Goal: Information Seeking & Learning: Learn about a topic

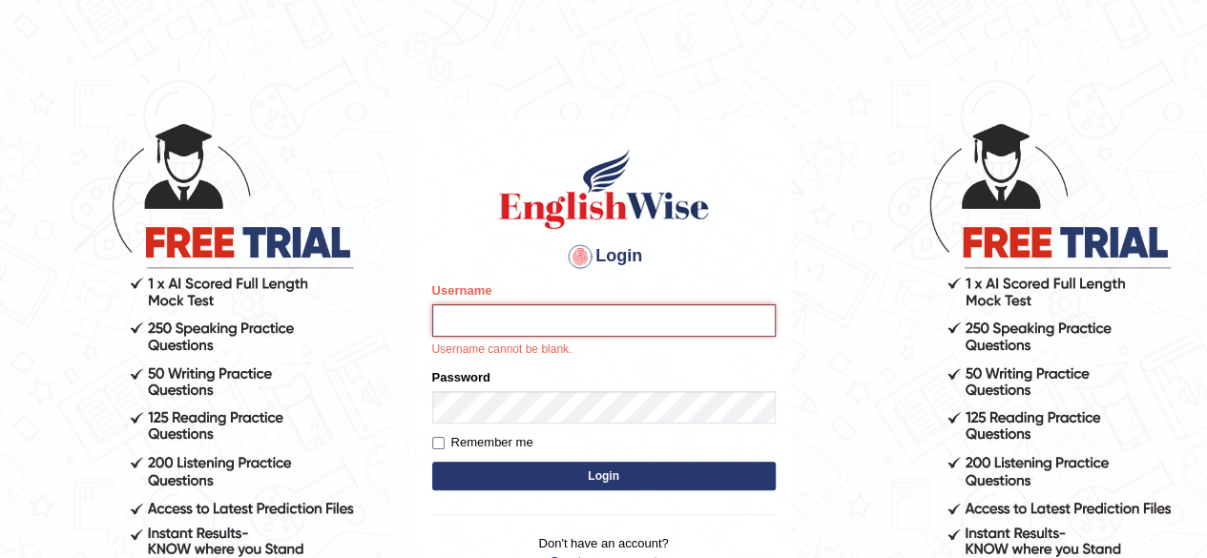
type input "[PERSON_NAME]"
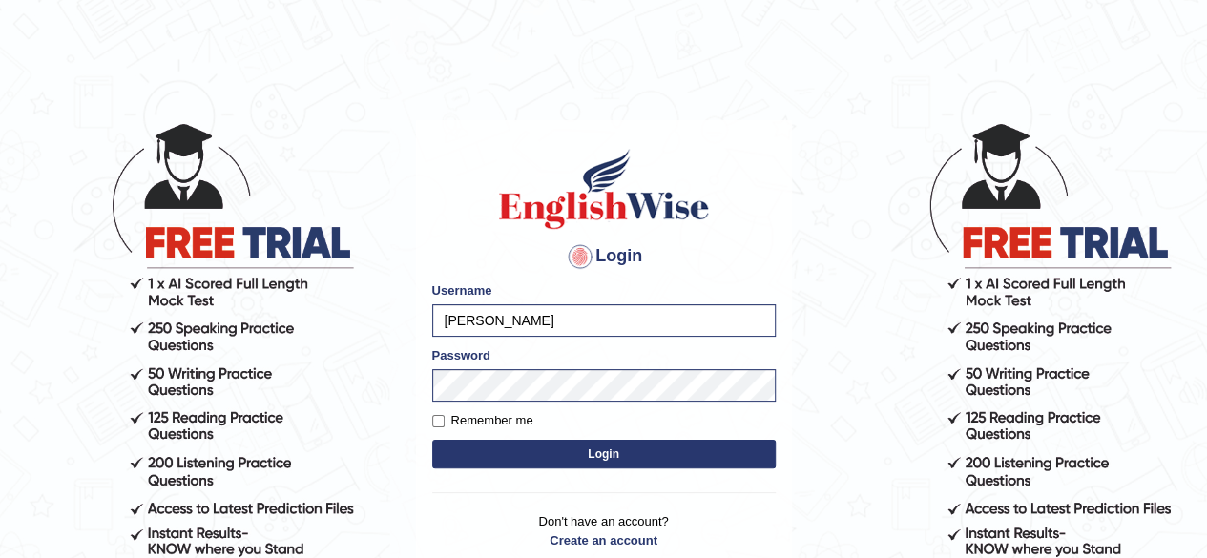
click at [725, 449] on button "Login" at bounding box center [603, 454] width 343 height 29
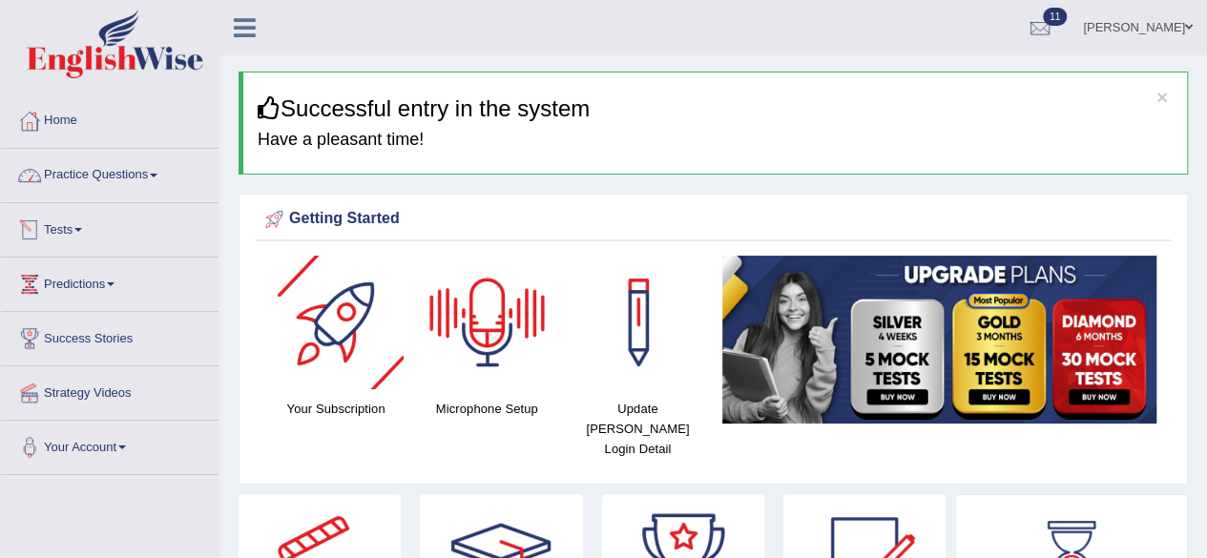
click at [142, 170] on link "Practice Questions" at bounding box center [109, 173] width 217 height 48
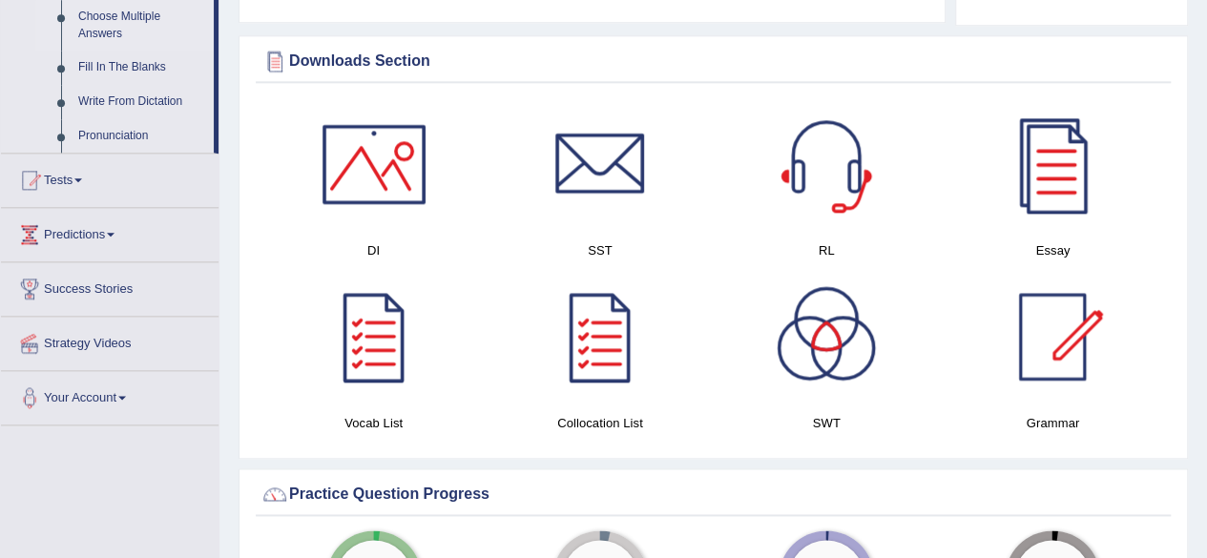
scroll to position [1145, 0]
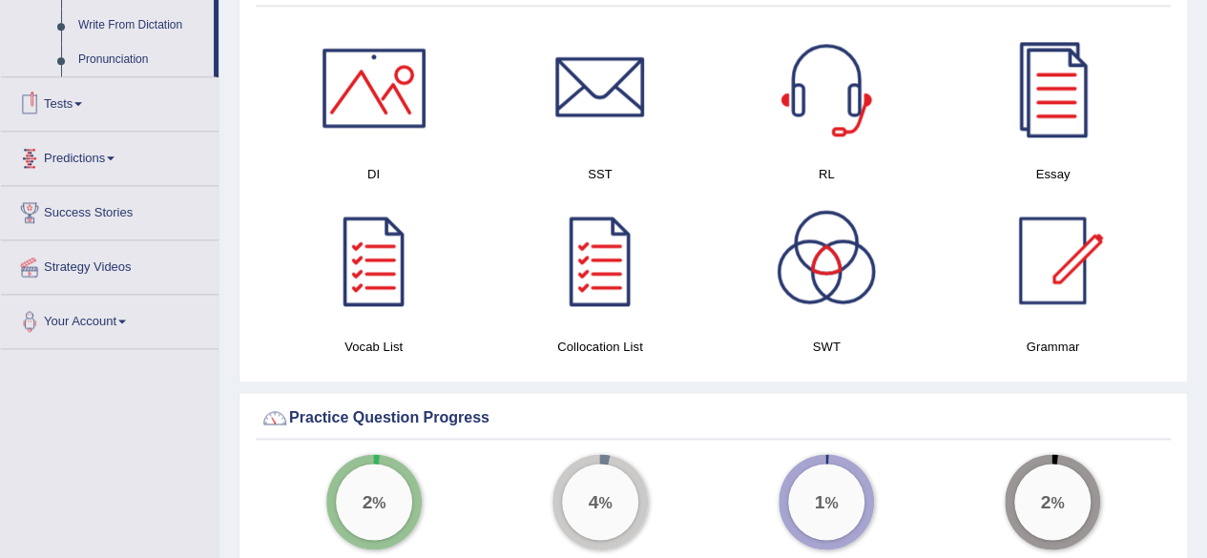
click at [86, 106] on link "Tests" at bounding box center [109, 101] width 217 height 48
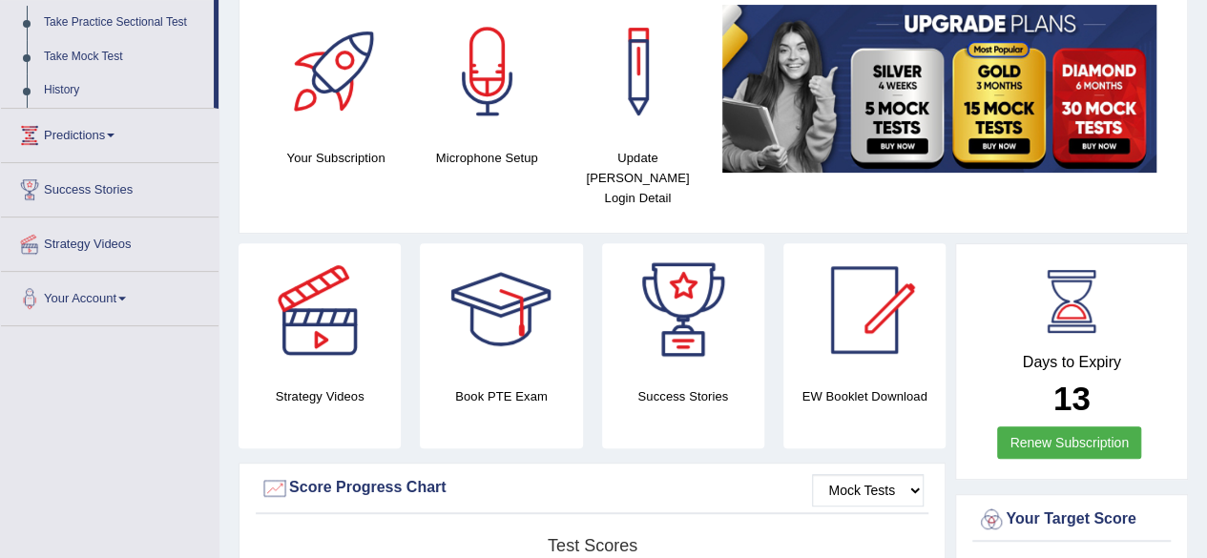
scroll to position [217, 0]
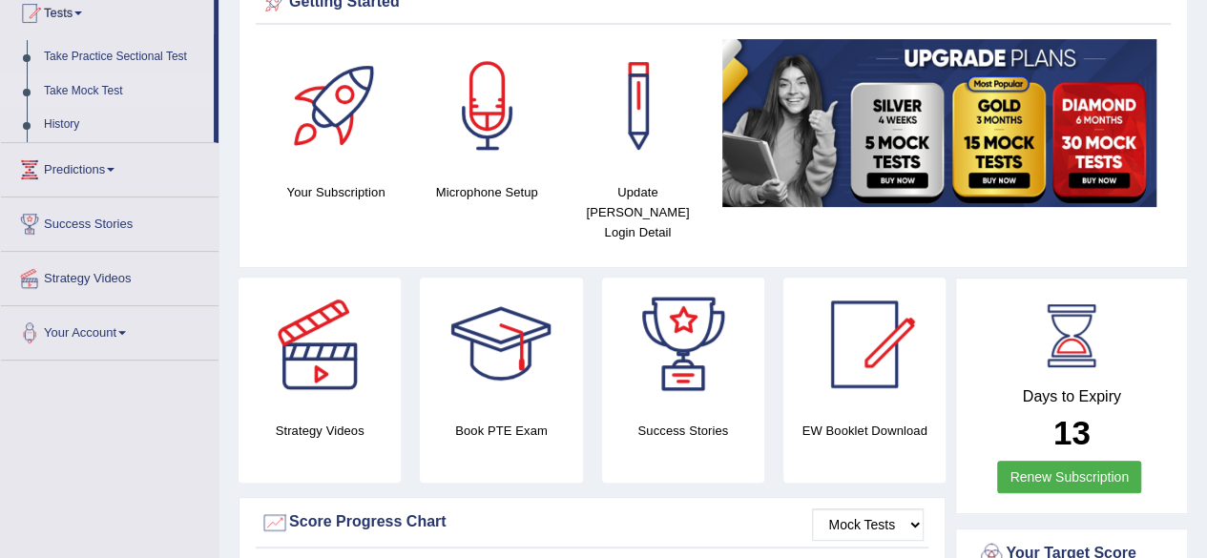
click at [88, 100] on link "Take Mock Test" at bounding box center [124, 91] width 178 height 34
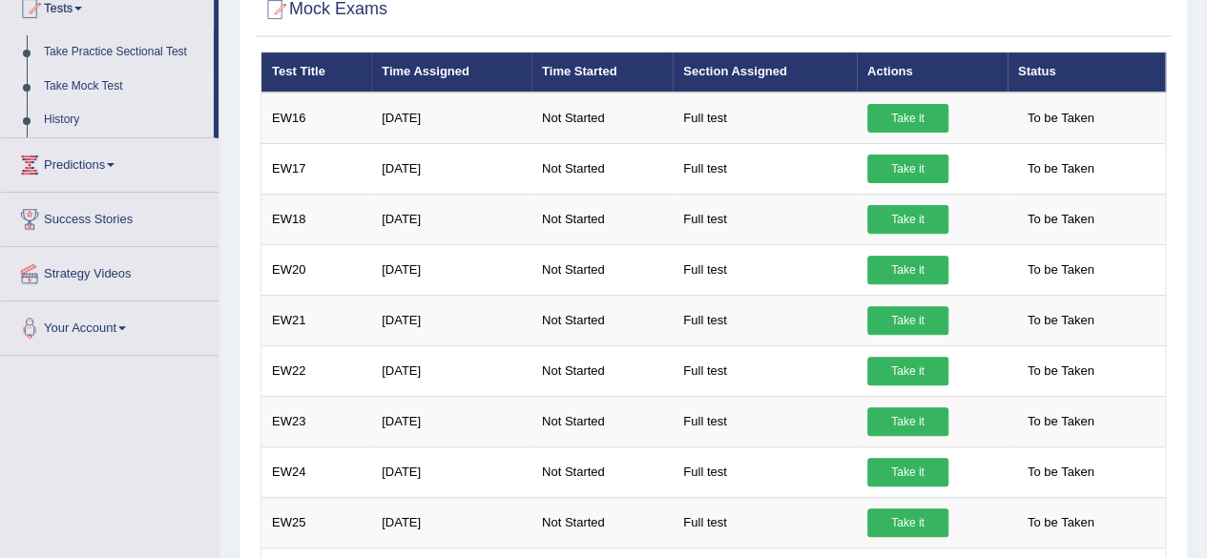
scroll to position [43, 0]
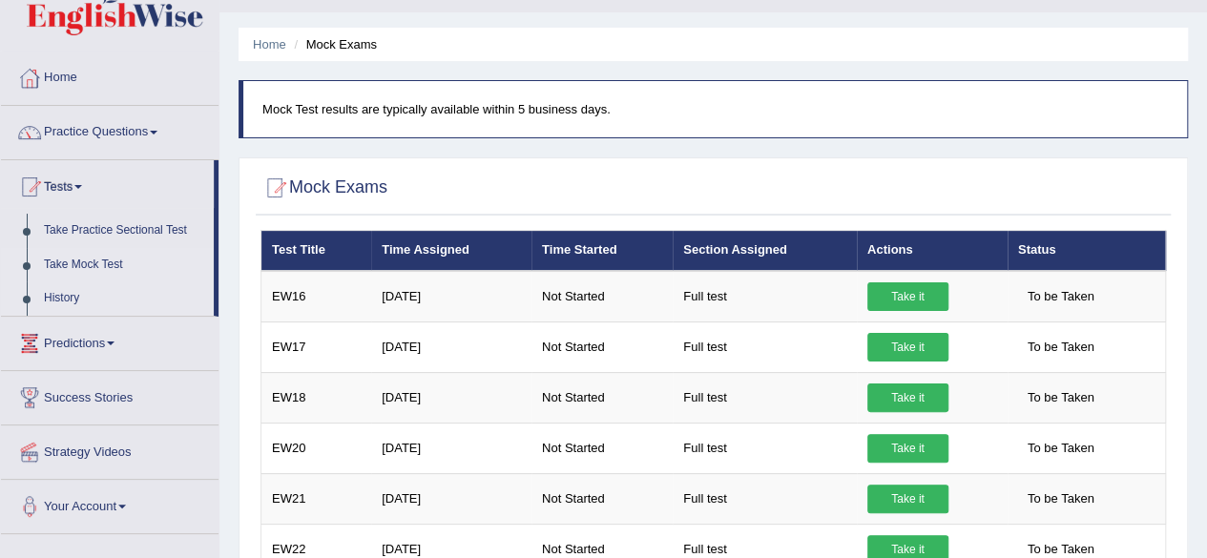
click at [53, 299] on link "History" at bounding box center [124, 298] width 178 height 34
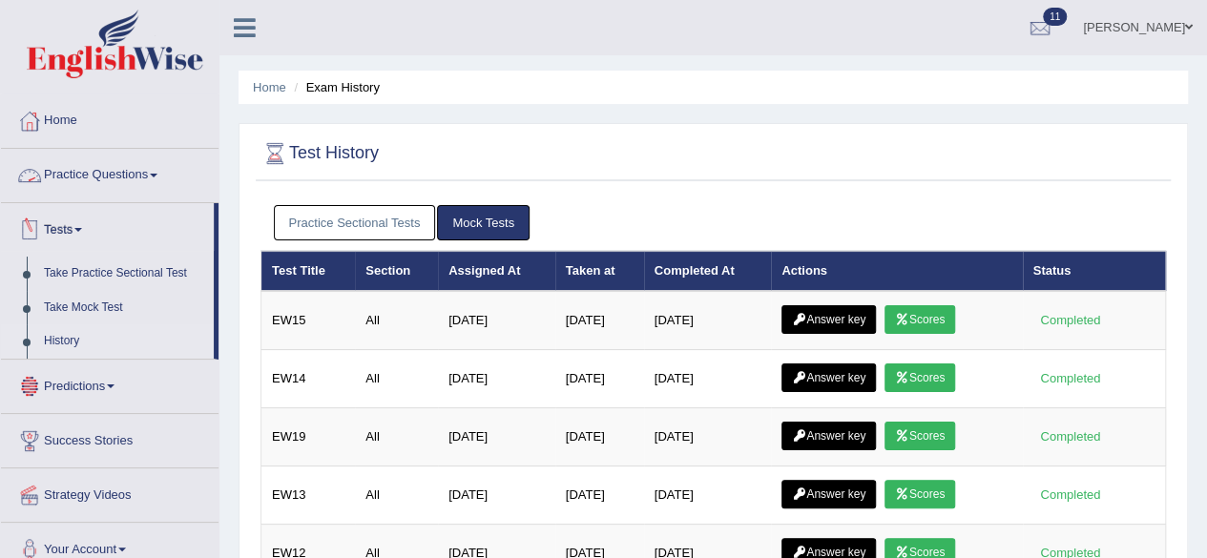
click at [74, 171] on link "Practice Questions" at bounding box center [109, 173] width 217 height 48
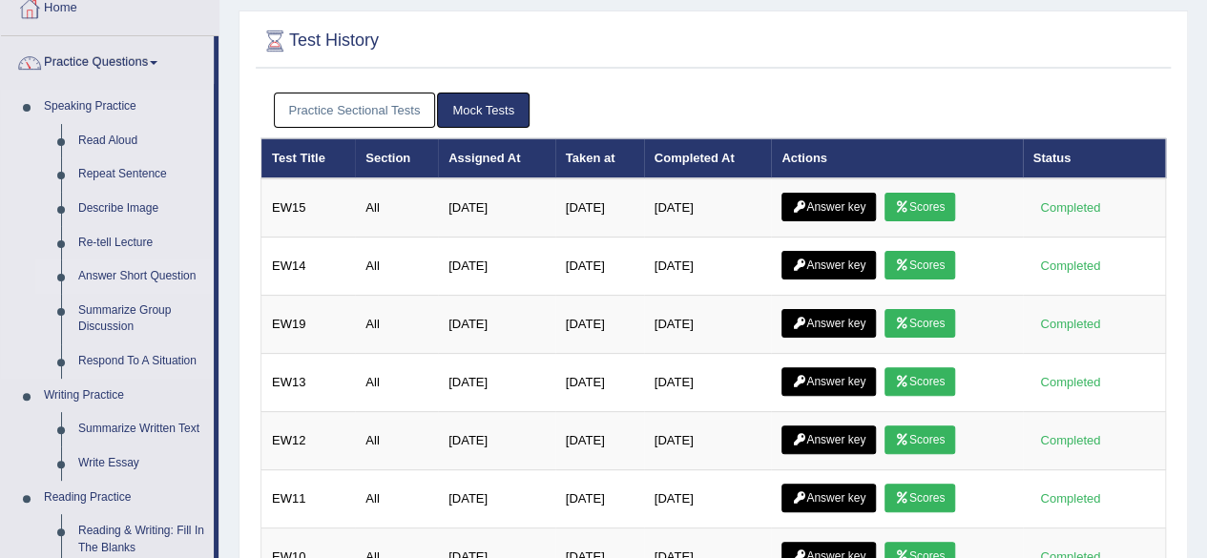
scroll to position [95, 0]
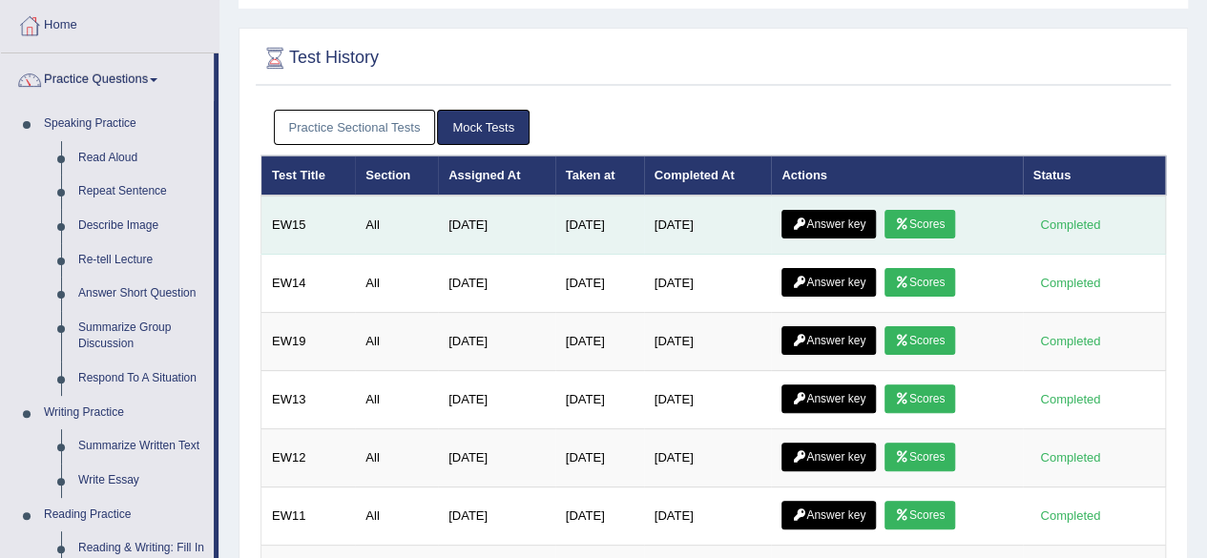
click at [939, 217] on link "Scores" at bounding box center [919, 224] width 71 height 29
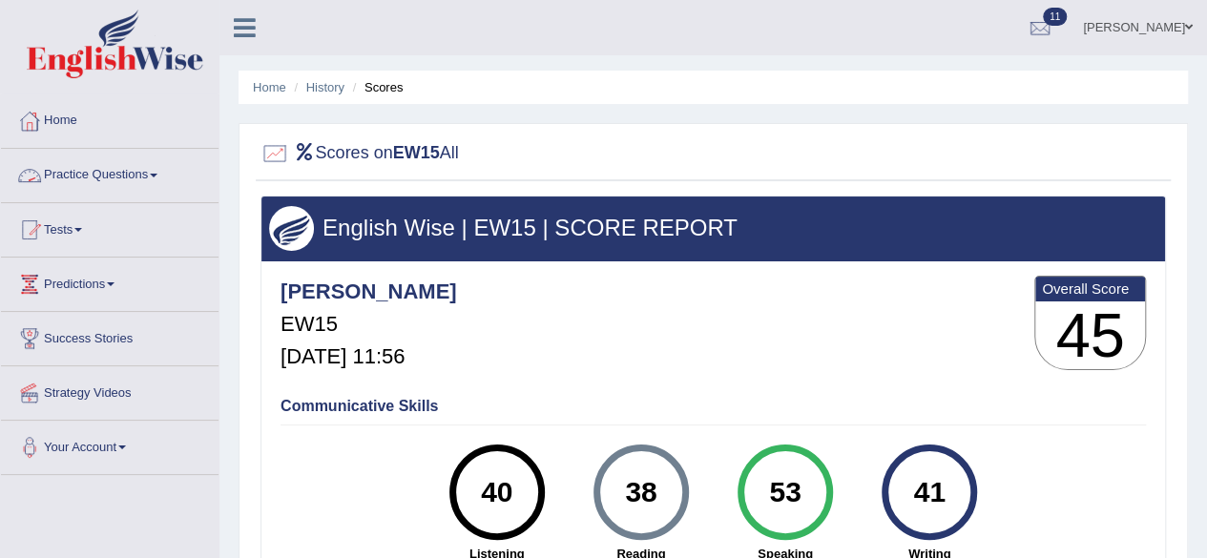
click at [132, 168] on link "Practice Questions" at bounding box center [109, 173] width 217 height 48
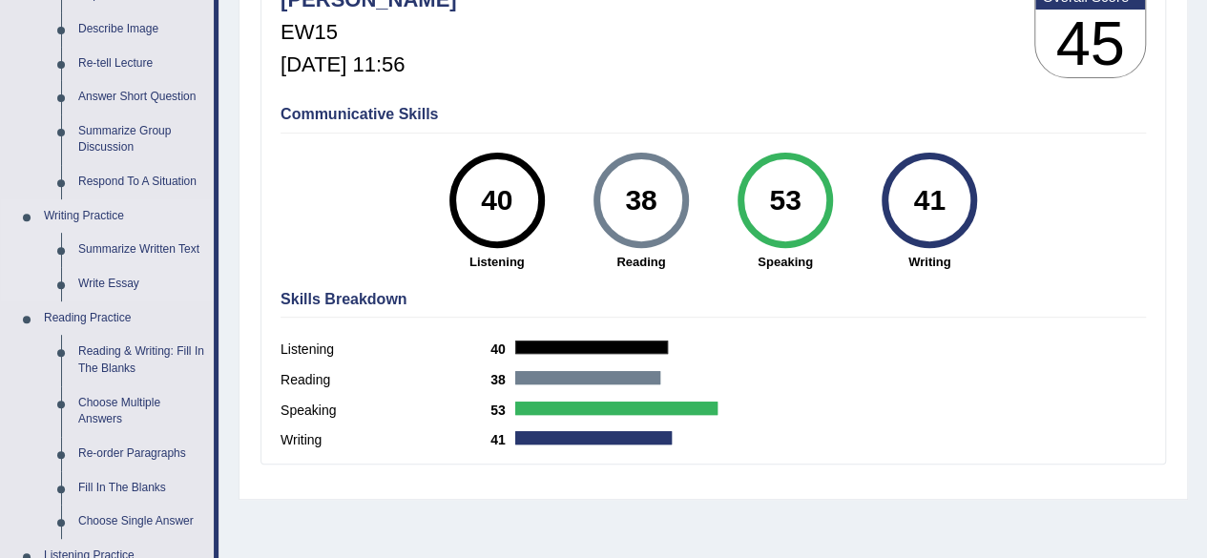
scroll to position [382, 0]
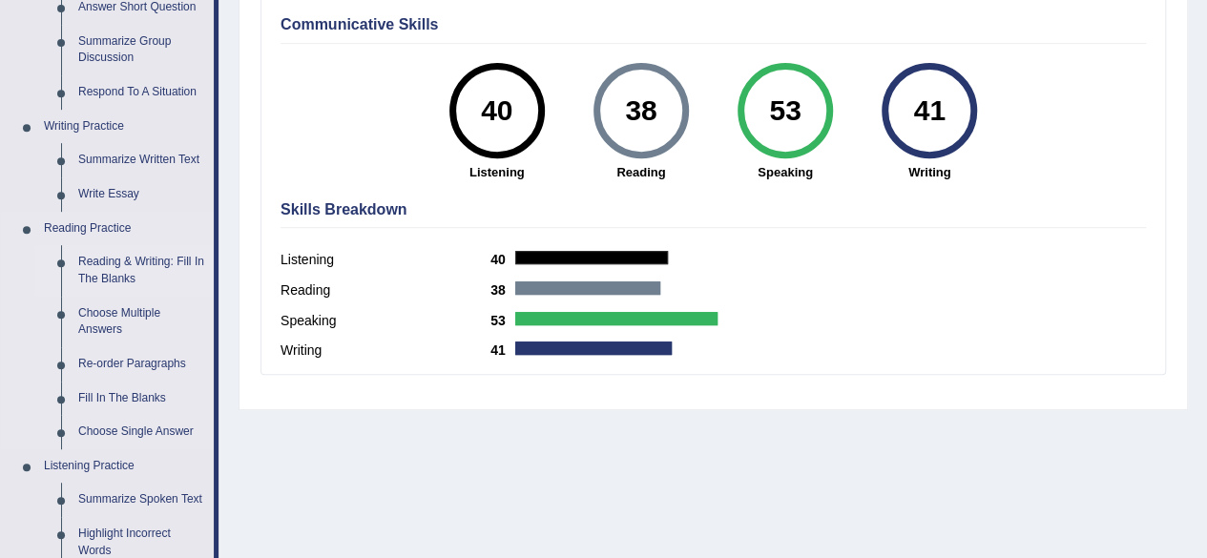
click at [169, 258] on link "Reading & Writing: Fill In The Blanks" at bounding box center [142, 270] width 144 height 51
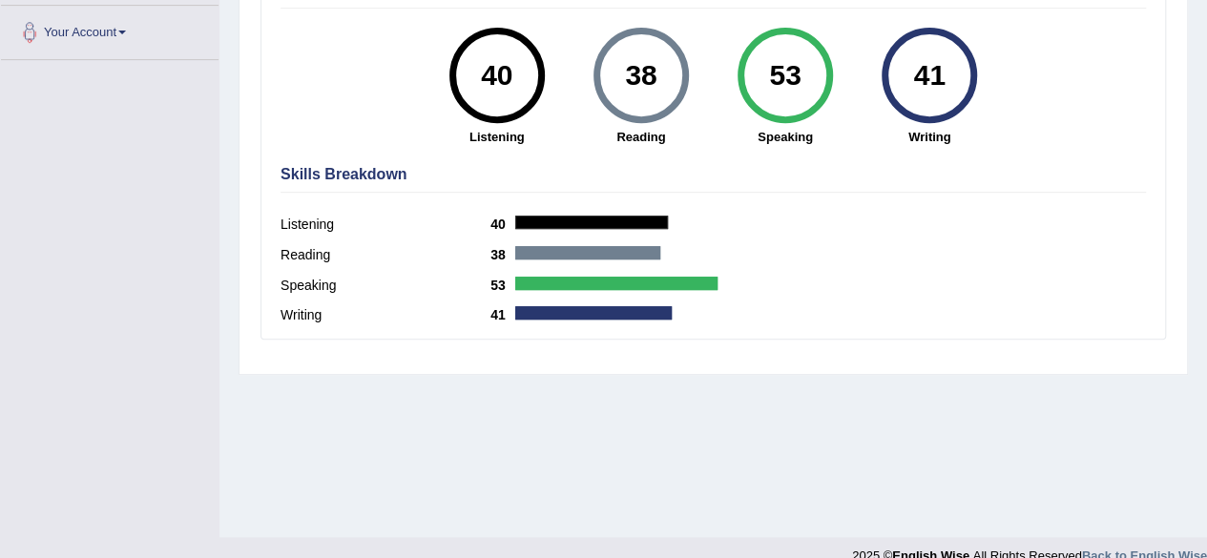
scroll to position [443, 0]
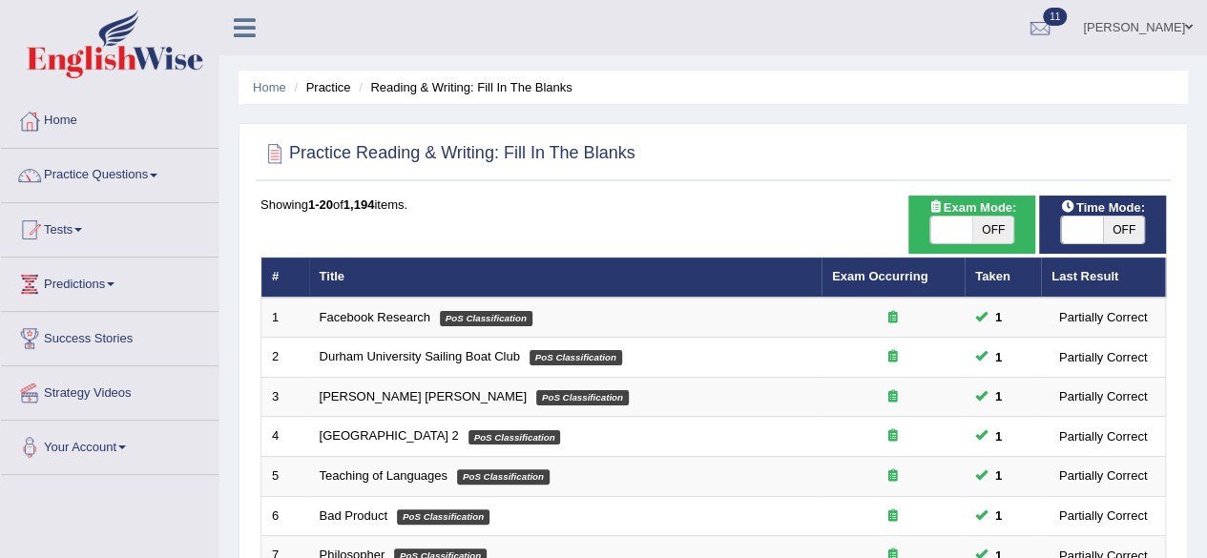
click at [982, 221] on span "OFF" at bounding box center [993, 230] width 42 height 27
checkbox input "true"
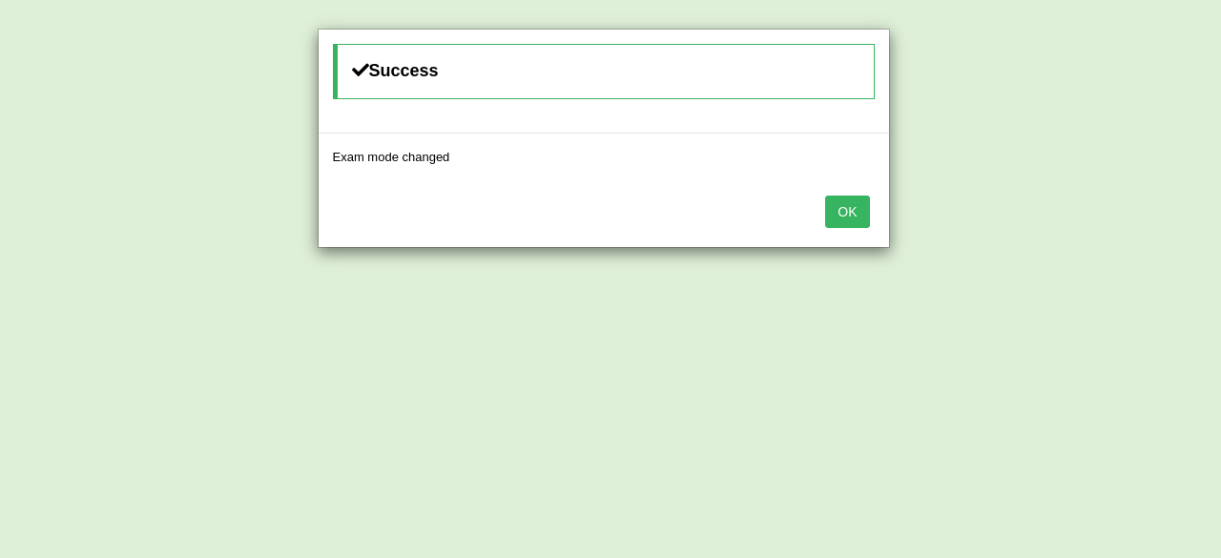
click at [838, 206] on button "OK" at bounding box center [847, 212] width 44 height 32
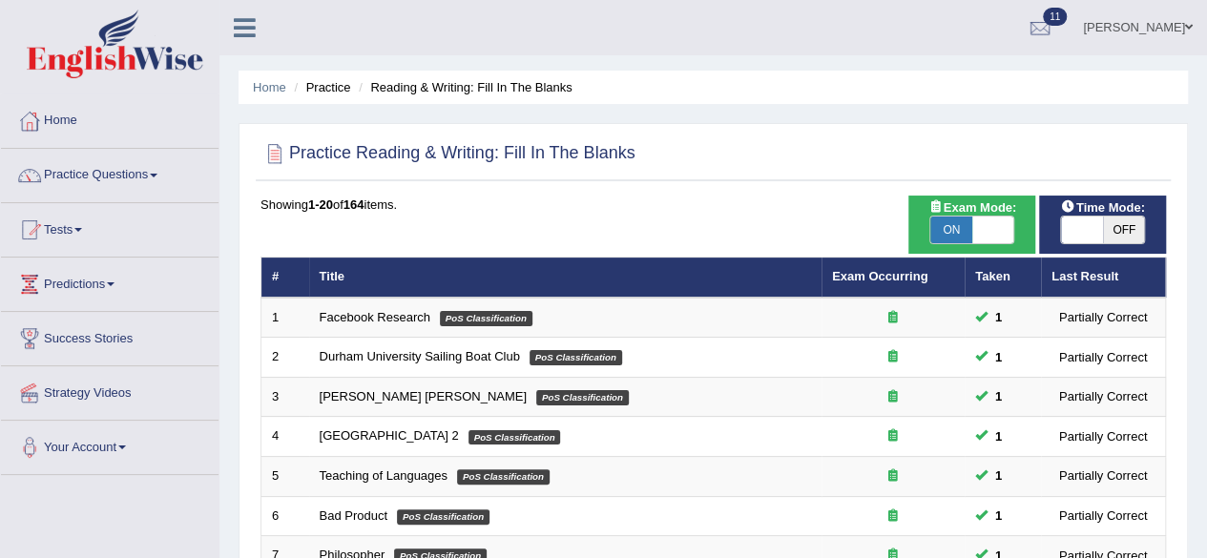
click at [1114, 222] on span "OFF" at bounding box center [1124, 230] width 42 height 27
checkbox input "true"
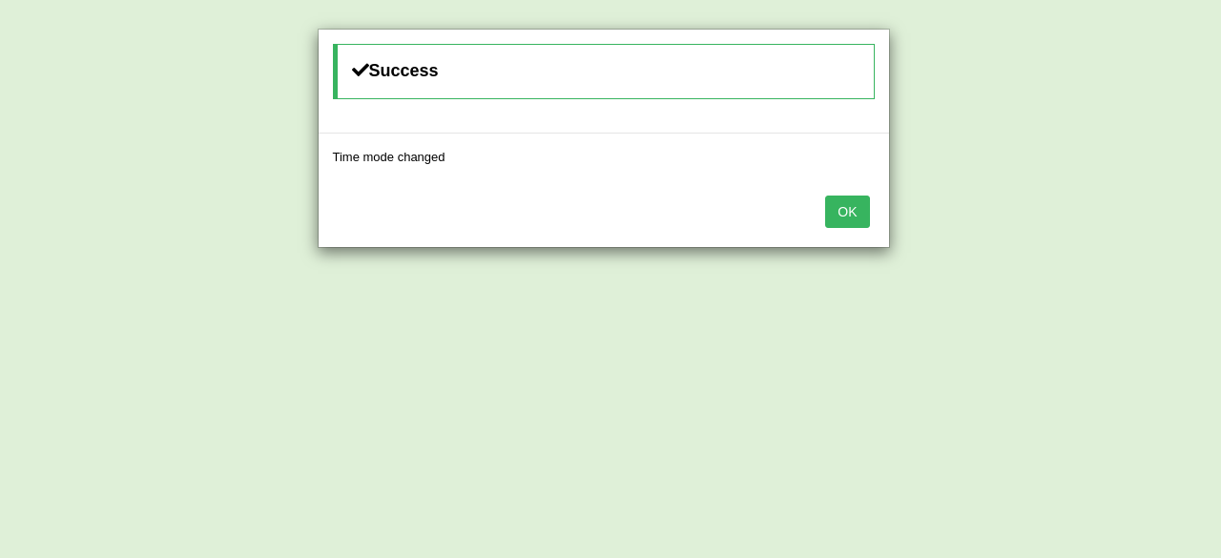
click at [847, 197] on button "OK" at bounding box center [847, 212] width 44 height 32
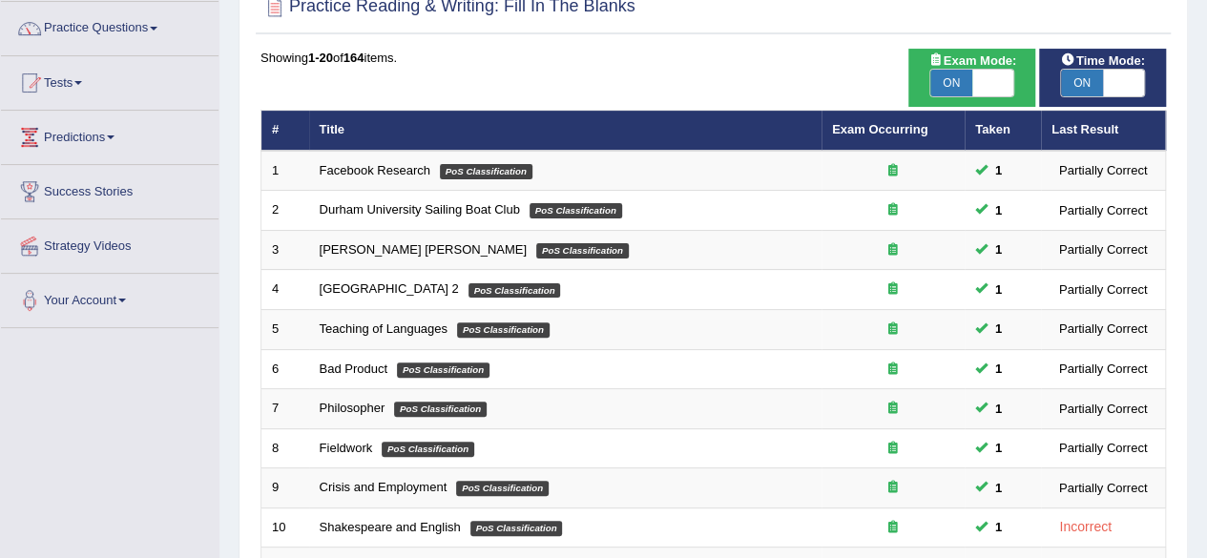
scroll to position [382, 0]
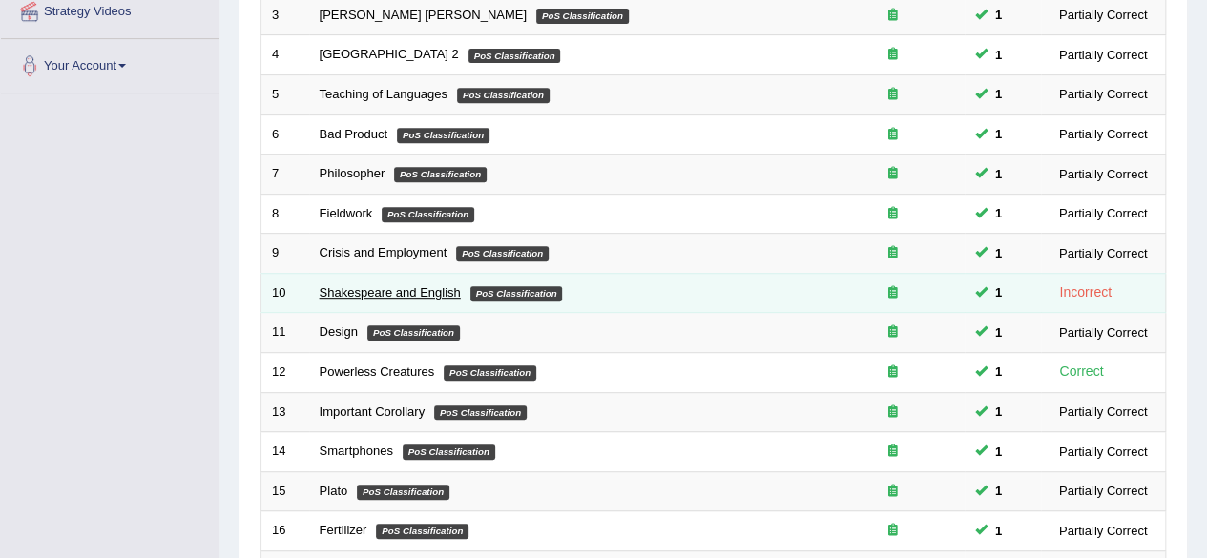
click at [367, 287] on link "Shakespeare and English" at bounding box center [390, 292] width 141 height 14
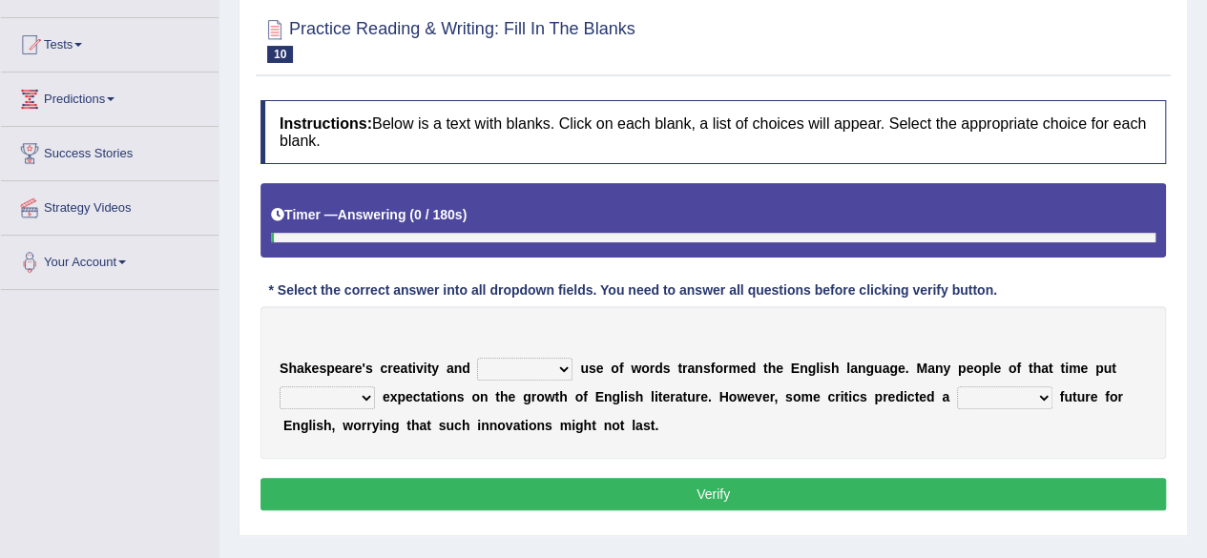
scroll to position [191, 0]
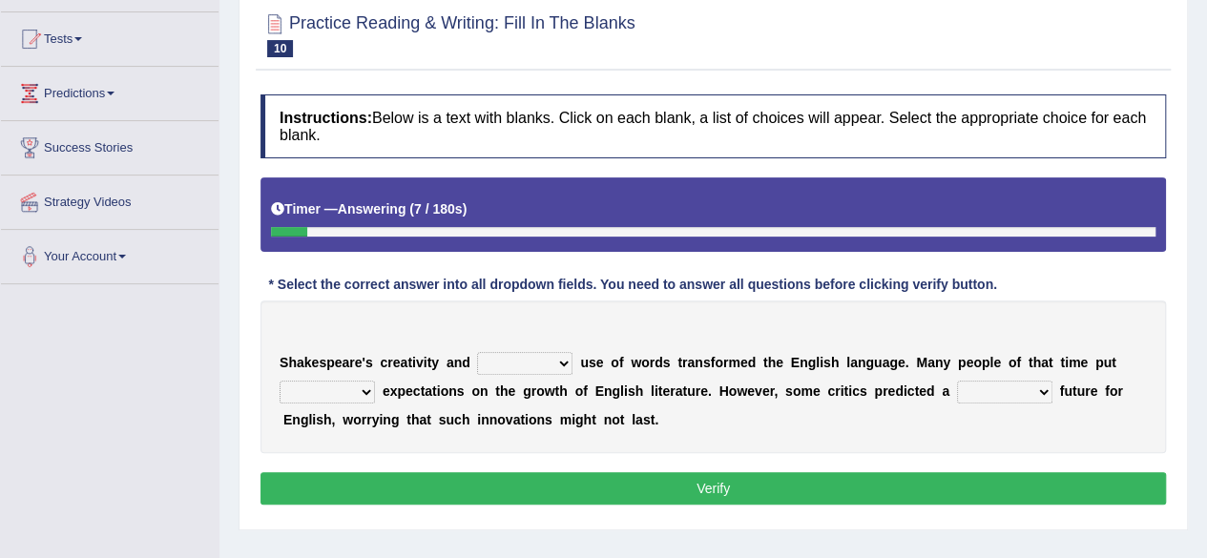
click at [560, 362] on select "idealized intensive fancied inventive" at bounding box center [524, 363] width 95 height 23
select select "intensive"
click at [477, 352] on select "idealized intensive fancied inventive" at bounding box center [524, 363] width 95 height 23
click at [491, 430] on div "S h a k e s p e a r e ' s c r e a t i v i t y a n d idealized intensive fancied…" at bounding box center [712, 376] width 905 height 153
click at [364, 387] on select "wide much high more" at bounding box center [326, 392] width 95 height 23
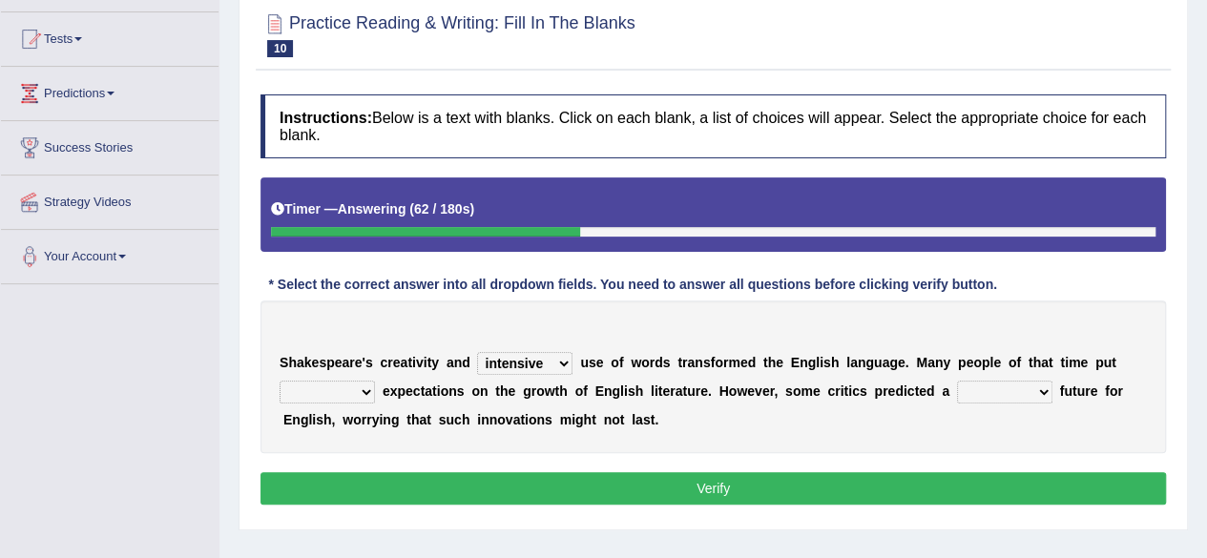
select select "high"
click at [279, 381] on select "wide much high more" at bounding box center [326, 392] width 95 height 23
click at [1044, 396] on select "monetary promising irresistible daunting" at bounding box center [1004, 392] width 95 height 23
select select "promising"
click at [957, 381] on select "monetary promising irresistible daunting" at bounding box center [1004, 392] width 95 height 23
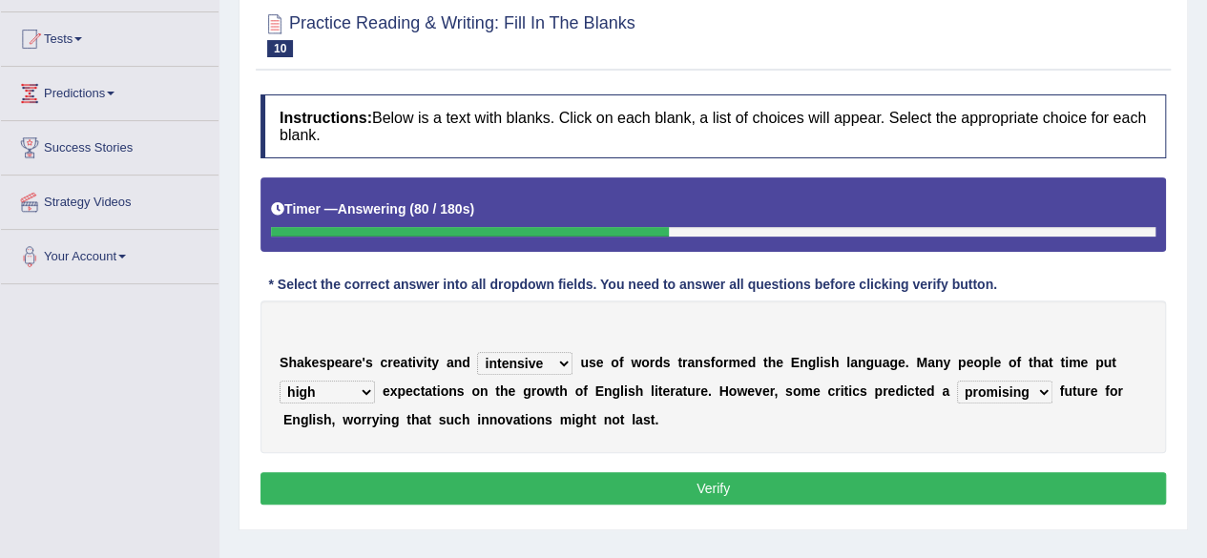
click at [648, 482] on button "Verify" at bounding box center [712, 488] width 905 height 32
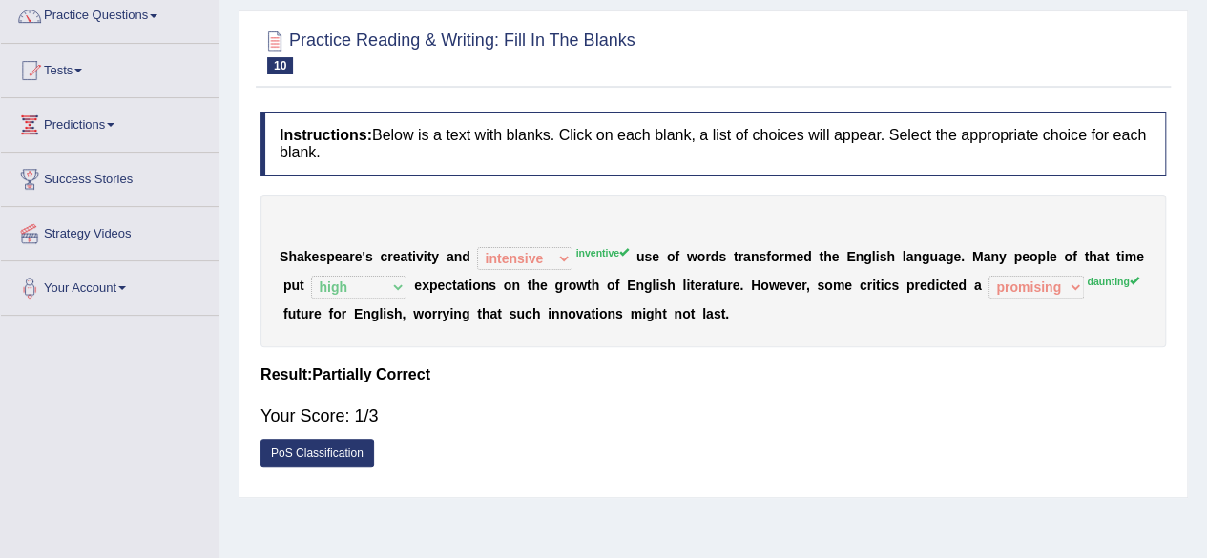
scroll to position [95, 0]
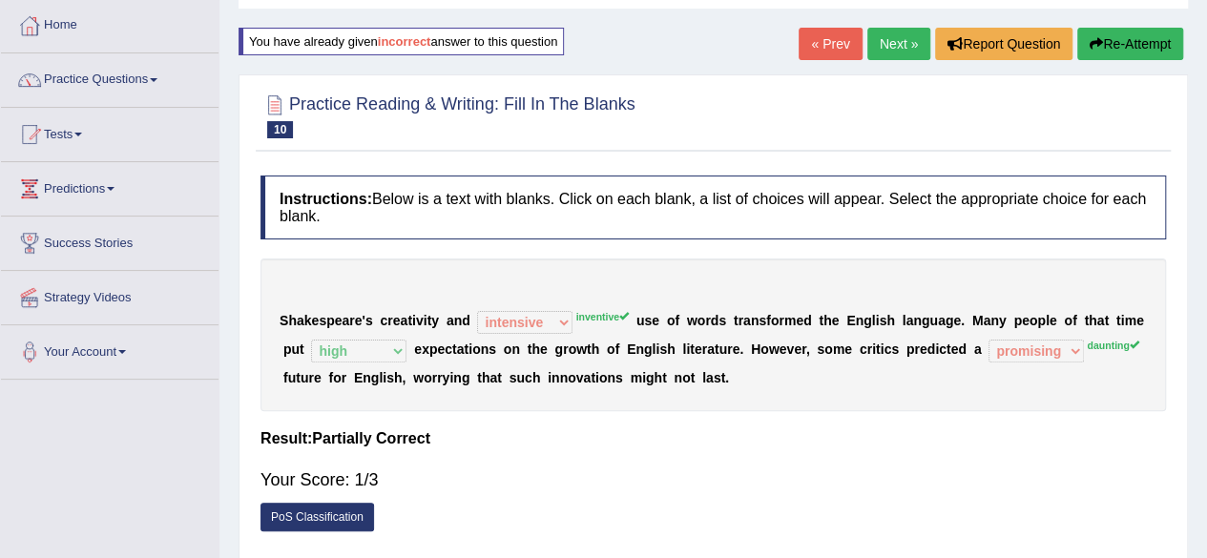
click at [910, 47] on link "Next »" at bounding box center [898, 44] width 63 height 32
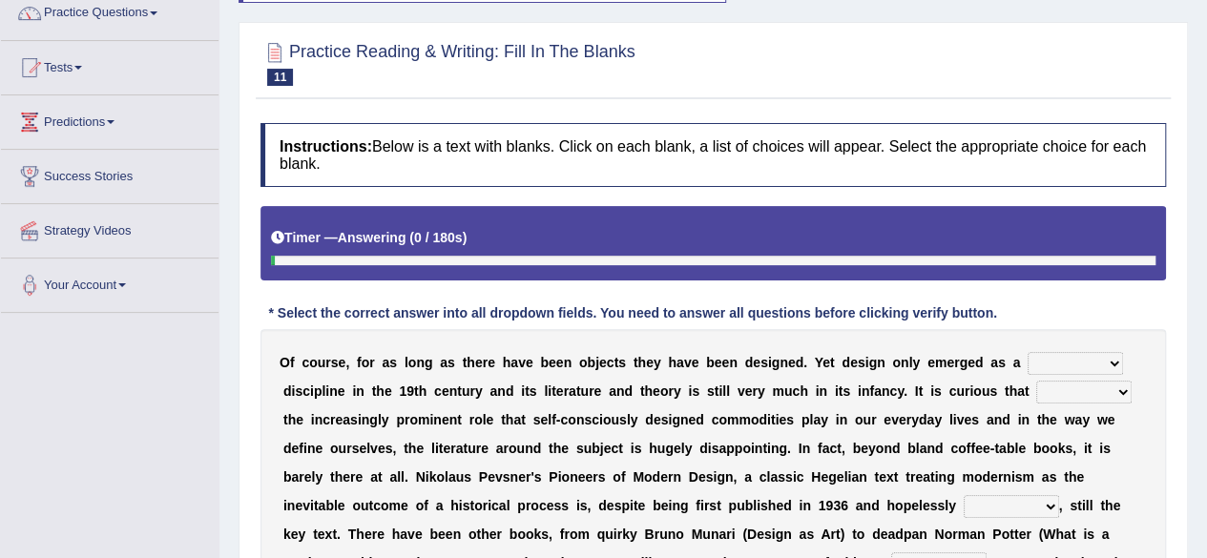
scroll to position [191, 0]
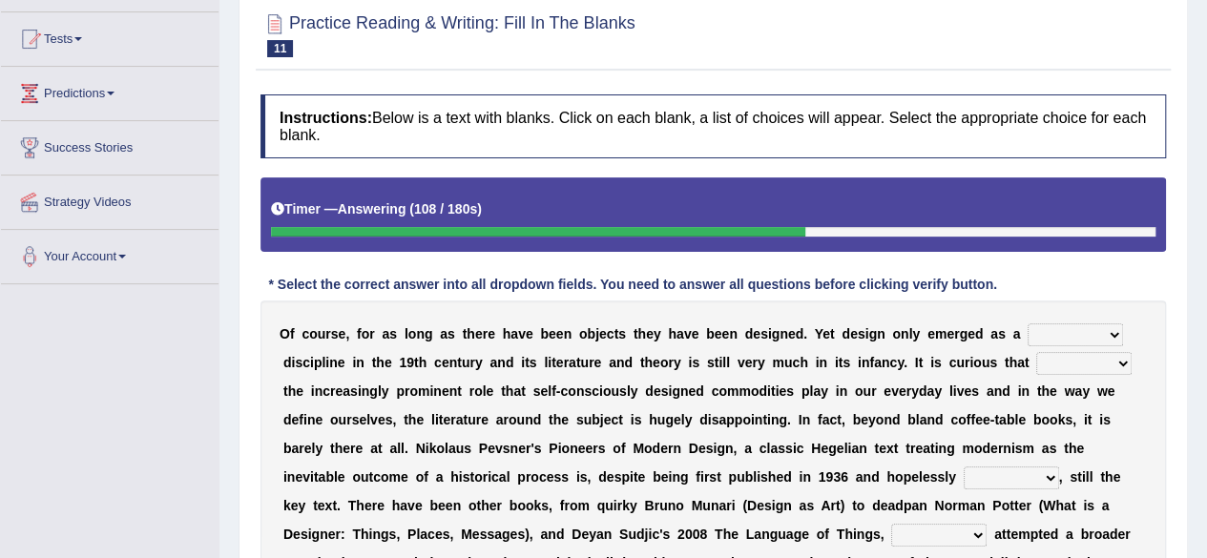
click at [1117, 329] on select "bilateral ubiquitous foremost dedicated" at bounding box center [1074, 334] width 95 height 23
click at [1027, 323] on select "bilateral ubiquitous foremost dedicated" at bounding box center [1074, 334] width 95 height 23
click at [1118, 338] on select "bilateral ubiquitous foremost dedicated" at bounding box center [1074, 334] width 95 height 23
select select "bilateral"
click at [1027, 323] on select "bilateral ubiquitous foremost dedicated" at bounding box center [1074, 334] width 95 height 23
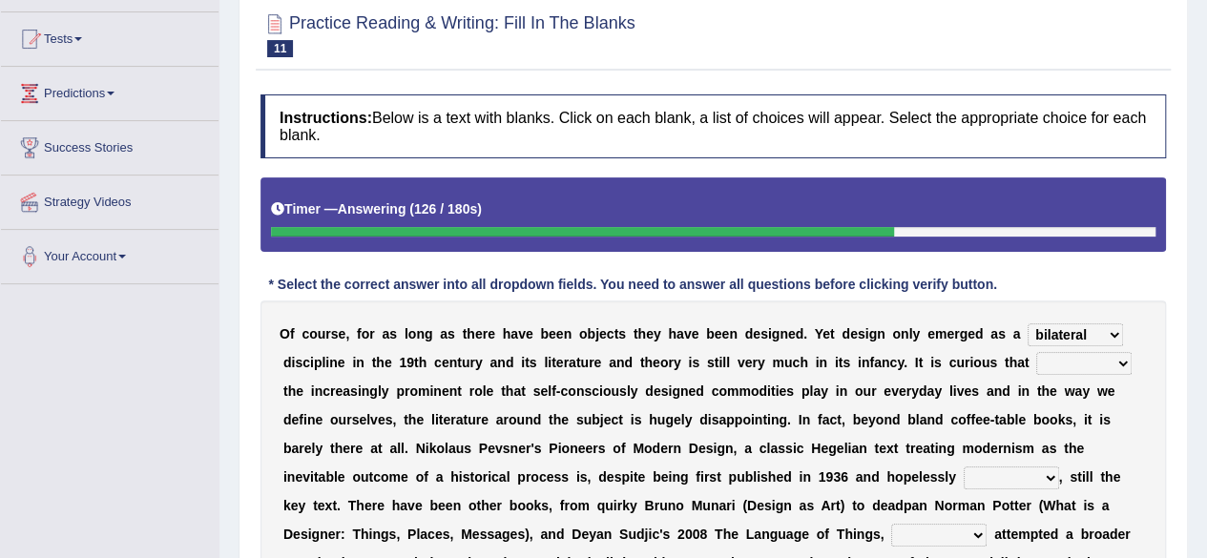
click at [1126, 362] on select "since despite within through" at bounding box center [1083, 363] width 95 height 23
select select "since"
click at [1036, 352] on select "since despite within through" at bounding box center [1083, 363] width 95 height 23
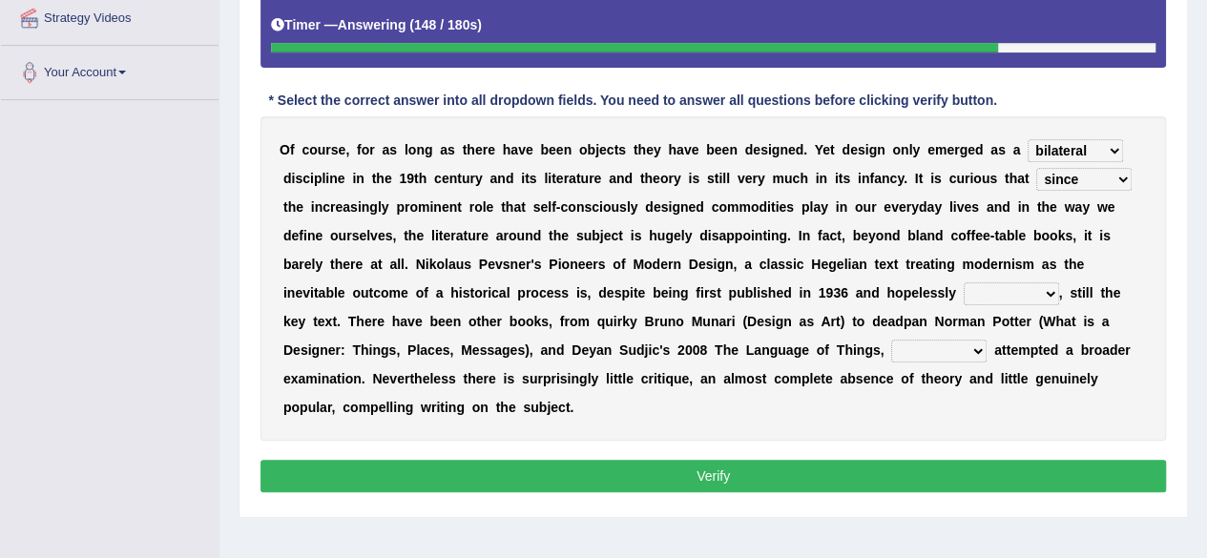
scroll to position [382, 0]
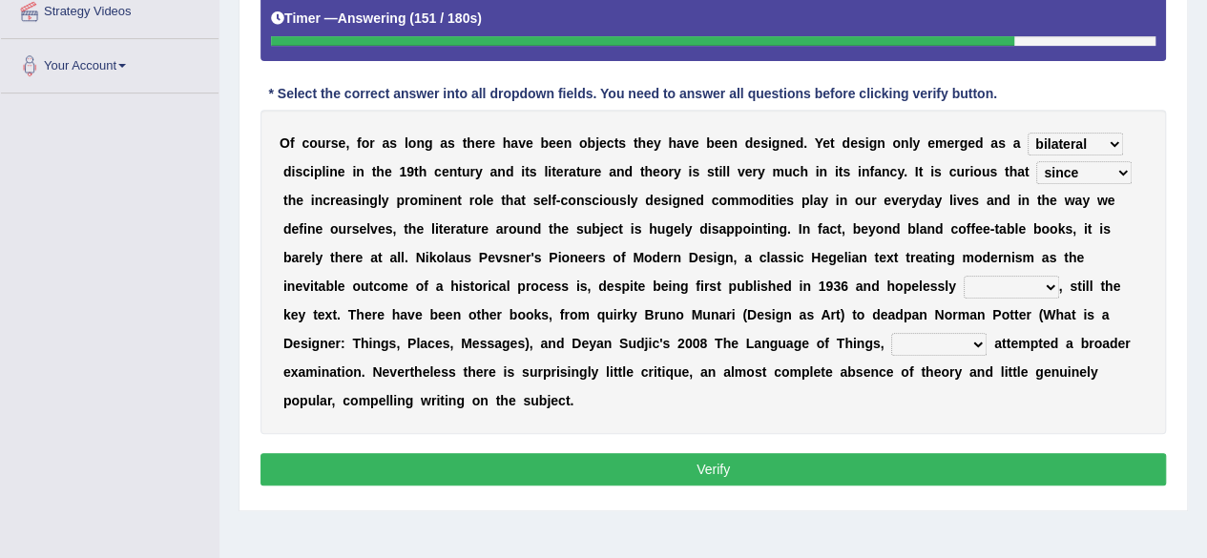
click at [1053, 281] on select "dates dating date dated" at bounding box center [1010, 287] width 95 height 23
select select "dating"
click at [963, 276] on select "dates dating date dated" at bounding box center [1010, 287] width 95 height 23
click at [987, 353] on div "O f c o u r s e , f o r a s l o n g a s t h e r e h a v e b e e n o b j e c t s…" at bounding box center [712, 272] width 905 height 324
click at [980, 344] on select "which then however as" at bounding box center [938, 344] width 95 height 23
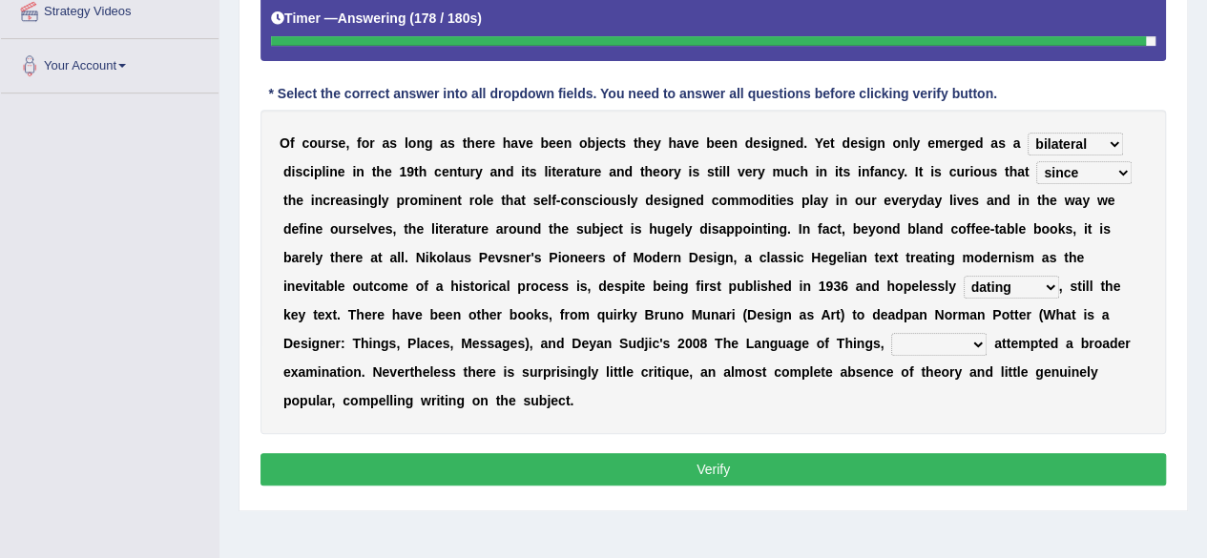
select select "however"
click at [891, 333] on select "which then however as" at bounding box center [938, 344] width 95 height 23
click at [897, 467] on button "Verify" at bounding box center [712, 469] width 905 height 32
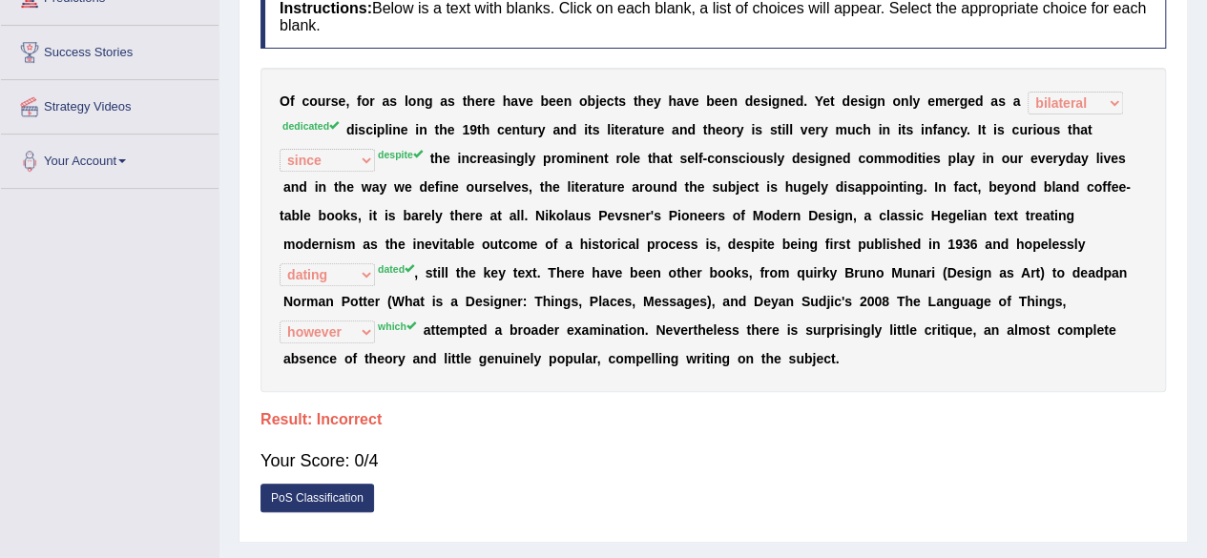
scroll to position [0, 0]
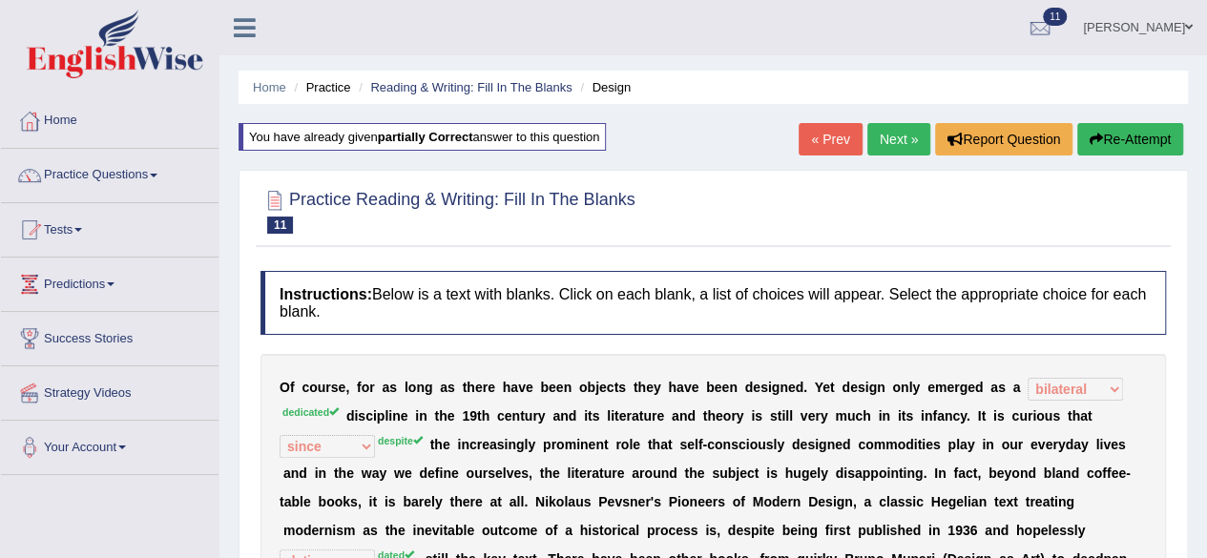
click at [893, 148] on link "Next »" at bounding box center [898, 139] width 63 height 32
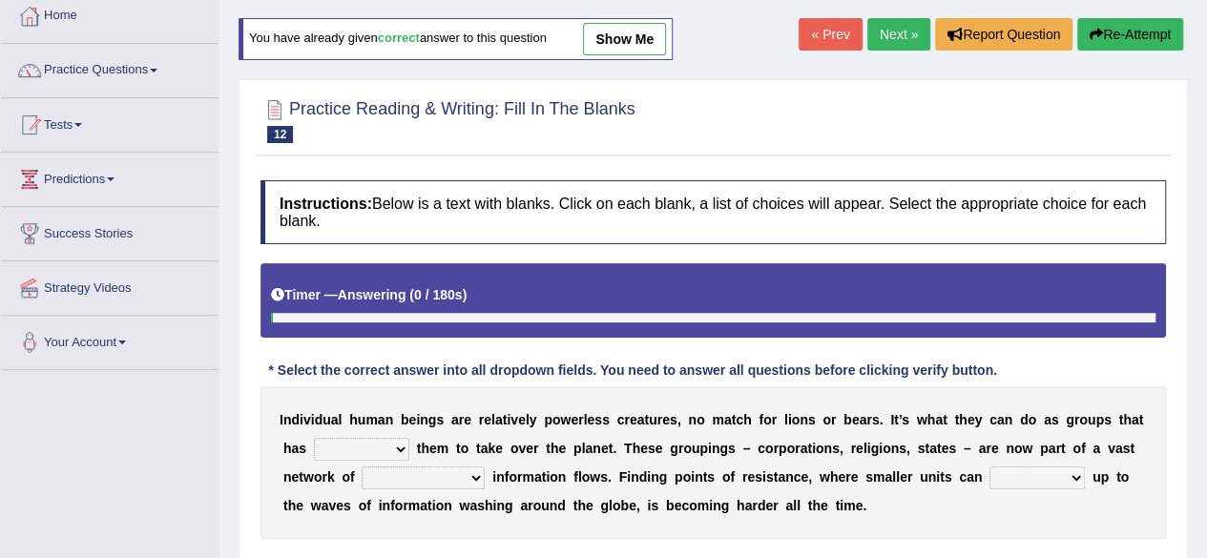
scroll to position [191, 0]
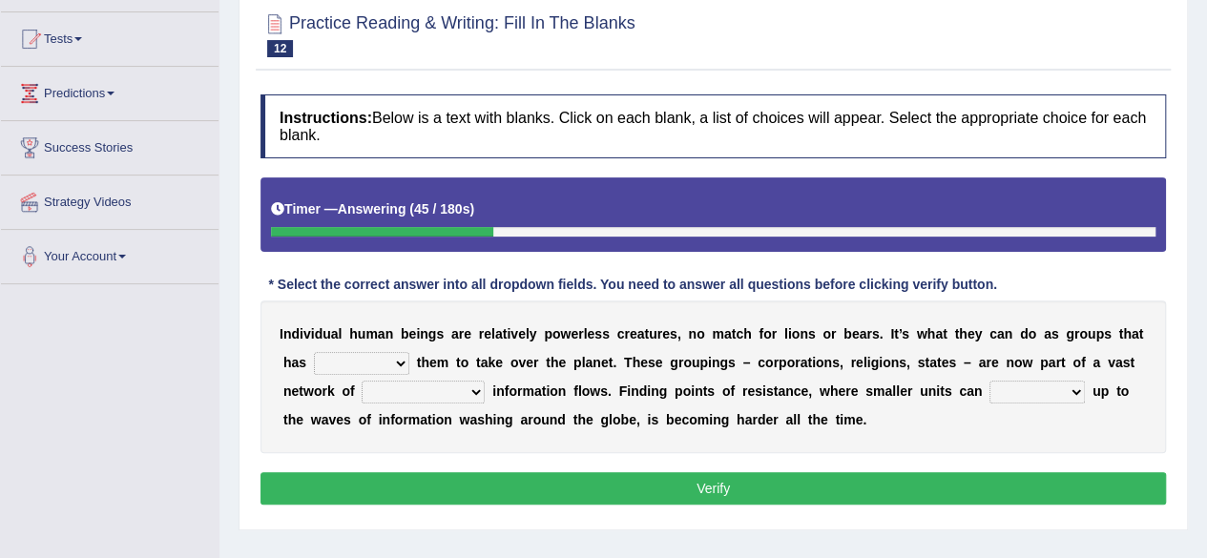
click at [395, 358] on select "enabled contended embodied conjured" at bounding box center [361, 363] width 95 height 23
select select "enabled"
click at [314, 352] on select "enabled contended embodied conjured" at bounding box center [361, 363] width 95 height 23
click at [467, 391] on select "interconnected overlapping fastened exploited" at bounding box center [423, 392] width 123 height 23
select select "interconnected"
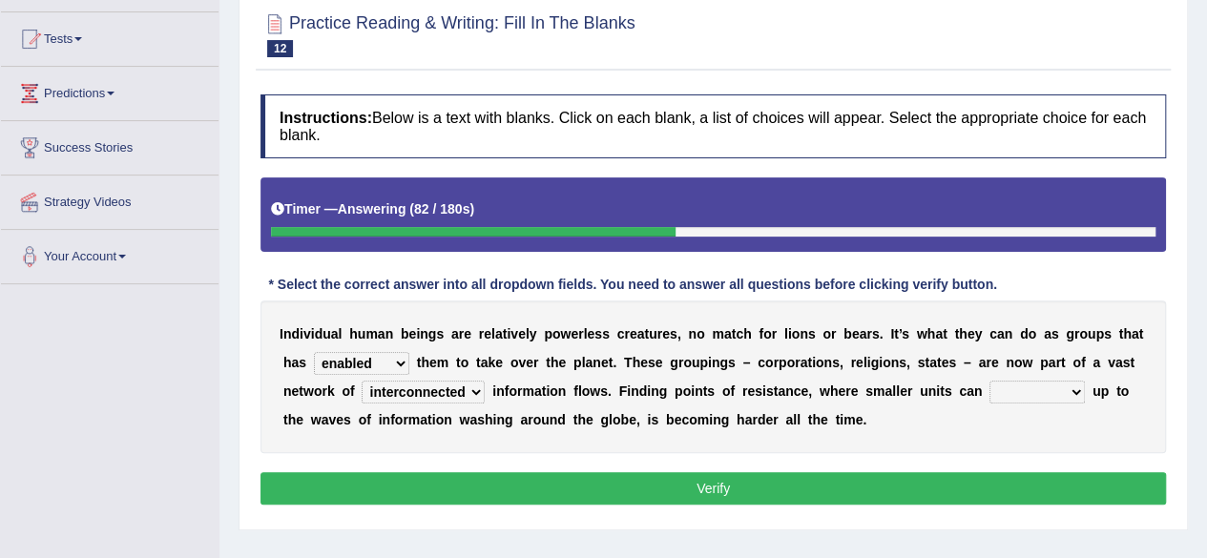
click at [362, 381] on select "interconnected overlapping fastened exploited" at bounding box center [423, 392] width 123 height 23
click at [1065, 395] on select "stand raise hail pump" at bounding box center [1036, 392] width 95 height 23
select select "stand"
click at [989, 381] on select "stand raise hail pump" at bounding box center [1036, 392] width 95 height 23
click at [1074, 392] on select "stand raise hail pump" at bounding box center [1036, 392] width 95 height 23
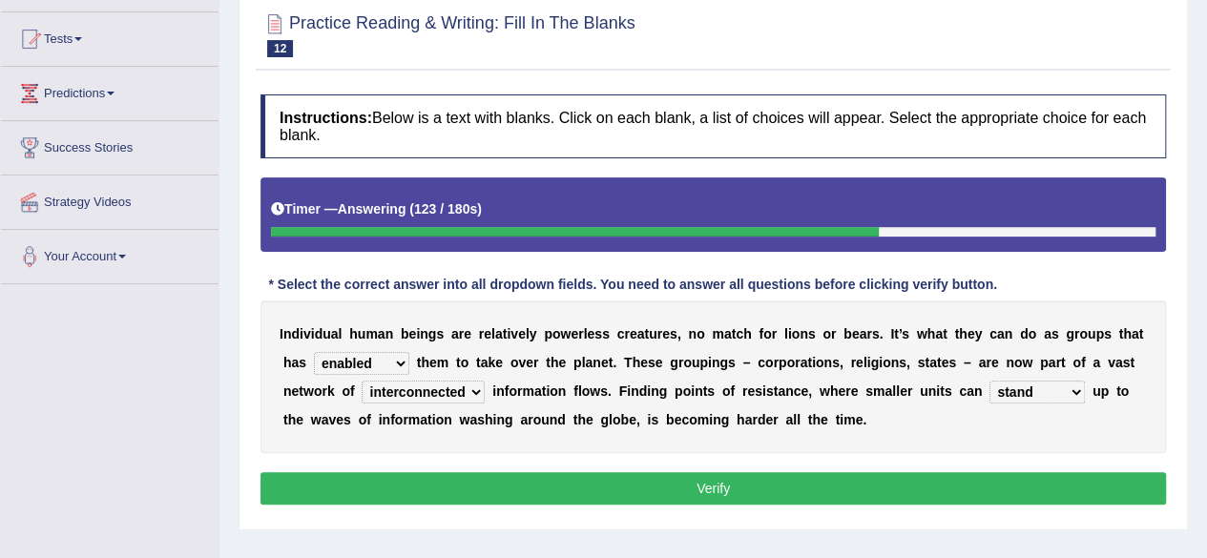
click at [841, 449] on div "Instructions: Below is a text with blanks. Click on each blank, a list of choic…" at bounding box center [713, 302] width 915 height 435
click at [815, 487] on button "Verify" at bounding box center [712, 488] width 905 height 32
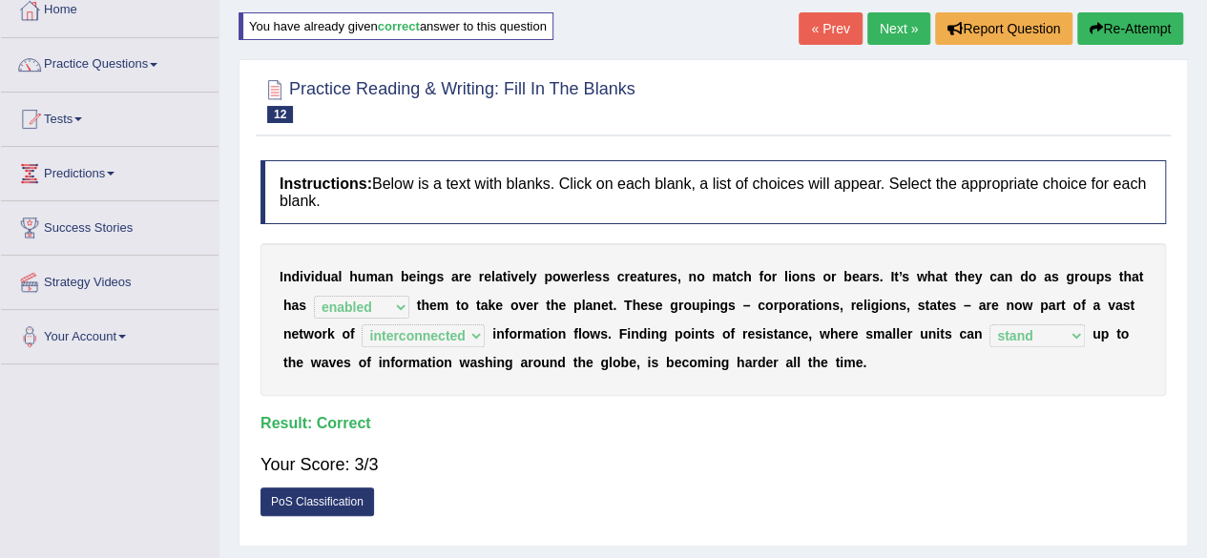
scroll to position [0, 0]
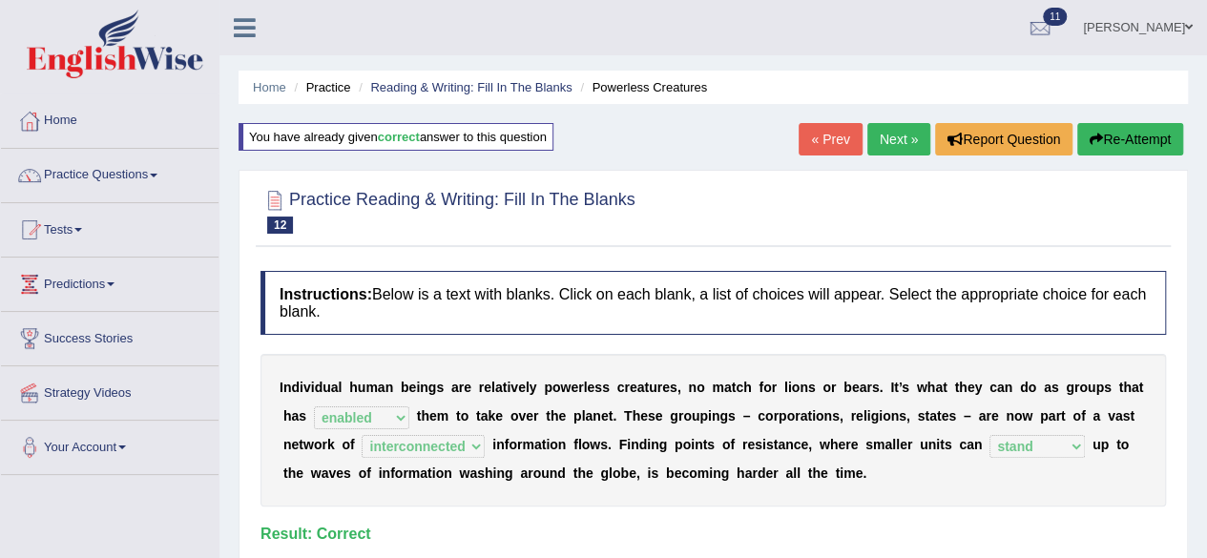
click at [878, 137] on link "Next »" at bounding box center [898, 139] width 63 height 32
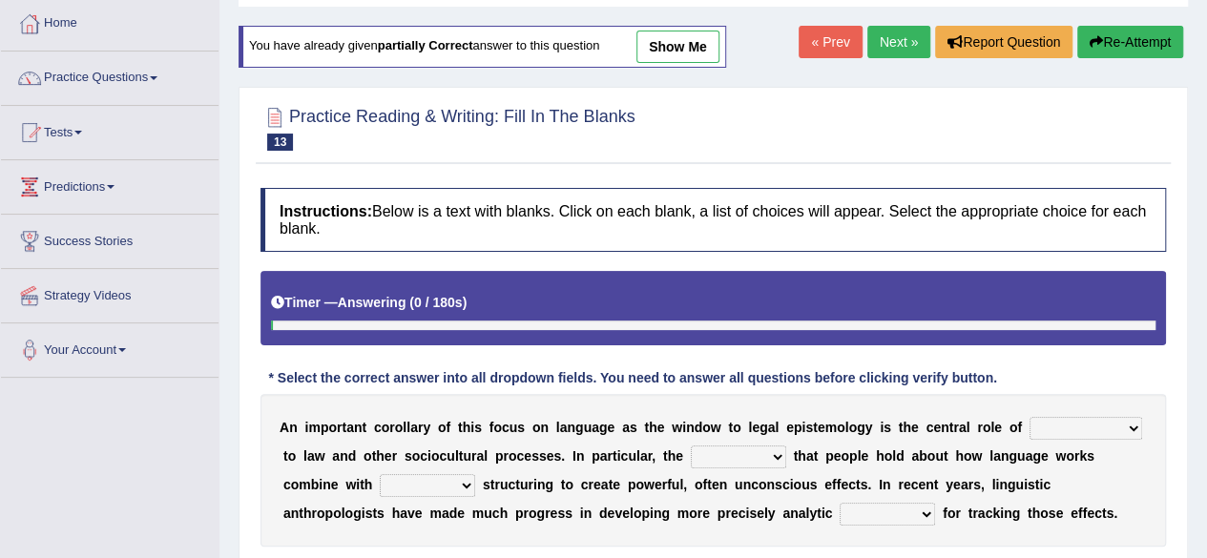
scroll to position [286, 0]
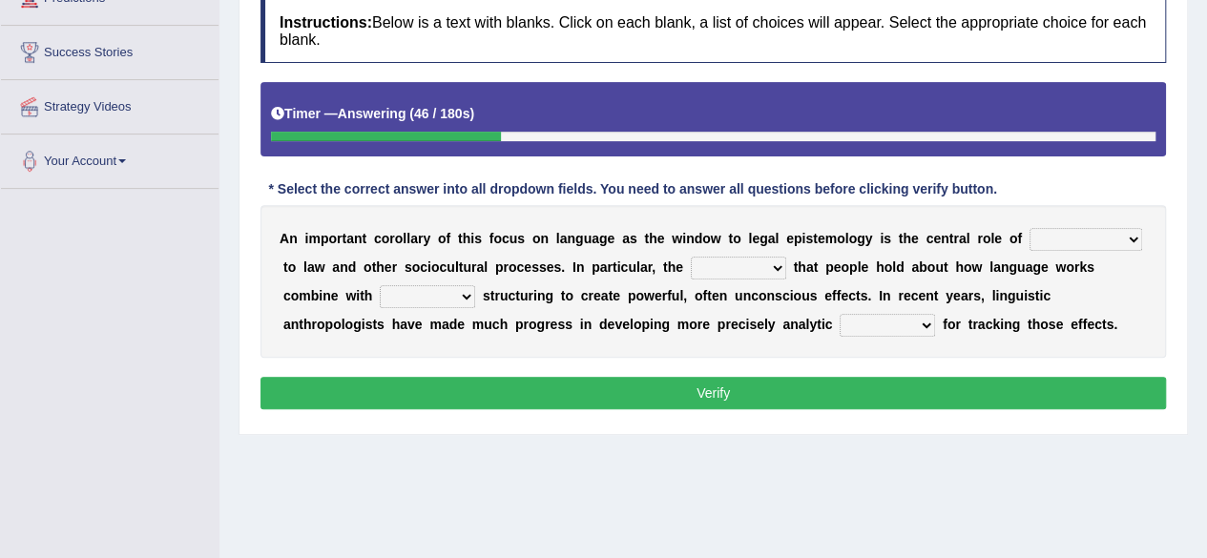
click at [1131, 237] on select "discourse epoch dialect acquaintance" at bounding box center [1085, 239] width 113 height 23
select select "dialect"
click at [1029, 228] on select "discourse epoch dialect acquaintance" at bounding box center [1085, 239] width 113 height 23
click at [769, 257] on select "deviation besmirch consent ideas" at bounding box center [738, 268] width 95 height 23
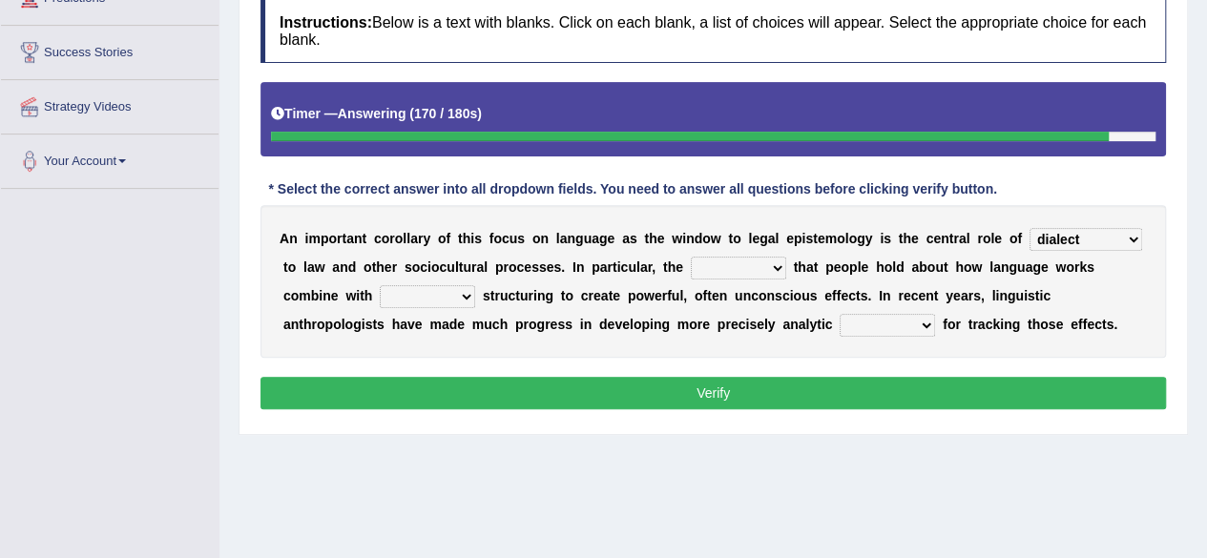
select select "deviation"
click at [691, 257] on select "deviation besmirch consent ideas" at bounding box center [738, 268] width 95 height 23
click at [444, 286] on select "mandatory linguistic legitimate customary" at bounding box center [427, 296] width 95 height 23
select select "mandatory"
click at [380, 285] on select "mandatory linguistic legitimate customary" at bounding box center [427, 296] width 95 height 23
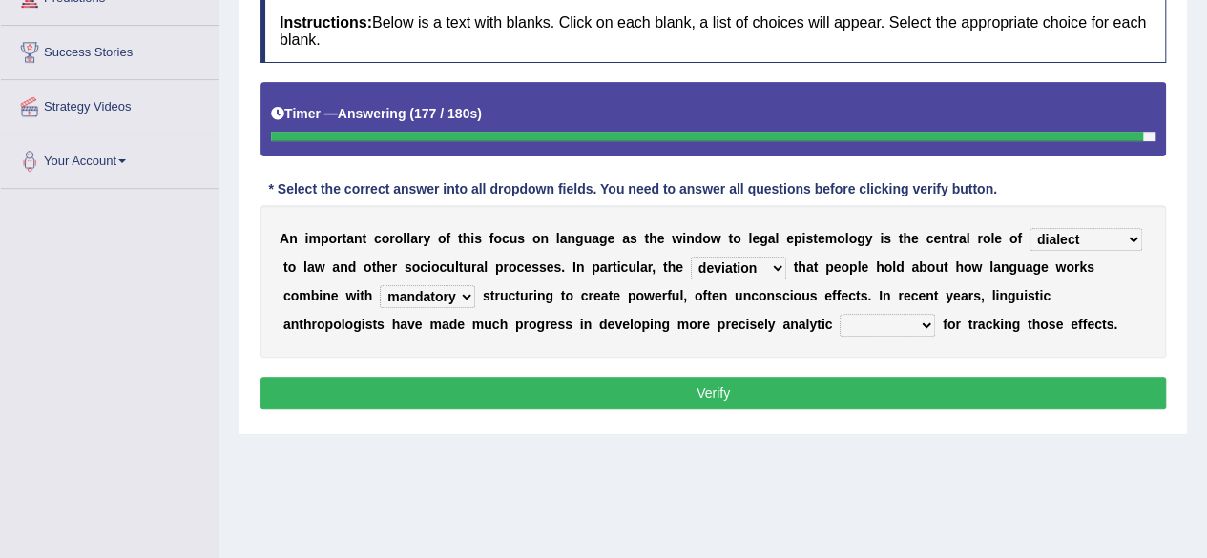
click at [911, 317] on select "tools appetite albums stroke" at bounding box center [886, 325] width 95 height 23
select select "tools"
click at [839, 314] on select "tools appetite albums stroke" at bounding box center [886, 325] width 95 height 23
click at [852, 380] on button "Verify" at bounding box center [712, 393] width 905 height 32
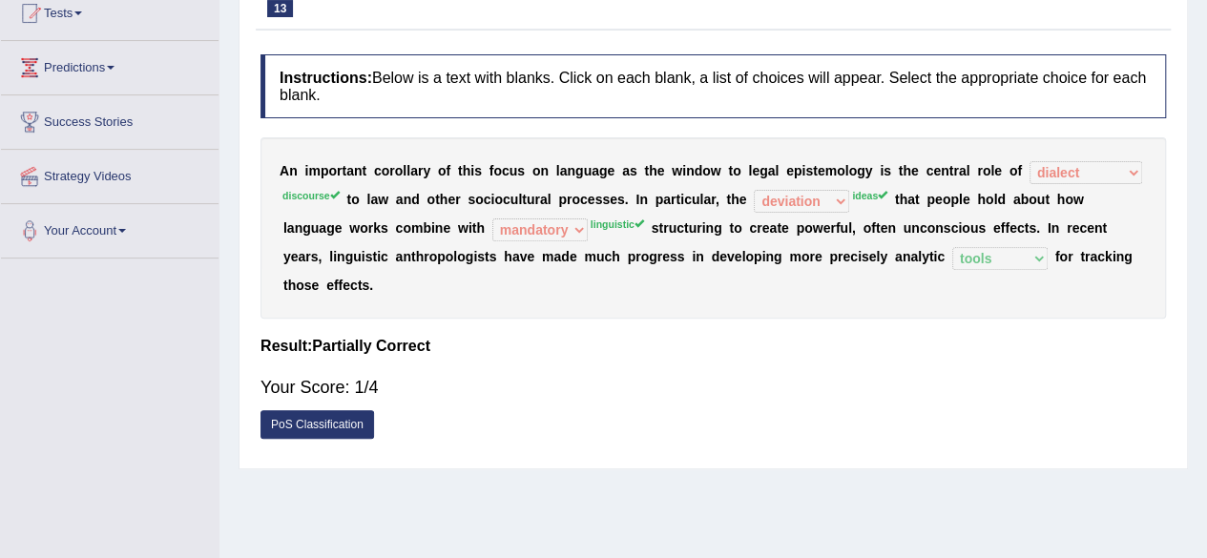
scroll to position [95, 0]
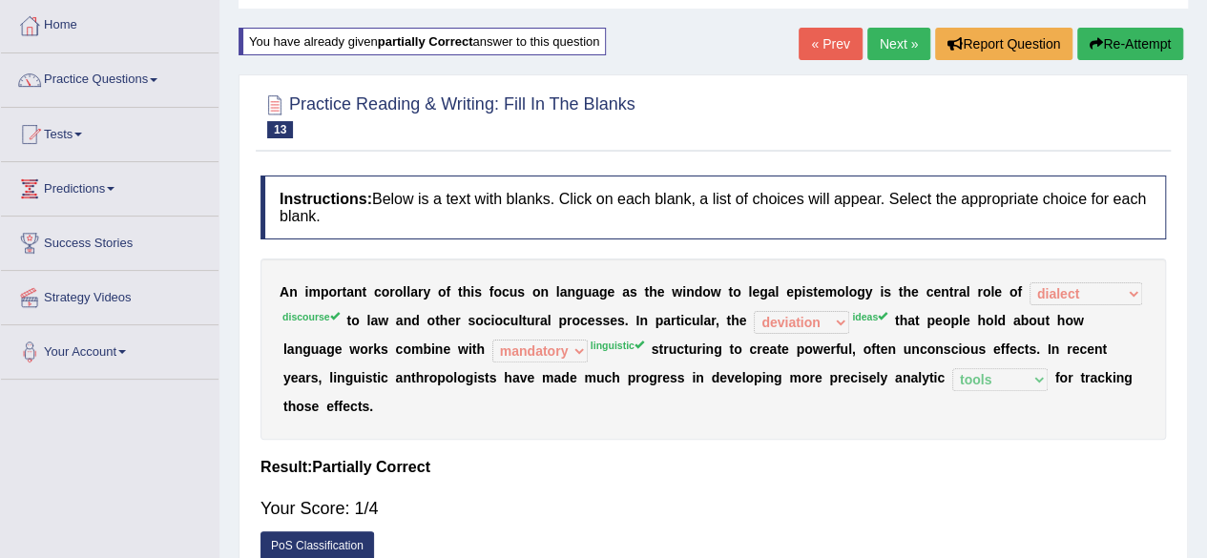
click at [908, 46] on link "Next »" at bounding box center [898, 44] width 63 height 32
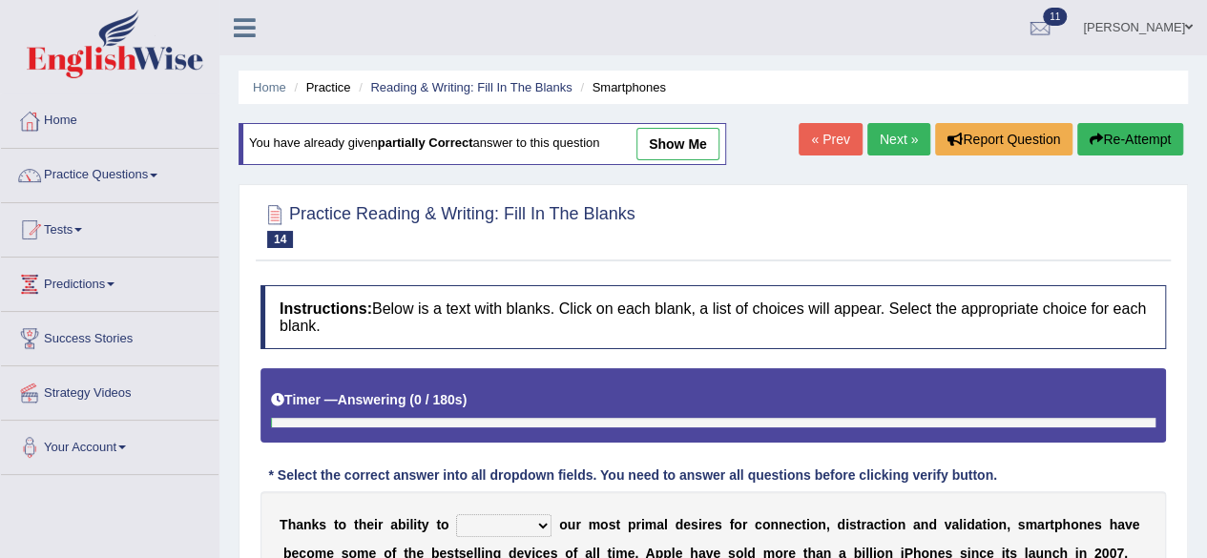
scroll to position [286, 0]
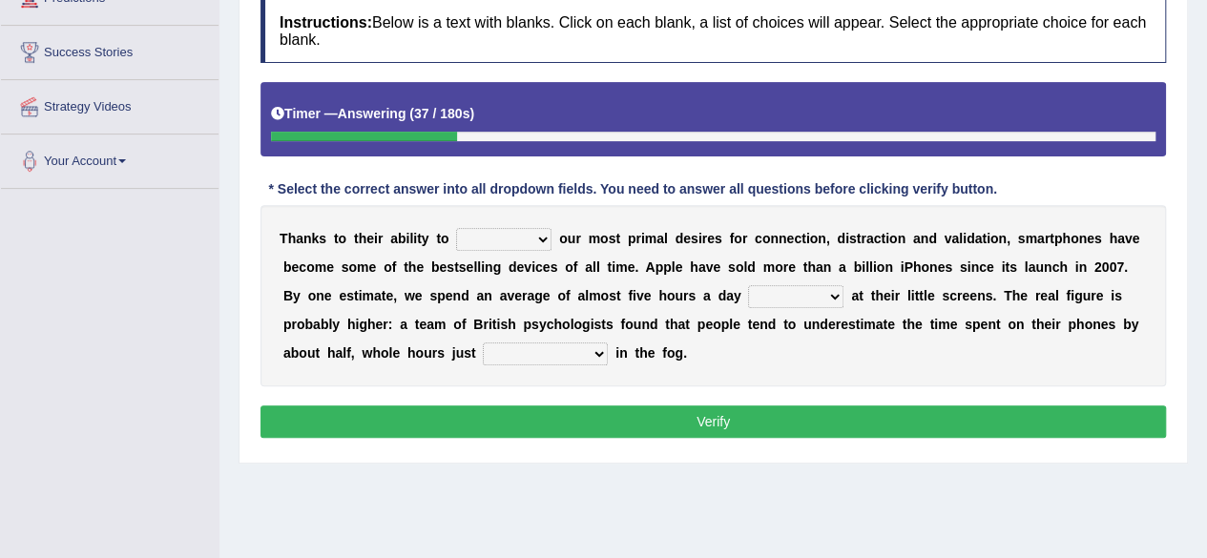
click at [540, 242] on select "hijack describe sharpen conserve" at bounding box center [503, 239] width 95 height 23
select select "hijack"
click at [456, 228] on select "hijack describe sharpen conserve" at bounding box center [503, 239] width 95 height 23
click at [832, 297] on select "watching waggling snoring staring" at bounding box center [795, 296] width 95 height 23
select select "staring"
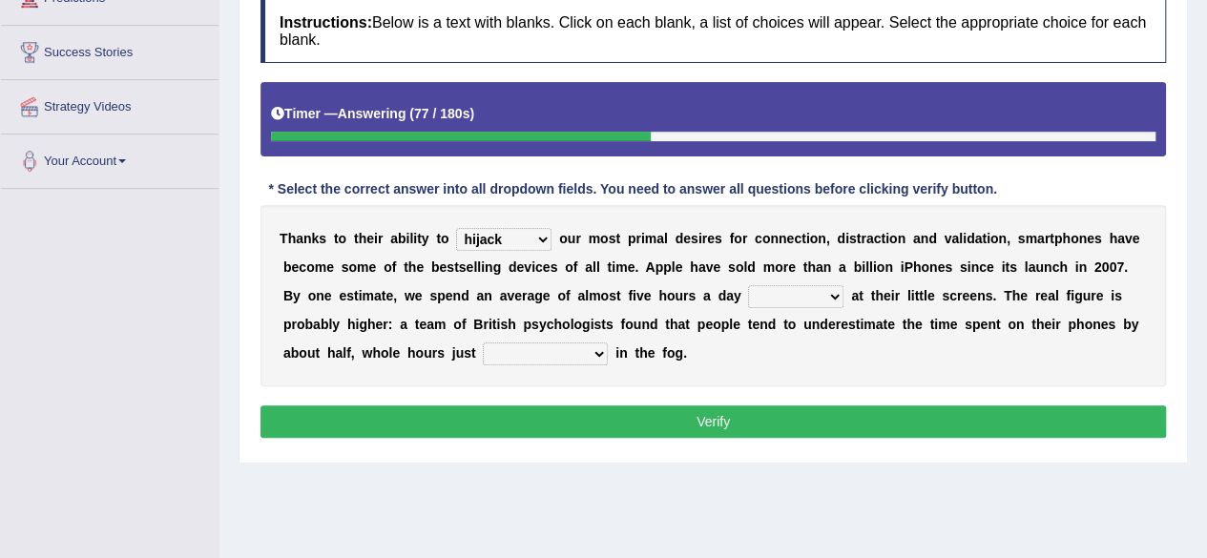
click at [748, 285] on select "watching waggling snoring staring" at bounding box center [795, 296] width 95 height 23
click at [601, 342] on select "has evaporated evaporating evaporate evaporates" at bounding box center [545, 353] width 125 height 23
select select "evaporating"
click at [483, 342] on select "has evaporated evaporating evaporate evaporates" at bounding box center [545, 353] width 125 height 23
click at [570, 413] on button "Verify" at bounding box center [712, 421] width 905 height 32
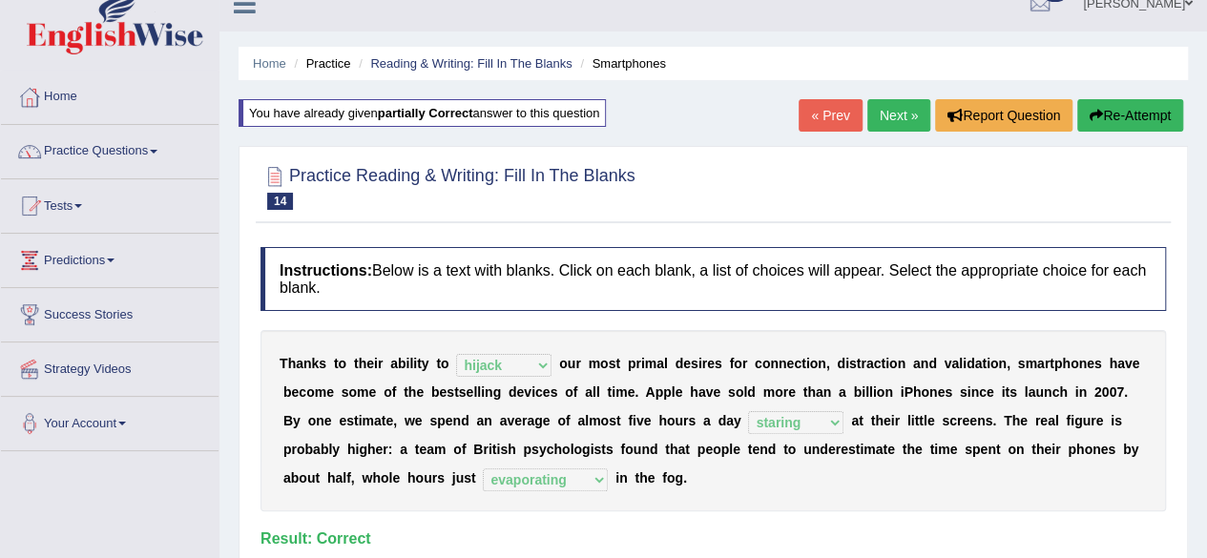
scroll to position [0, 0]
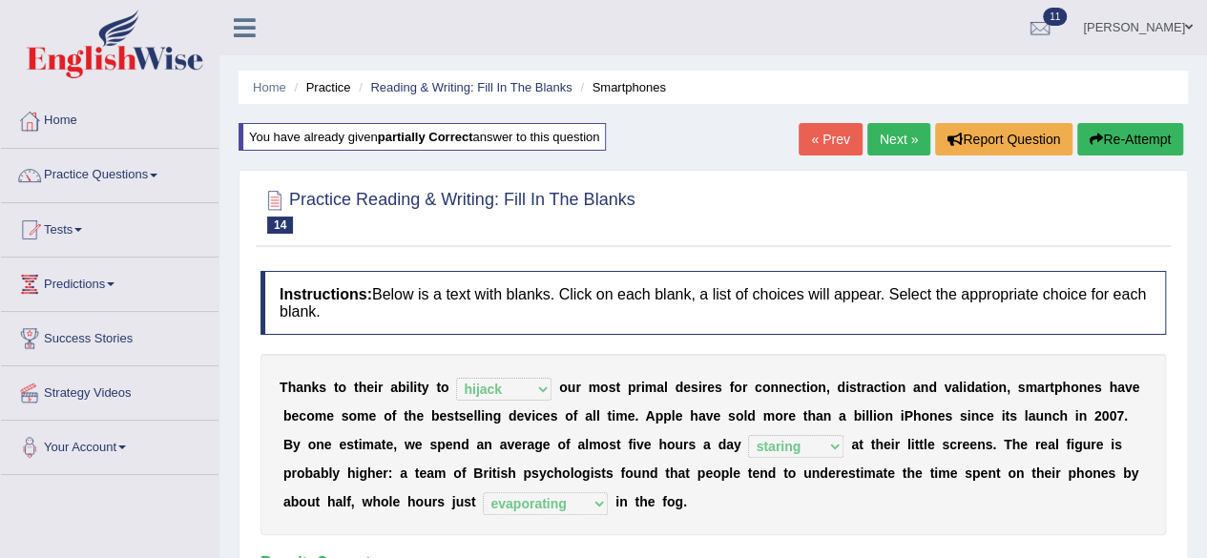
click at [902, 140] on link "Next »" at bounding box center [898, 139] width 63 height 32
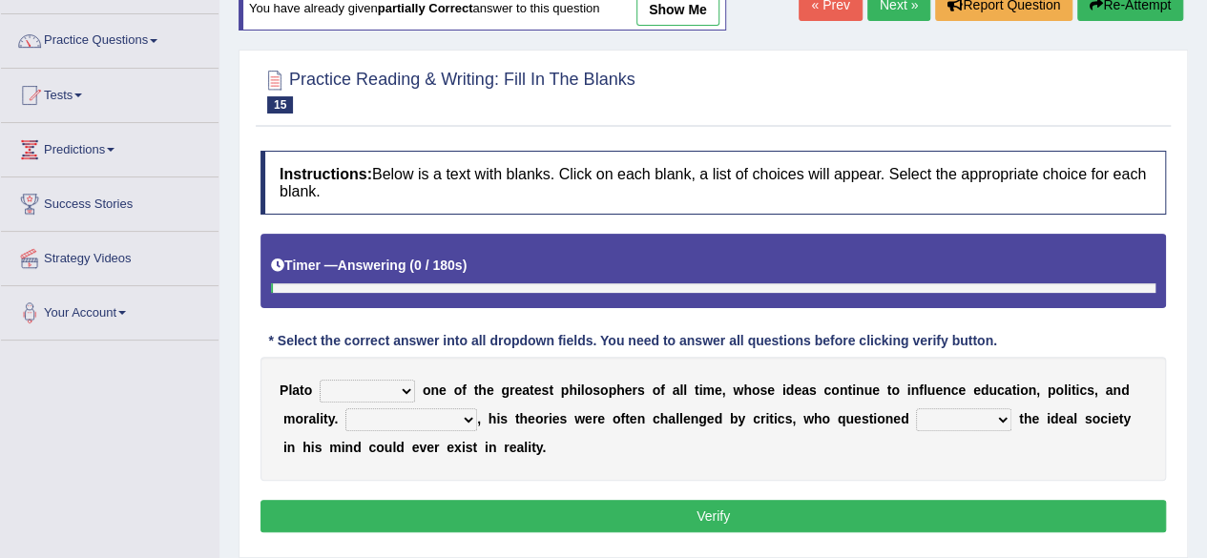
scroll to position [286, 0]
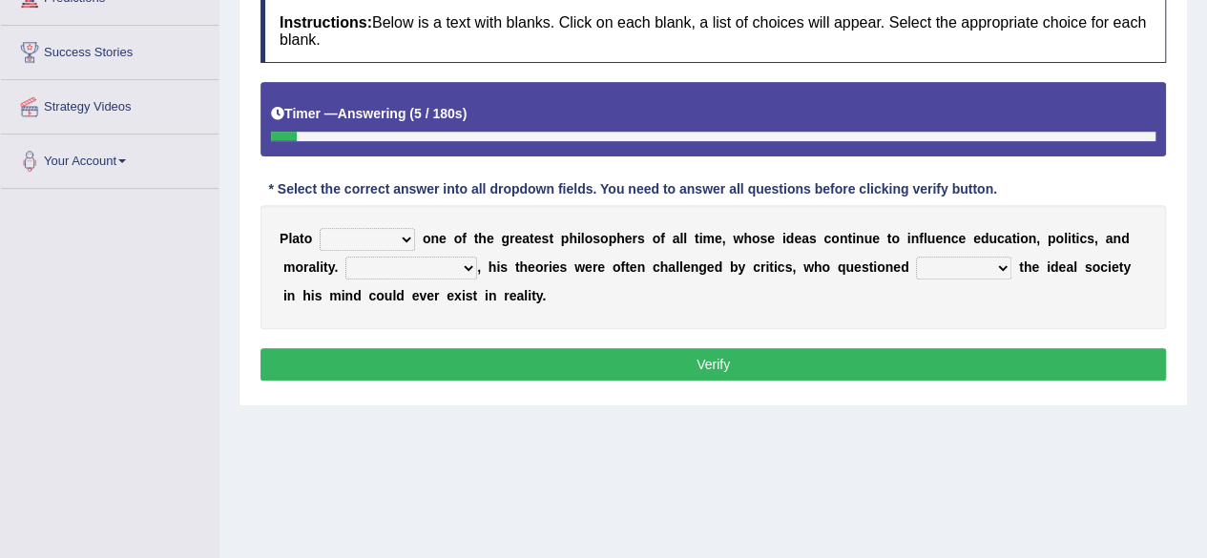
click at [408, 238] on select "keeps comes claims remains" at bounding box center [367, 239] width 95 height 23
select select "claims"
click at [320, 228] on select "keeps comes claims remains" at bounding box center [367, 239] width 95 height 23
click at [404, 228] on select "keeps comes claims remains" at bounding box center [367, 239] width 95 height 23
click at [810, 241] on b "s" at bounding box center [813, 238] width 8 height 15
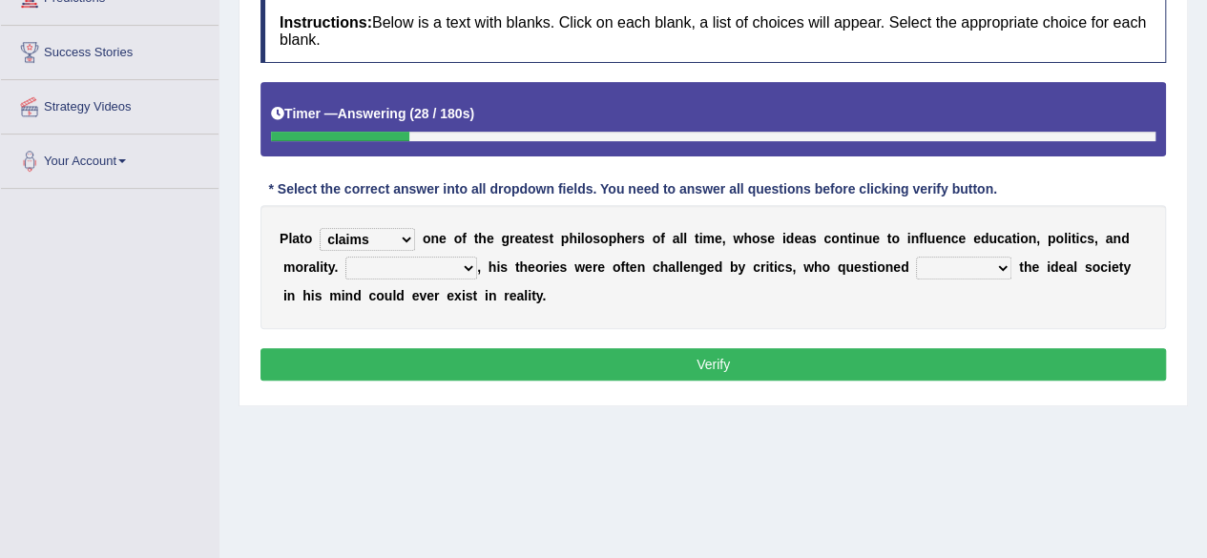
click at [468, 263] on select "Notwithstanding So However Whatever" at bounding box center [411, 268] width 132 height 23
select select "However"
click at [345, 257] on select "Notwithstanding So However Whatever" at bounding box center [411, 268] width 132 height 23
click at [1007, 264] on div "P l a t o keeps comes claims remains o n e o f t h e g r e a t e s t p h i l o …" at bounding box center [712, 267] width 905 height 124
click at [997, 262] on select "which what that whether" at bounding box center [963, 268] width 95 height 23
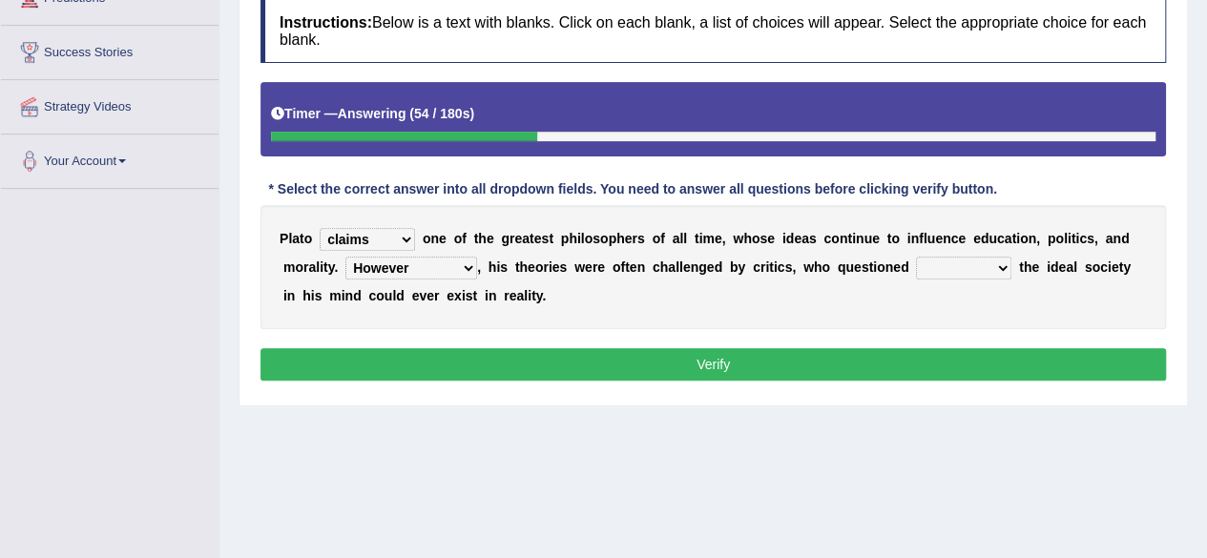
select select "that"
click at [916, 257] on select "which what that whether" at bounding box center [963, 268] width 95 height 23
click at [996, 264] on select "which what that whether" at bounding box center [963, 268] width 95 height 23
click at [1057, 310] on div "P l a t o keeps comes claims remains o n e o f t h e g r e a t e s t p h i l o …" at bounding box center [712, 267] width 905 height 124
click at [839, 371] on button "Verify" at bounding box center [712, 364] width 905 height 32
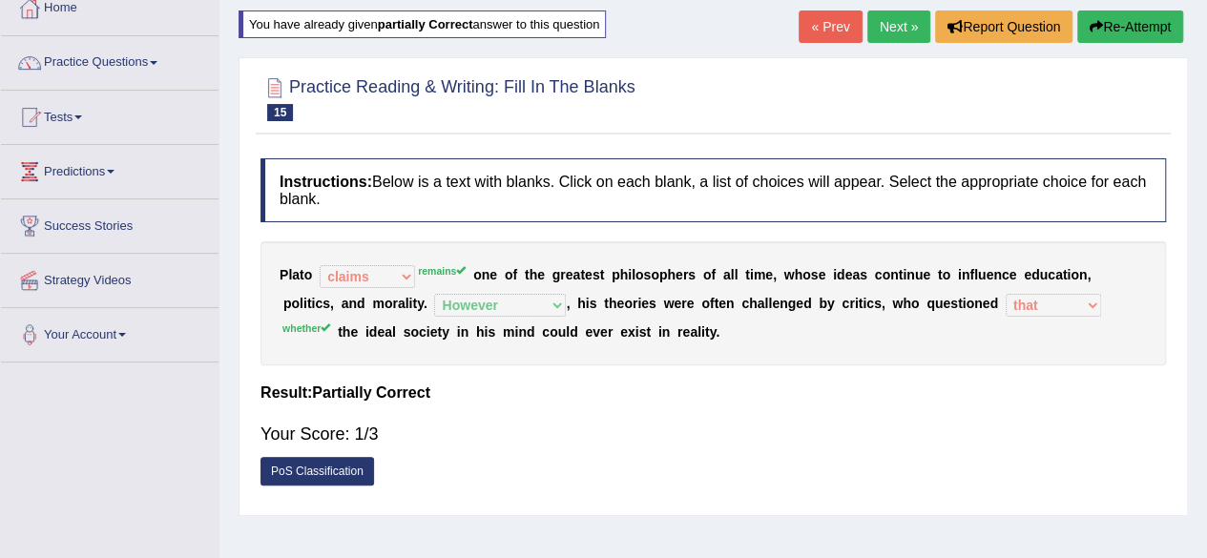
scroll to position [95, 0]
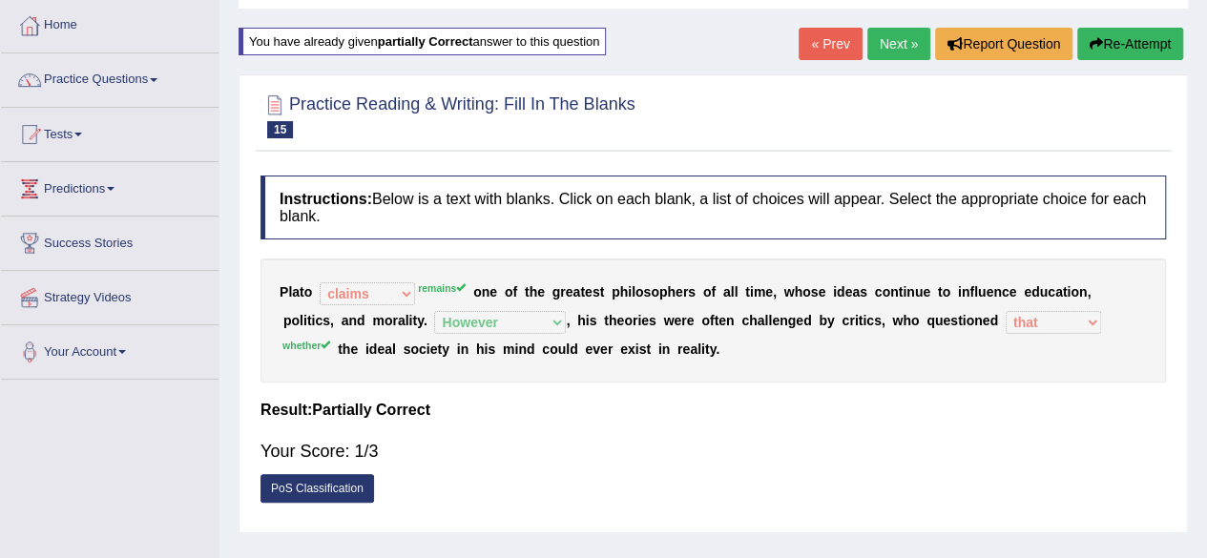
click at [891, 35] on link "Next »" at bounding box center [898, 44] width 63 height 32
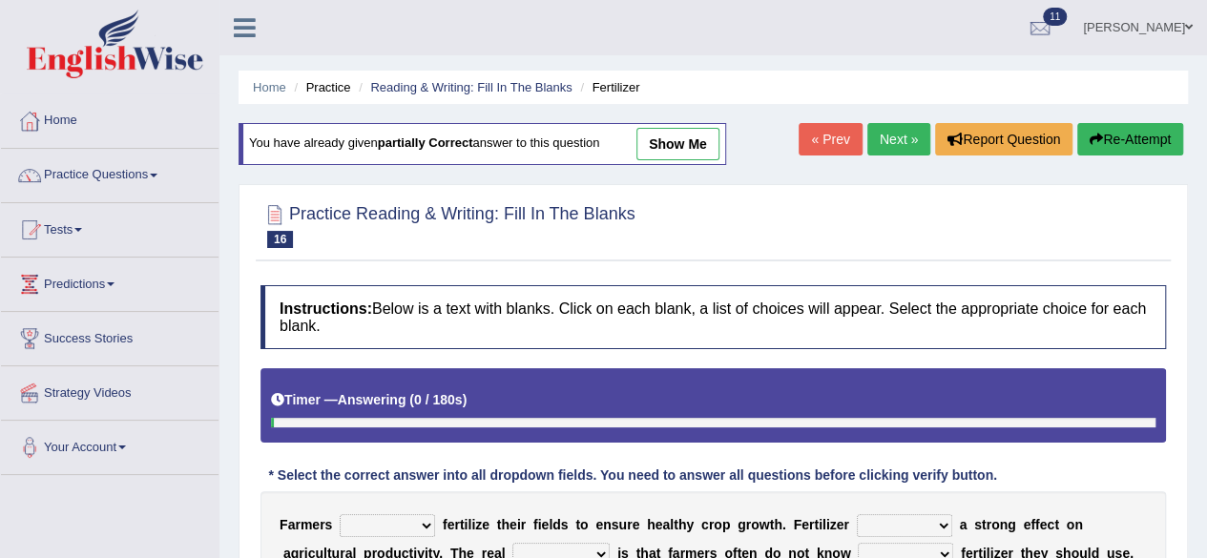
scroll to position [95, 0]
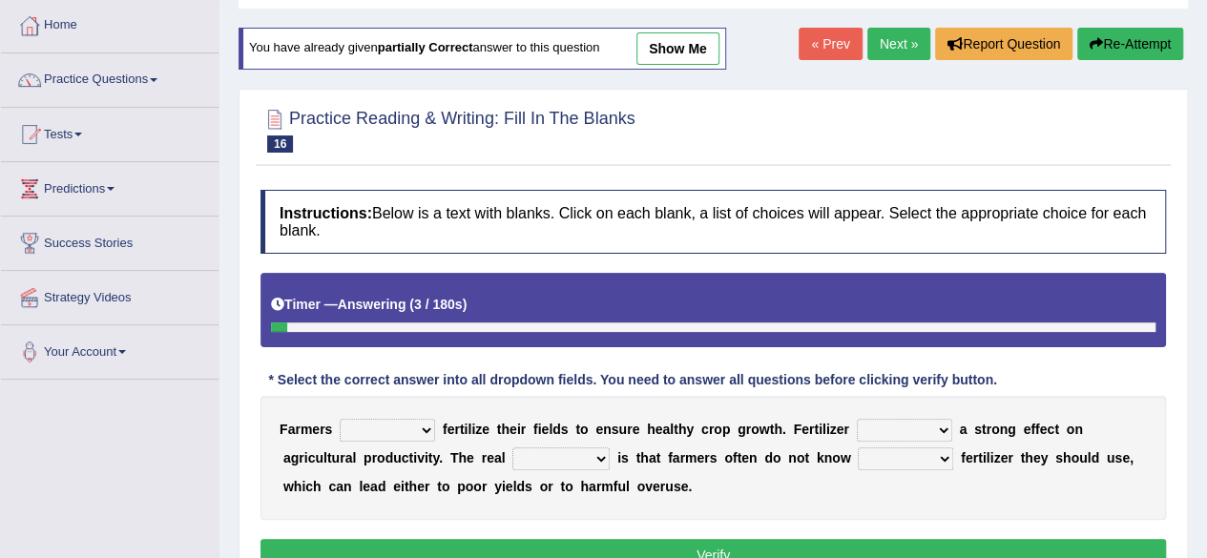
click at [429, 425] on select "must should need can" at bounding box center [387, 430] width 95 height 23
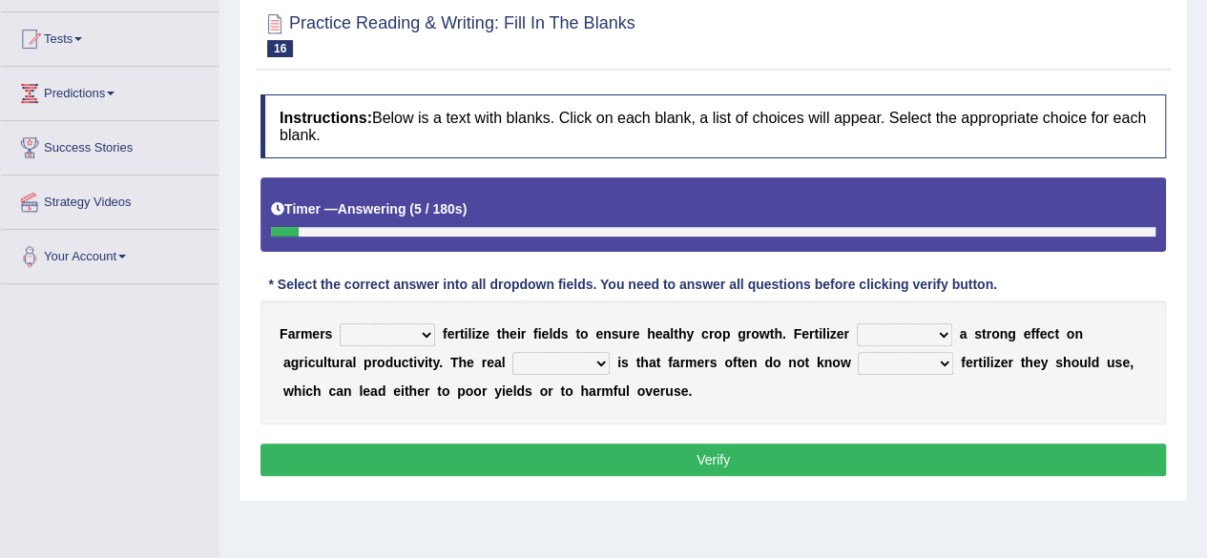
click at [429, 334] on select "must should need can" at bounding box center [387, 334] width 95 height 23
select select "should"
click at [340, 323] on select "must should need can" at bounding box center [387, 334] width 95 height 23
click at [946, 335] on select "has had have having" at bounding box center [904, 334] width 95 height 23
select select "have"
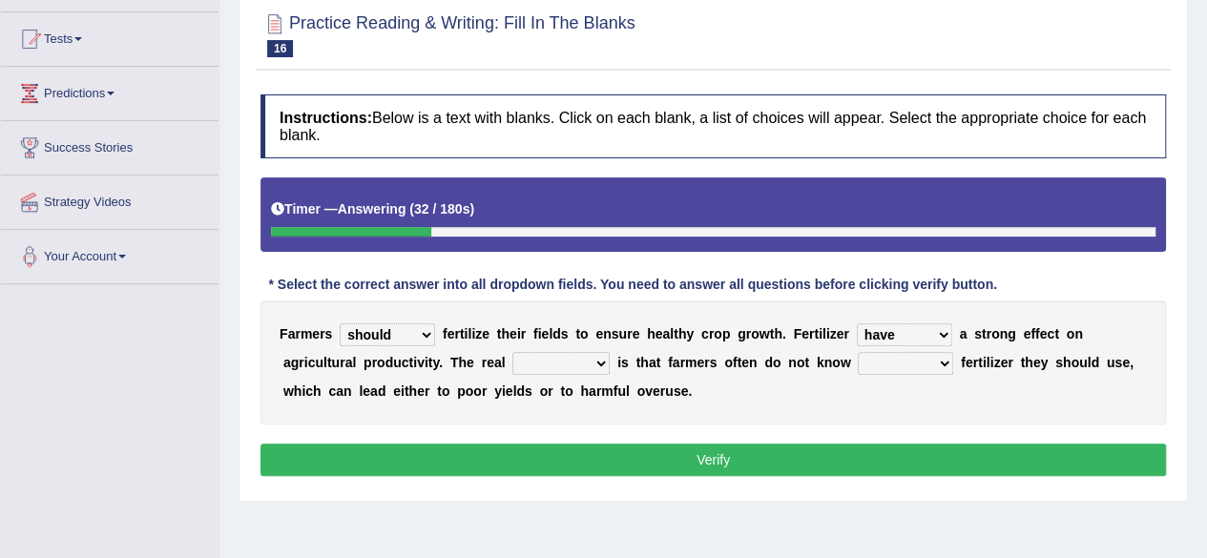
click at [857, 323] on select "has had have having" at bounding box center [904, 334] width 95 height 23
click at [586, 354] on select "problem question conclusion answer" at bounding box center [560, 363] width 97 height 23
select select "problem"
click at [512, 352] on select "problem question conclusion answer" at bounding box center [560, 363] width 97 height 23
click at [941, 362] on select "how much how many however so much" at bounding box center [905, 363] width 95 height 23
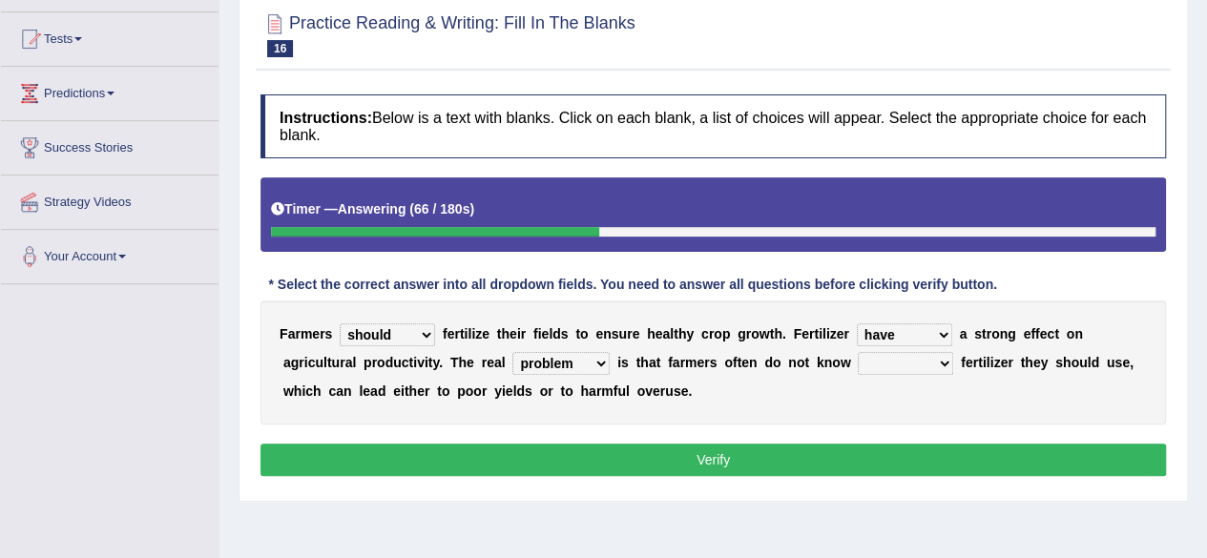
select select "how much"
click at [858, 352] on select "how much how many however so much" at bounding box center [905, 363] width 95 height 23
click at [643, 449] on button "Verify" at bounding box center [712, 460] width 905 height 32
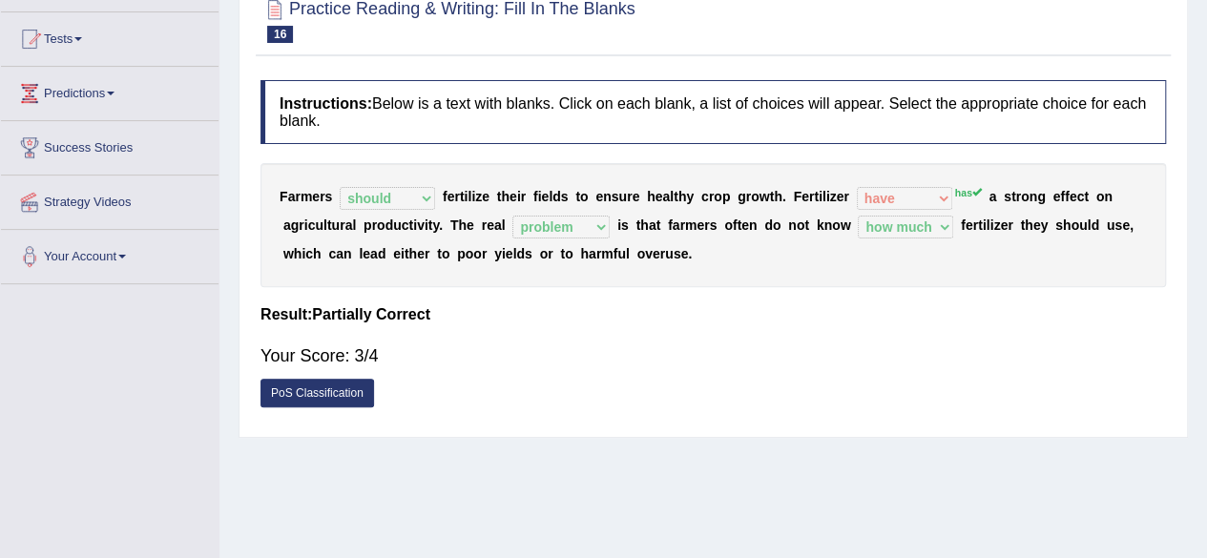
scroll to position [0, 0]
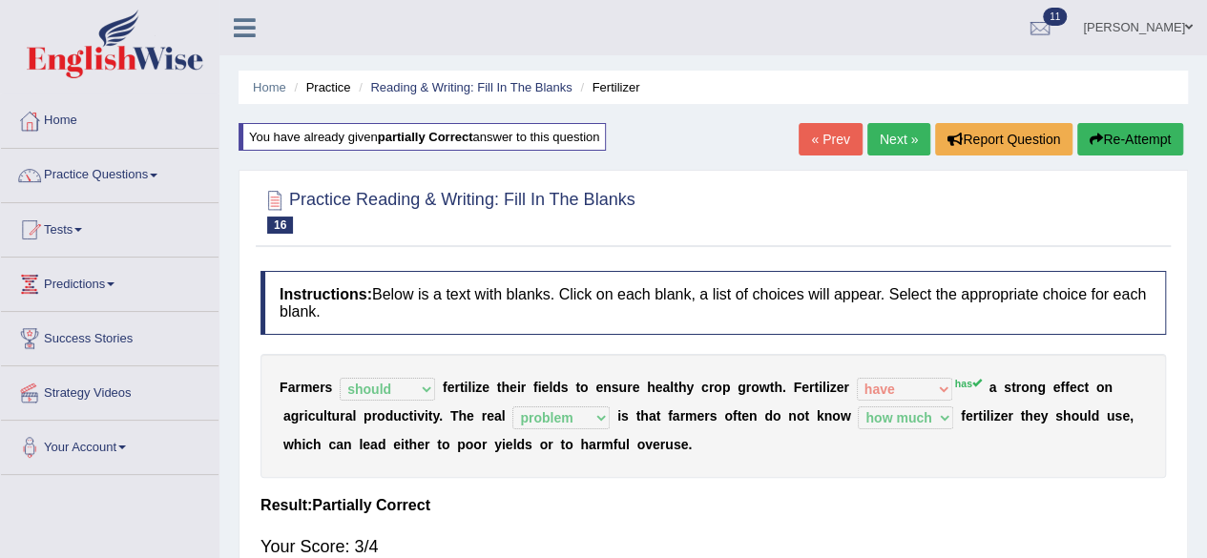
click at [896, 134] on link "Next »" at bounding box center [898, 139] width 63 height 32
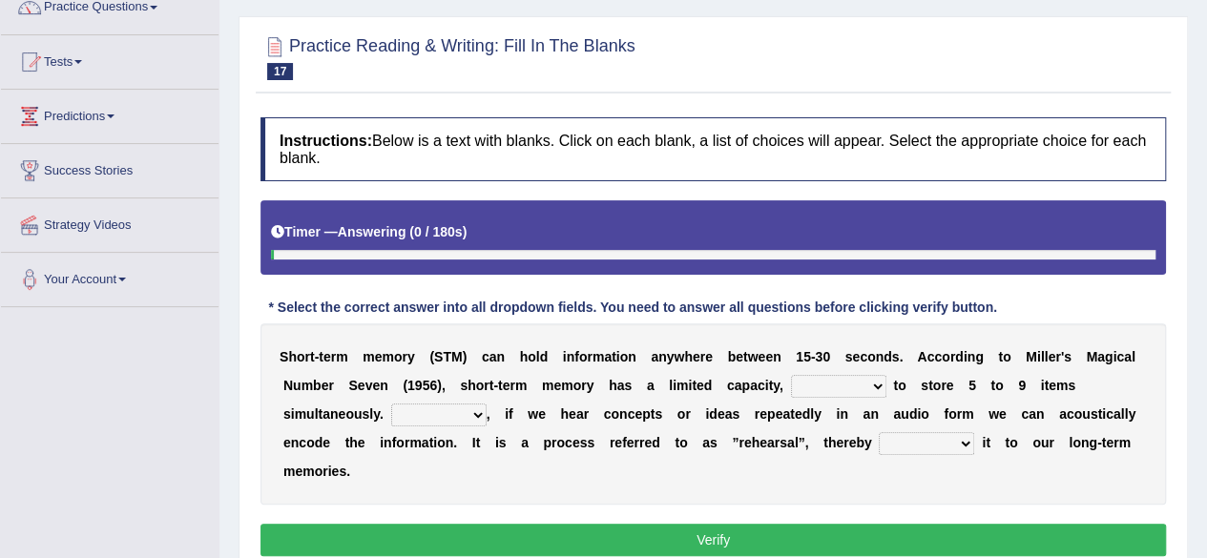
scroll to position [191, 0]
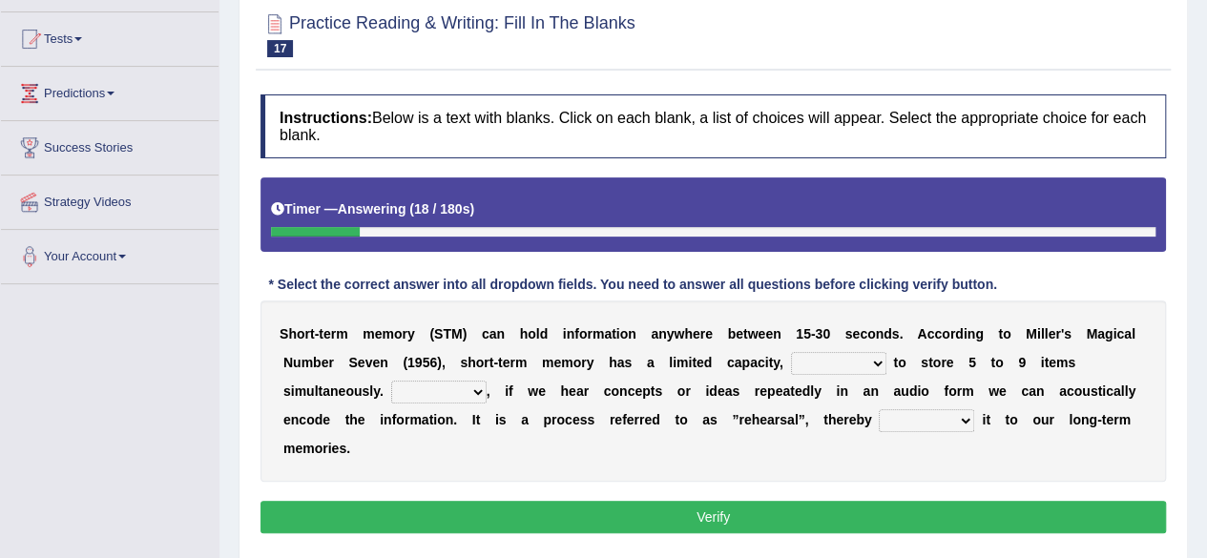
click at [878, 363] on select "being able is able be able unable" at bounding box center [838, 363] width 95 height 23
select select "being able"
click at [791, 352] on select "being able is able be able unable" at bounding box center [838, 363] width 95 height 23
click at [471, 381] on select "However So Moreover Therefore" at bounding box center [438, 392] width 95 height 23
select select "However"
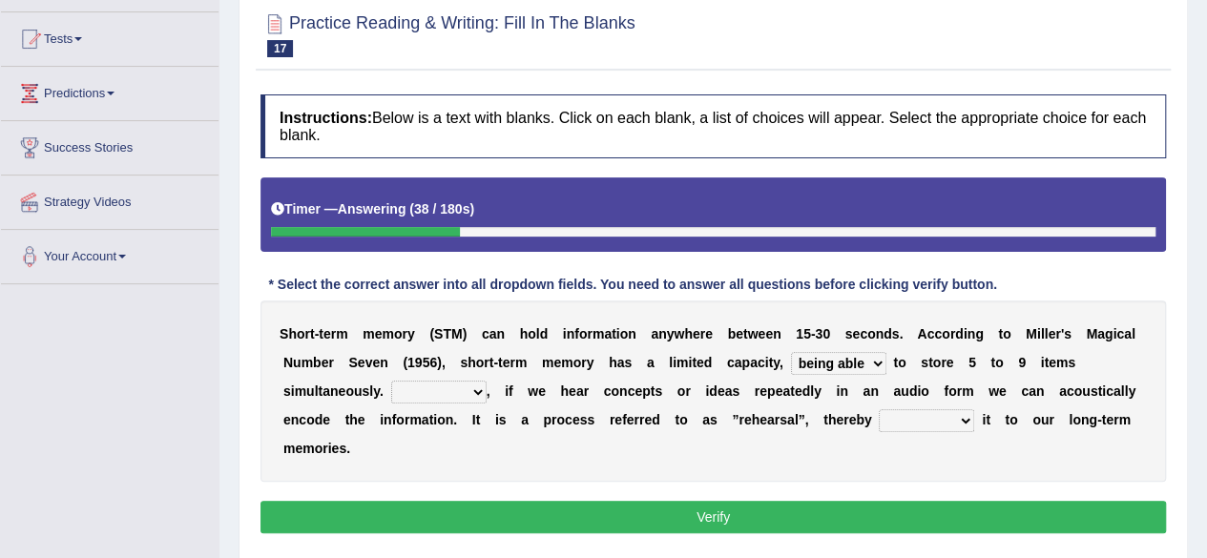
click at [391, 381] on select "However So Moreover Therefore" at bounding box center [438, 392] width 95 height 23
drag, startPoint x: 785, startPoint y: 400, endPoint x: 800, endPoint y: 400, distance: 15.3
click at [972, 413] on select "commit commits commiting commited" at bounding box center [926, 420] width 95 height 23
click at [962, 421] on select "commit commits commiting commited" at bounding box center [926, 420] width 95 height 23
click at [960, 422] on select "commit commits commiting commited" at bounding box center [926, 420] width 95 height 23
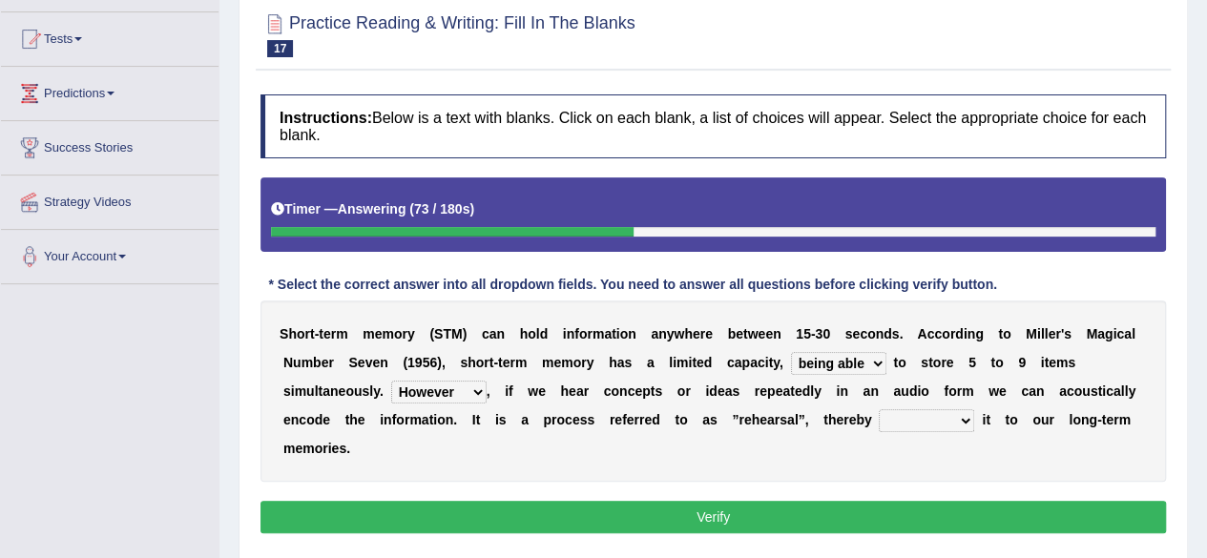
select select "commit"
click at [879, 409] on select "commit commits commiting commited" at bounding box center [926, 420] width 95 height 23
click at [963, 419] on select "commit commits commiting commited" at bounding box center [926, 420] width 95 height 23
click at [879, 409] on select "commit commits commiting commited" at bounding box center [926, 420] width 95 height 23
click at [941, 437] on div "S h o r t - t e r m m e m o r y ( S T M ) c a n h o l d i n f o r m a t i o n a…" at bounding box center [712, 390] width 905 height 181
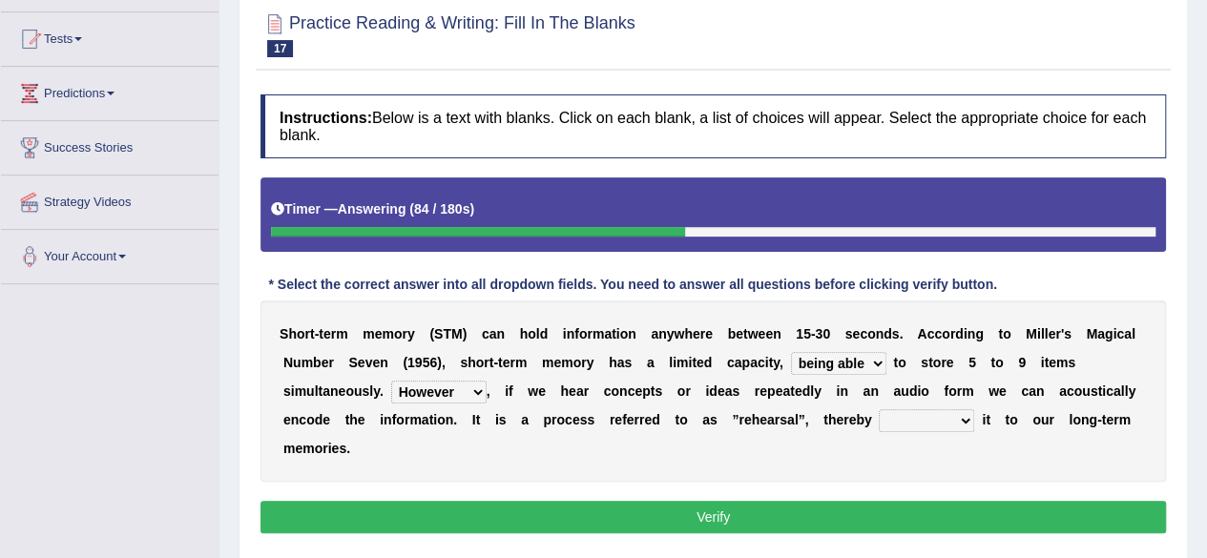
click at [952, 424] on select "commit commits commiting commited" at bounding box center [926, 420] width 95 height 23
select select "commiting"
click at [879, 409] on select "commit commits commiting commited" at bounding box center [926, 420] width 95 height 23
click at [865, 501] on button "Verify" at bounding box center [712, 517] width 905 height 32
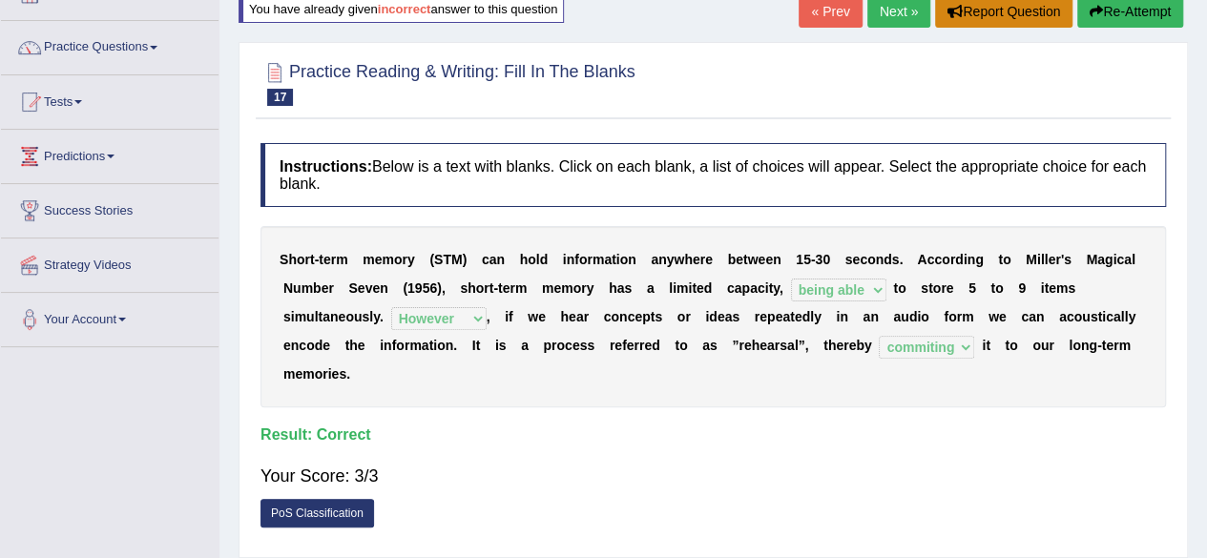
scroll to position [0, 0]
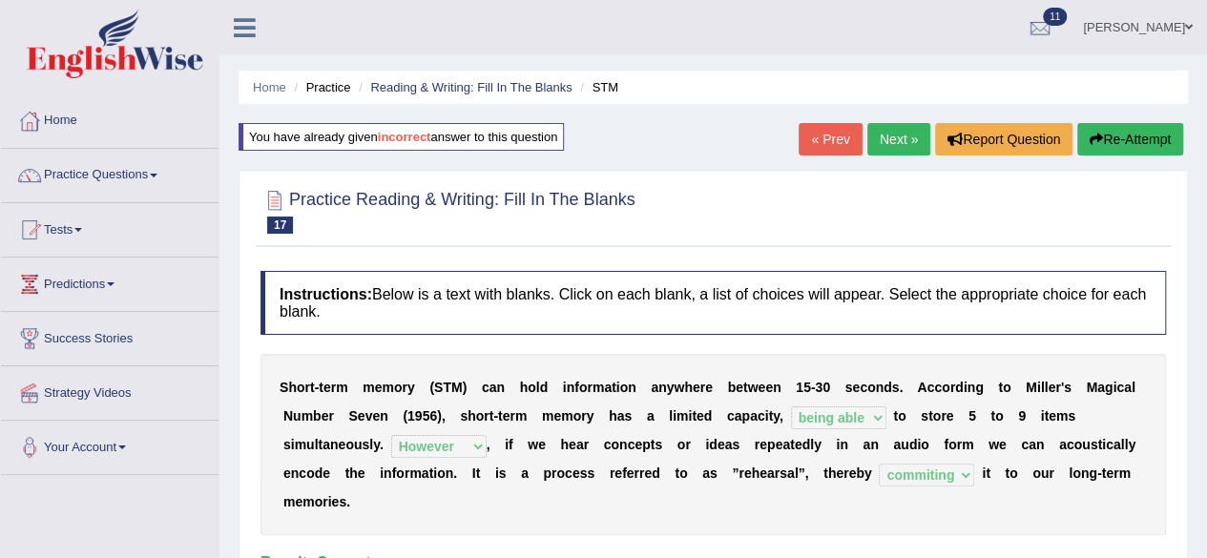
click at [911, 143] on link "Next »" at bounding box center [898, 139] width 63 height 32
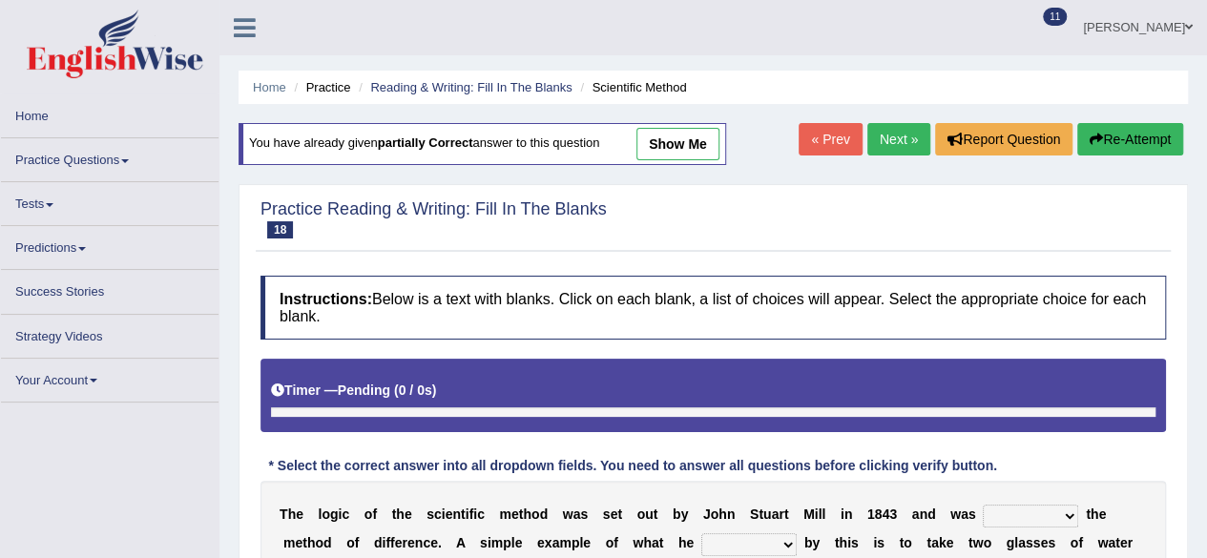
click at [891, 133] on link "Next »" at bounding box center [898, 139] width 63 height 32
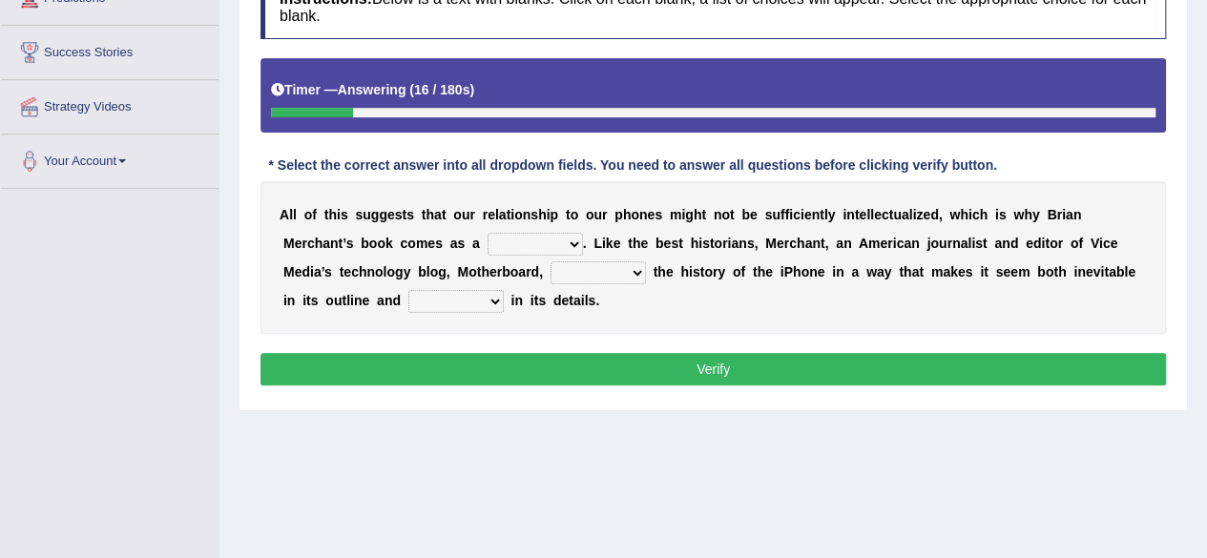
click at [588, 241] on div "A l l o f t h i s s u g g e s t s t h a t o u r r e l a t i o n s h i p t o o u…" at bounding box center [712, 257] width 905 height 153
click at [583, 238] on b "." at bounding box center [585, 243] width 4 height 15
click at [569, 242] on select "privilege relief demotion flash" at bounding box center [534, 244] width 95 height 23
click at [487, 233] on select "privilege relief demotion flash" at bounding box center [534, 244] width 95 height 23
click at [572, 238] on select "privilege relief demotion flash" at bounding box center [534, 244] width 95 height 23
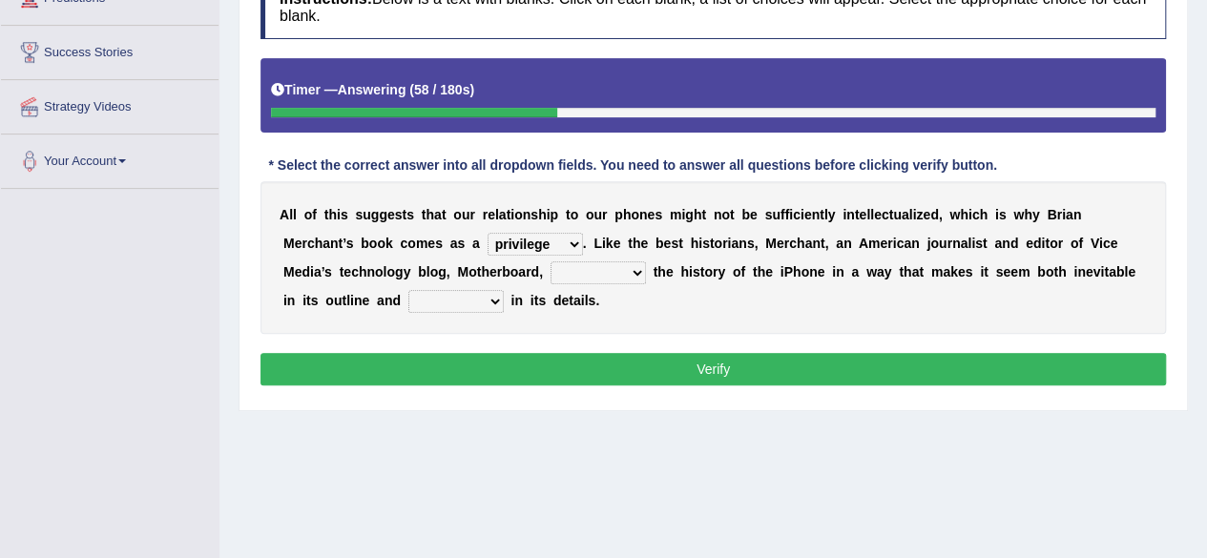
select select "relief"
click at [487, 233] on select "privilege relief demotion flash" at bounding box center [534, 244] width 95 height 23
click at [630, 272] on select "enriches unpacks detours contorts" at bounding box center [597, 272] width 95 height 23
click at [521, 324] on div "A l l o f t h i s s u g g e s t s t h a t o u r r e l a t i o n s h i p t o o u…" at bounding box center [712, 257] width 905 height 153
click at [502, 292] on select "surprises surprised surprising surprise" at bounding box center [455, 301] width 95 height 23
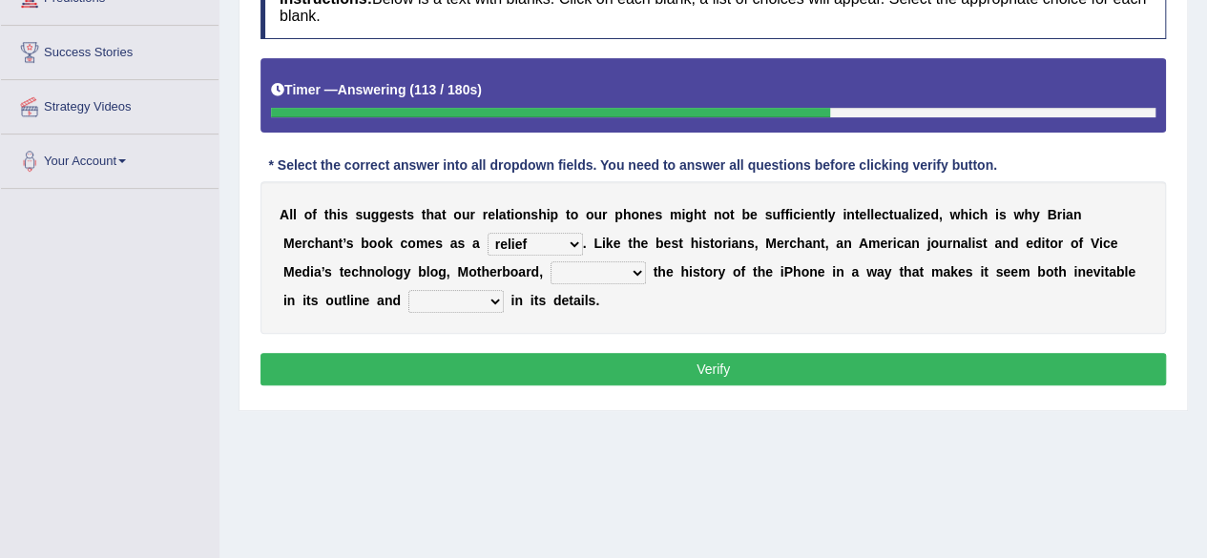
select select "surprise"
click at [408, 290] on select "surprises surprised surprising surprise" at bounding box center [455, 301] width 95 height 23
click at [492, 300] on select "surprises surprised surprising surprise" at bounding box center [455, 301] width 95 height 23
click at [620, 277] on select "enriches unpacks detours contorts" at bounding box center [597, 272] width 95 height 23
select select "detours"
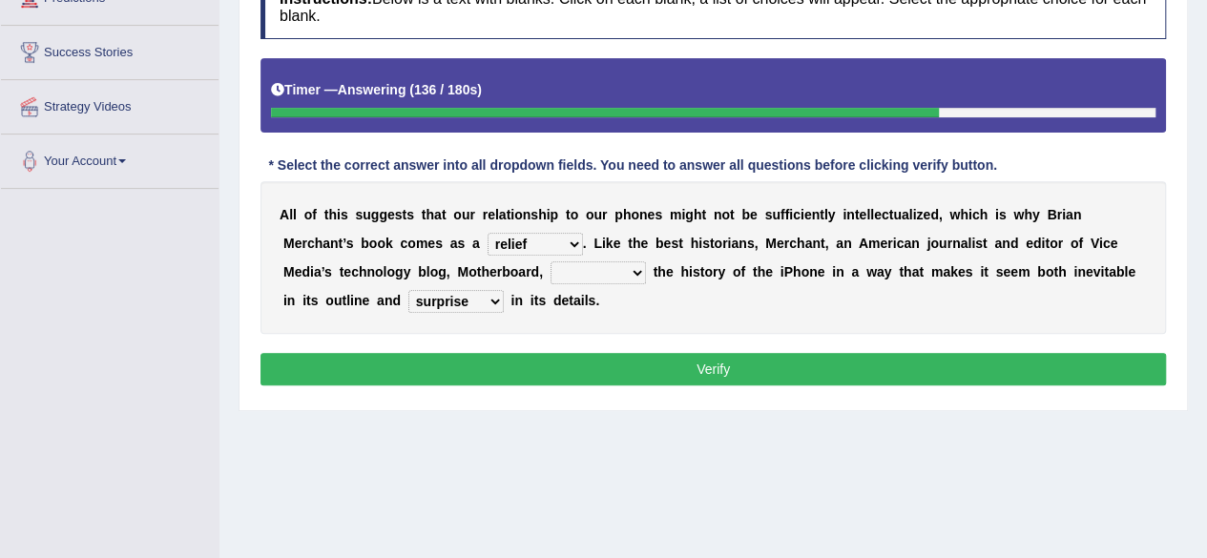
click at [550, 261] on select "enriches unpacks detours contorts" at bounding box center [597, 272] width 95 height 23
click at [631, 274] on select "enriches unpacks detours contorts" at bounding box center [597, 272] width 95 height 23
click at [670, 320] on div "A l l o f t h i s s u g g e s t s t h a t o u r r e l a t i o n s h i p t o o u…" at bounding box center [712, 257] width 905 height 153
click at [648, 353] on button "Verify" at bounding box center [712, 369] width 905 height 32
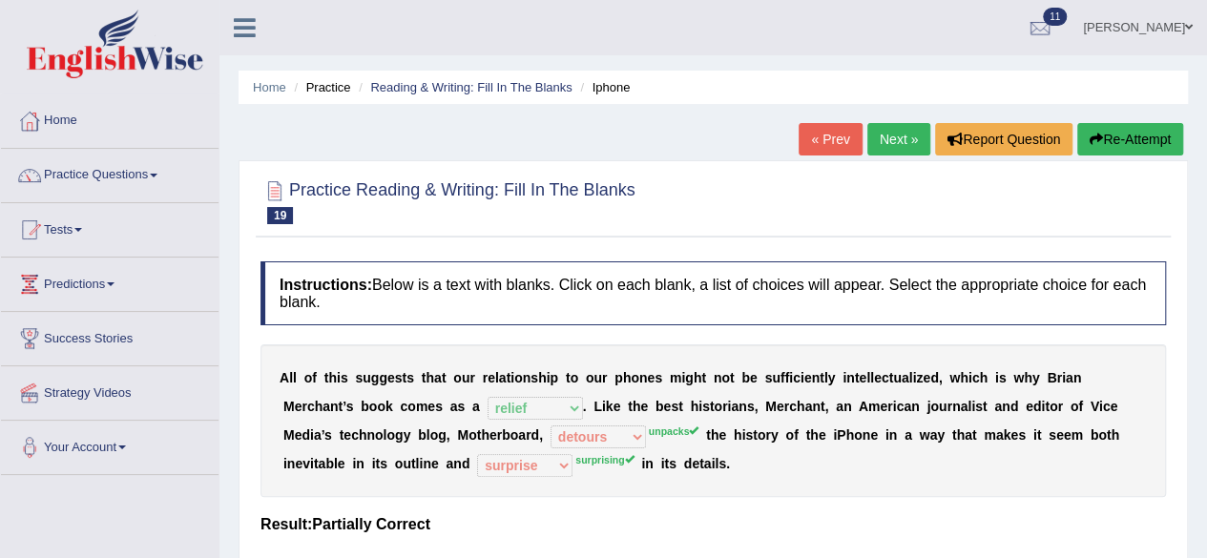
click at [890, 135] on link "Next »" at bounding box center [898, 139] width 63 height 32
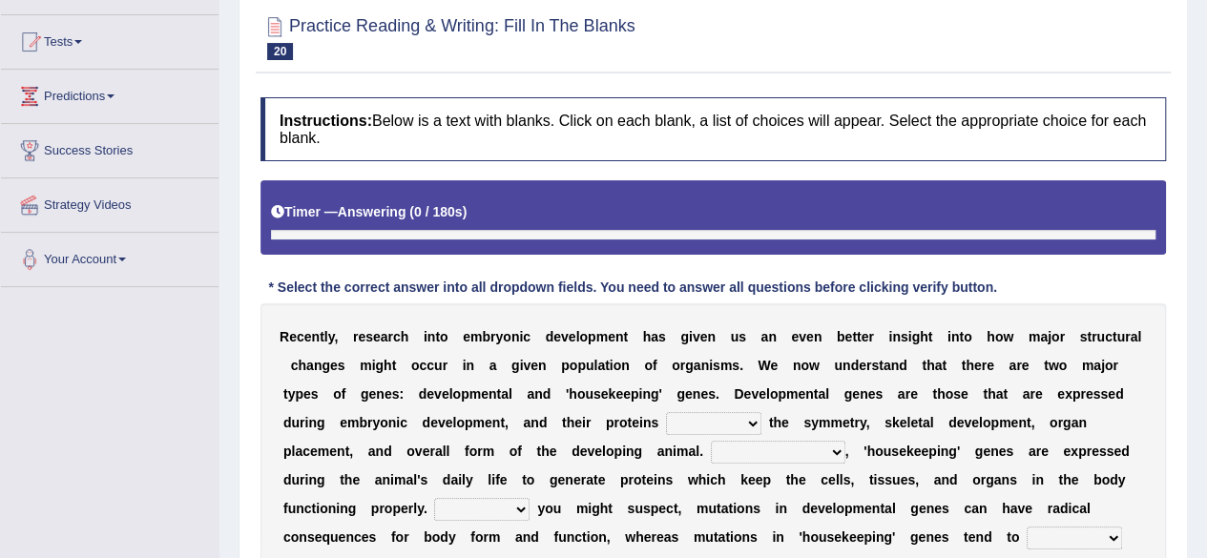
scroll to position [191, 0]
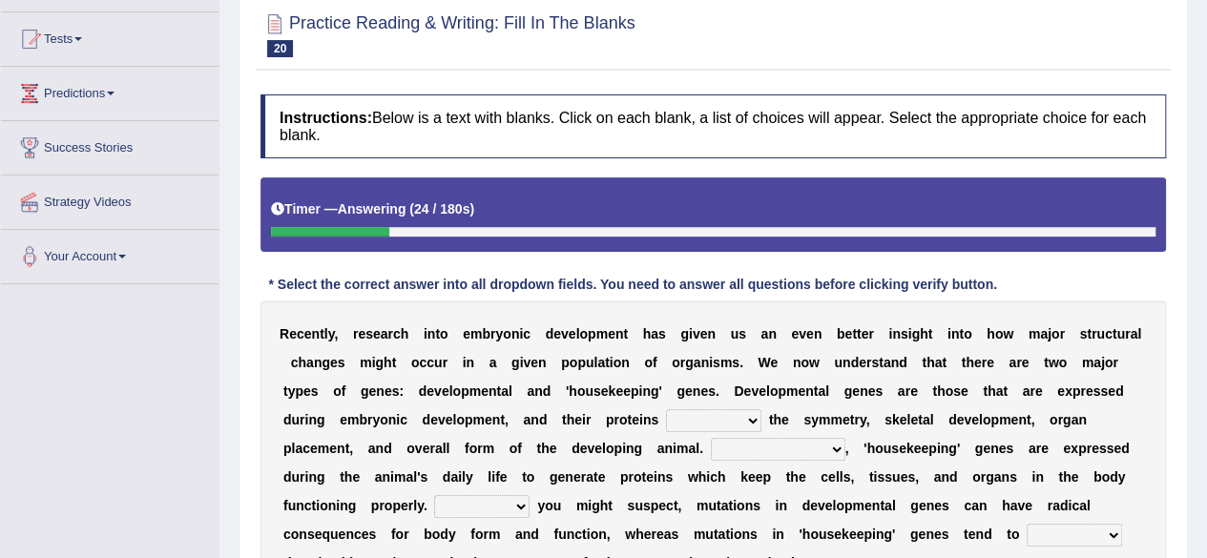
click at [750, 415] on select "push control hold elevate" at bounding box center [713, 420] width 95 height 23
select select "elevate"
click at [666, 409] on select "push control hold elevate" at bounding box center [713, 420] width 95 height 23
click at [832, 450] on select "Correspondingly Inclusively Conversely In contrast" at bounding box center [778, 449] width 134 height 23
click at [834, 443] on select "Correspondingly Inclusively Conversely In contrast" at bounding box center [778, 449] width 134 height 23
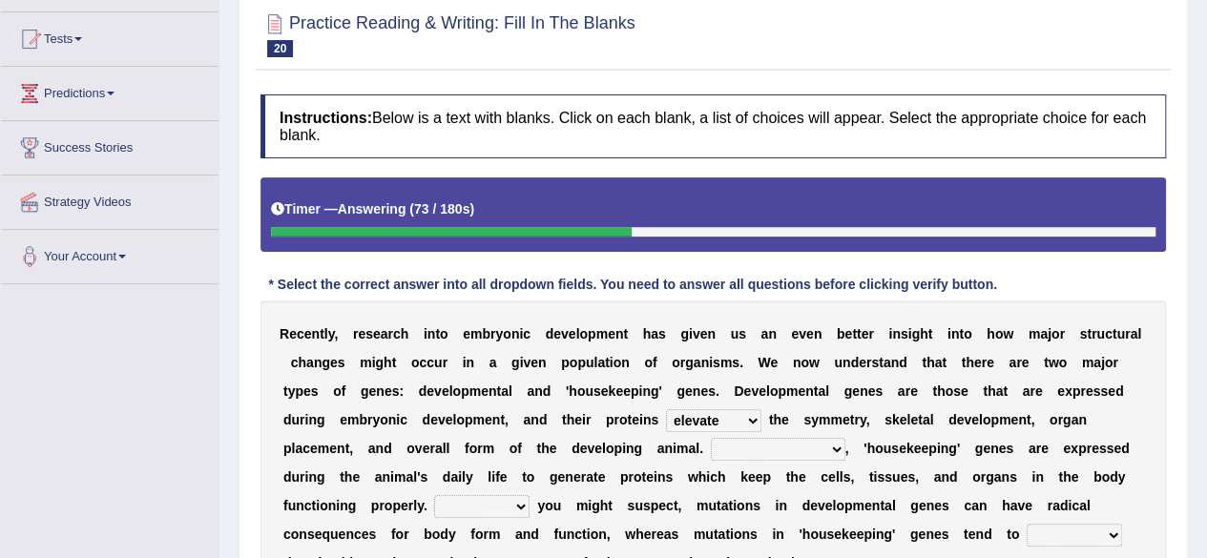
click at [834, 444] on select "Correspondingly Inclusively Conversely In contrast" at bounding box center [778, 449] width 134 height 23
select select "Correspondingly"
click at [711, 438] on select "Correspondingly Inclusively Conversely In contrast" at bounding box center [778, 449] width 134 height 23
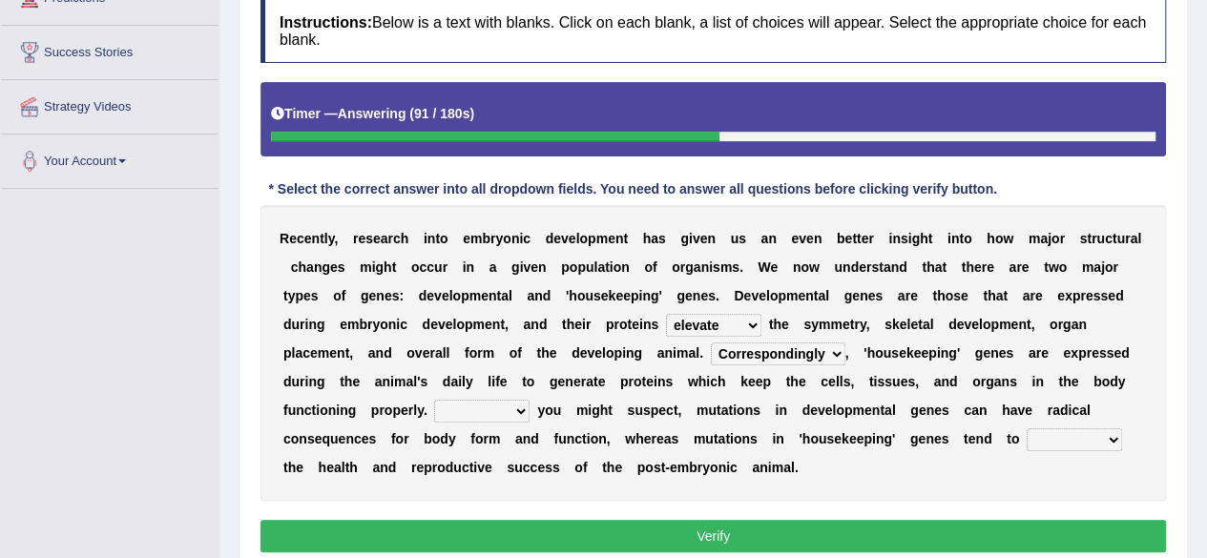
click at [515, 411] on select "For As With Within" at bounding box center [481, 411] width 95 height 23
select select "For"
click at [434, 400] on select "For As With Within" at bounding box center [481, 411] width 95 height 23
click at [1097, 428] on select "affect effect interrupt defect" at bounding box center [1073, 439] width 95 height 23
select select "affect"
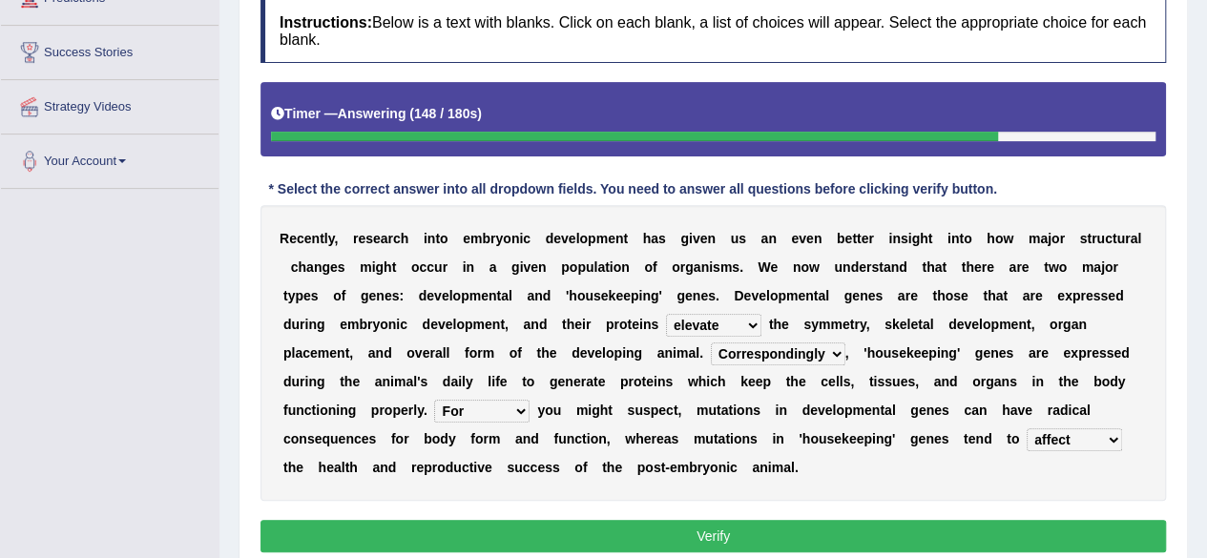
click at [1026, 428] on select "affect effect interrupt defect" at bounding box center [1073, 439] width 95 height 23
click at [753, 529] on button "Verify" at bounding box center [712, 536] width 905 height 32
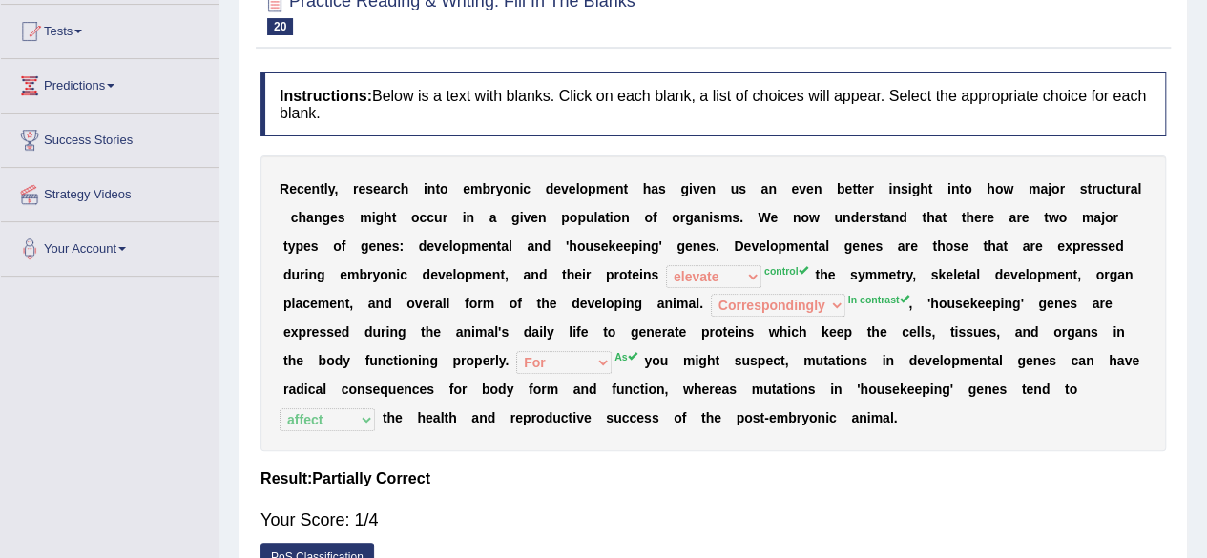
scroll to position [95, 0]
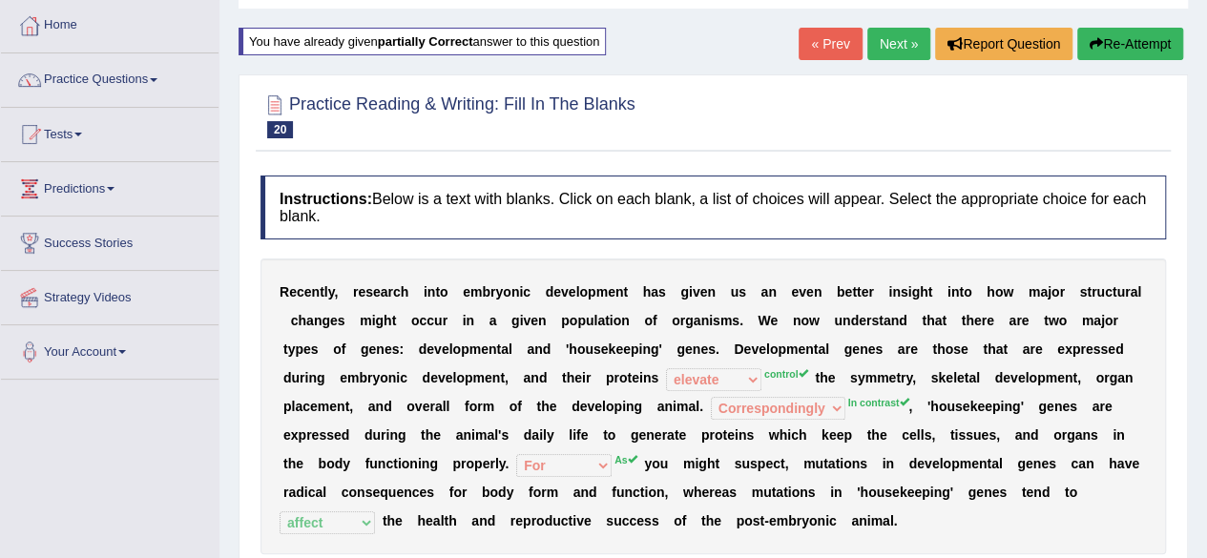
click at [910, 52] on link "Next »" at bounding box center [898, 44] width 63 height 32
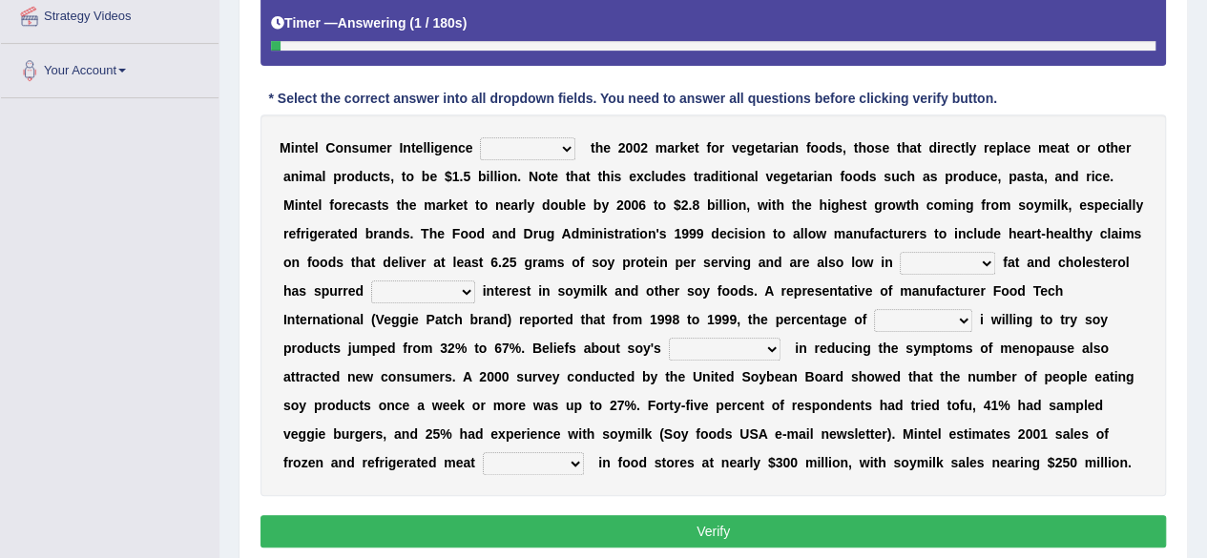
scroll to position [382, 0]
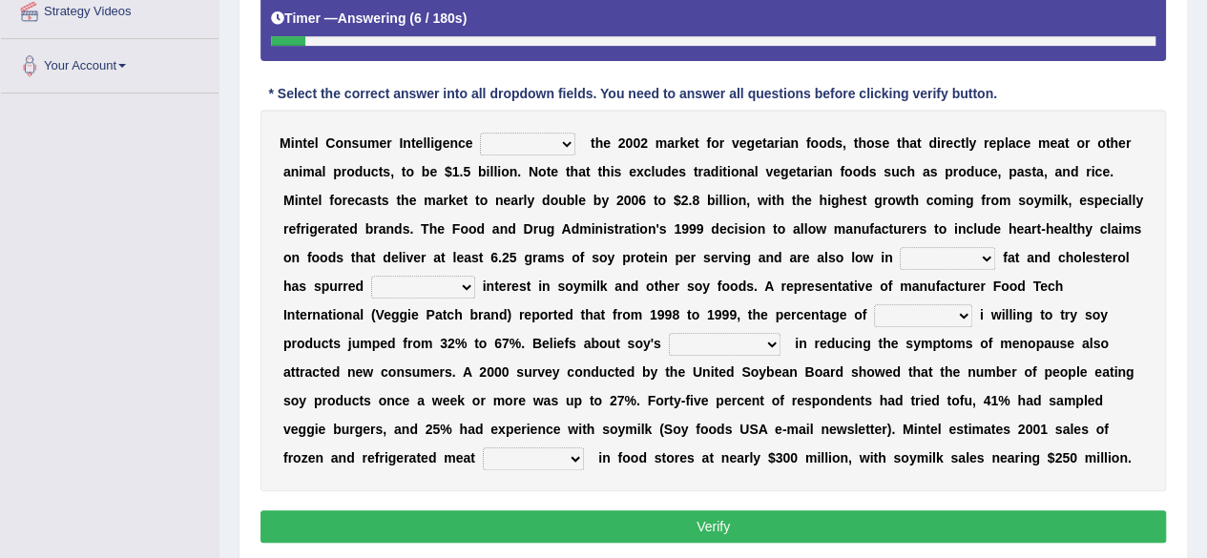
click at [576, 139] on b at bounding box center [579, 142] width 8 height 15
click at [563, 140] on select "deals fulfills creates estimates" at bounding box center [527, 144] width 95 height 23
select select "fulfills"
click at [480, 133] on select "deals fulfills creates estimates" at bounding box center [527, 144] width 95 height 23
click at [534, 145] on select "deals fulfills creates estimates" at bounding box center [527, 144] width 95 height 23
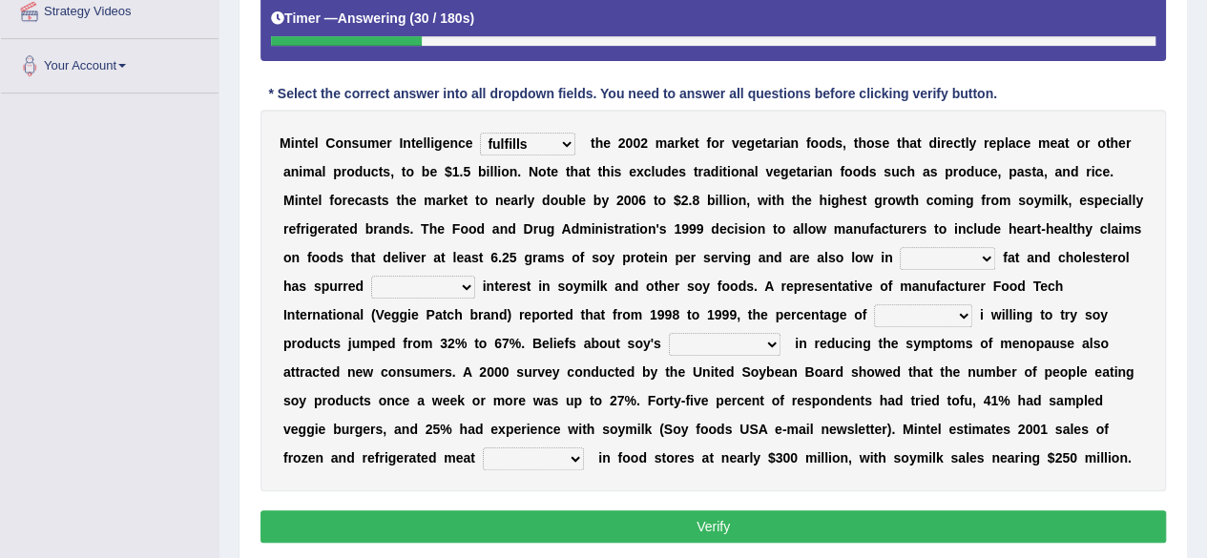
click at [908, 193] on b "t" at bounding box center [907, 200] width 5 height 15
click at [561, 135] on select "deals fulfills creates estimates" at bounding box center [527, 144] width 95 height 23
click at [424, 167] on b "b" at bounding box center [426, 171] width 9 height 15
click at [966, 256] on select "saturated solid acid liquid" at bounding box center [947, 258] width 95 height 23
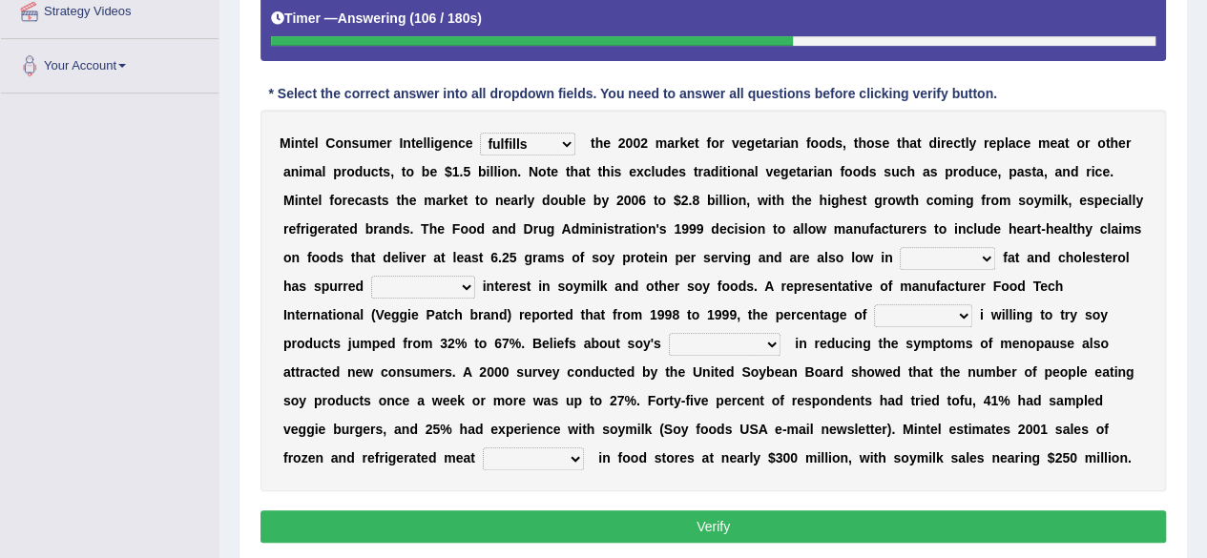
select select "saturated"
click at [900, 247] on select "saturated solid acid liquid" at bounding box center [947, 258] width 95 height 23
click at [438, 292] on select "good big tremendous extreme" at bounding box center [423, 287] width 104 height 23
select select "tremendous"
click at [371, 276] on select "good big tremendous extreme" at bounding box center [423, 287] width 104 height 23
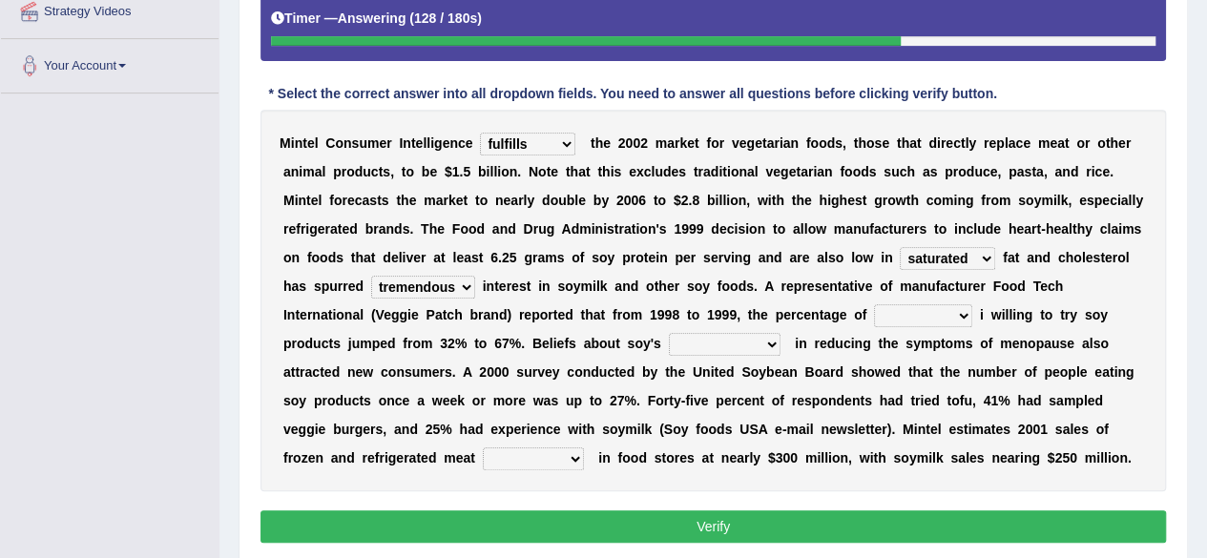
click at [942, 312] on select "guests consumers customers clients" at bounding box center [923, 315] width 98 height 23
drag, startPoint x: 716, startPoint y: 318, endPoint x: 670, endPoint y: 317, distance: 46.7
click at [951, 307] on select "guests consumers customers clients" at bounding box center [923, 315] width 98 height 23
click at [948, 314] on select "guests consumers customers clients" at bounding box center [923, 315] width 98 height 23
select select "consumers"
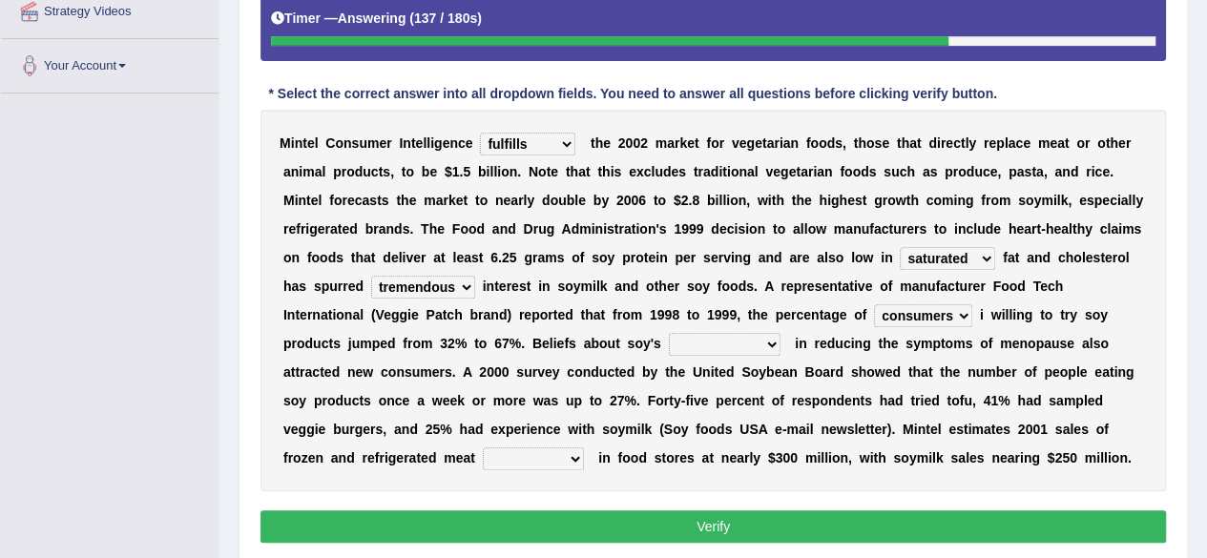
click at [874, 304] on select "guests consumers customers clients" at bounding box center [923, 315] width 98 height 23
click at [770, 343] on select "effectiveness timeliness efficiency goodness" at bounding box center [725, 344] width 112 height 23
click at [766, 339] on select "effectiveness timeliness efficiency goodness" at bounding box center [725, 344] width 112 height 23
click at [769, 340] on select "effectiveness timeliness efficiency goodness" at bounding box center [725, 344] width 112 height 23
select select "effectiveness"
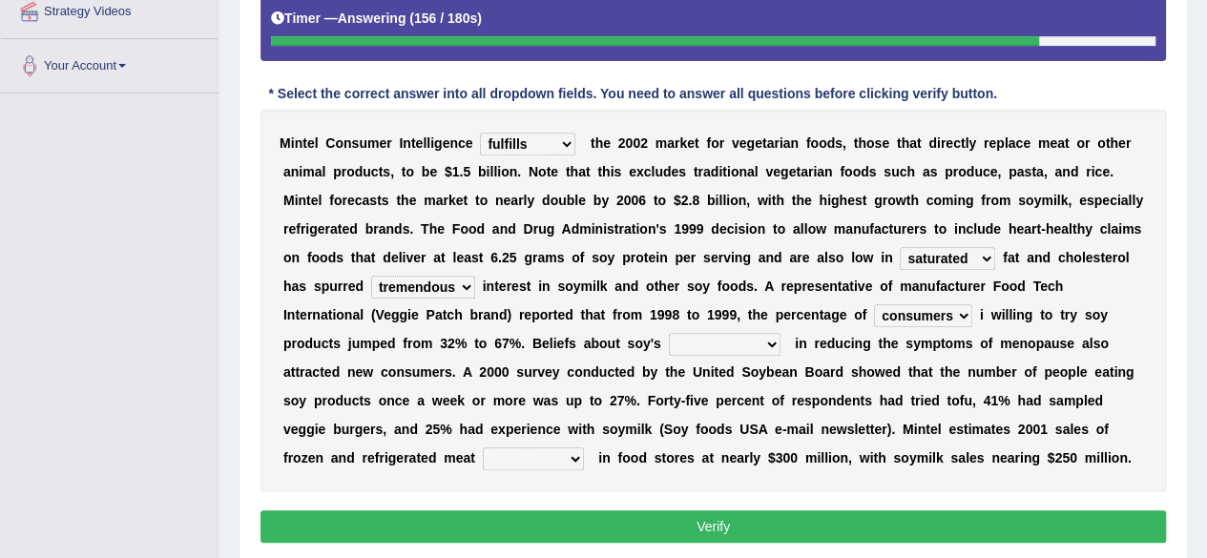
click at [669, 333] on select "effectiveness timeliness efficiency goodness" at bounding box center [725, 344] width 112 height 23
click at [571, 453] on select "foods choices staffs alternatives" at bounding box center [533, 458] width 101 height 23
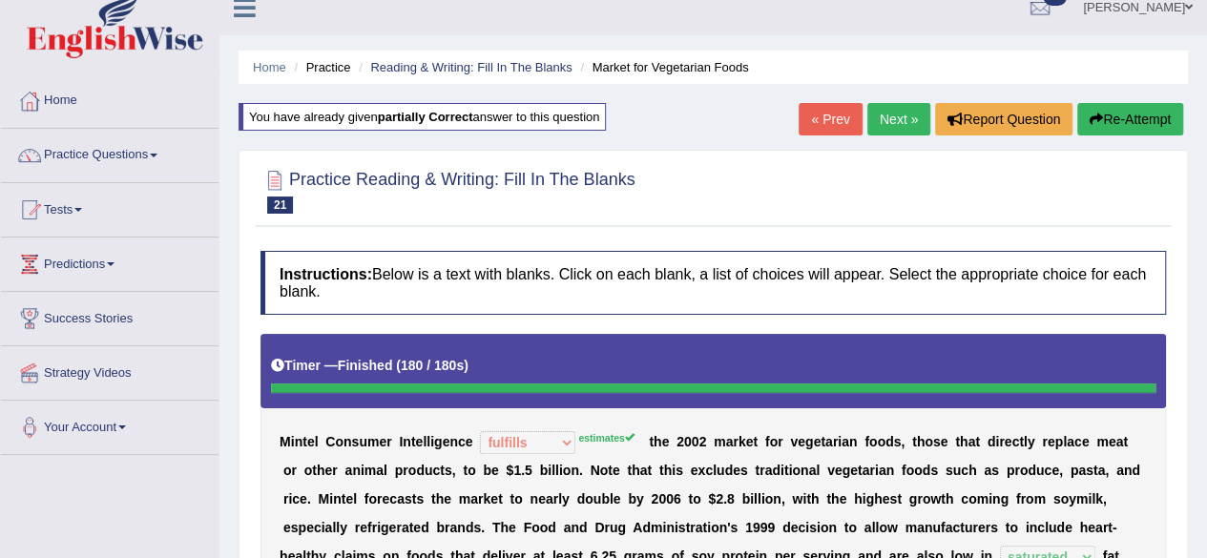
scroll to position [0, 0]
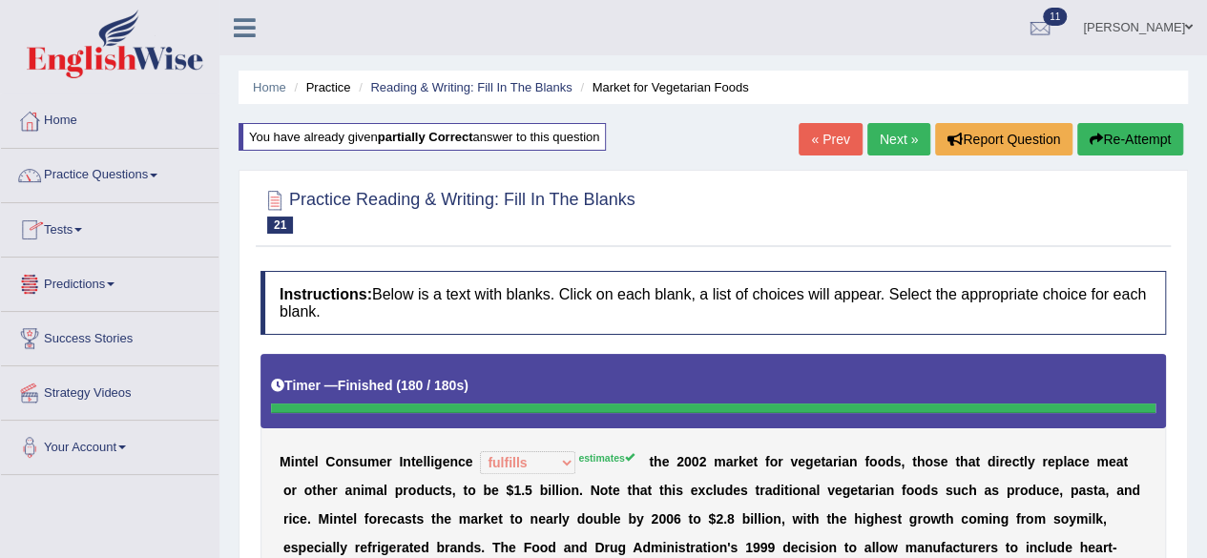
click at [76, 173] on link "Practice Questions" at bounding box center [109, 173] width 217 height 48
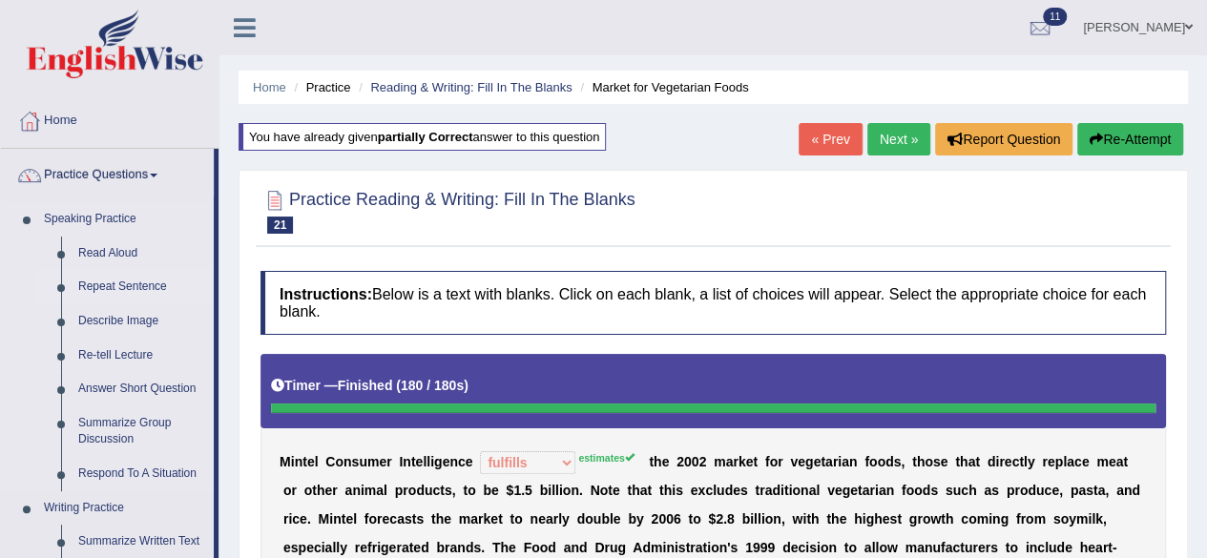
click at [130, 283] on link "Repeat Sentence" at bounding box center [142, 287] width 144 height 34
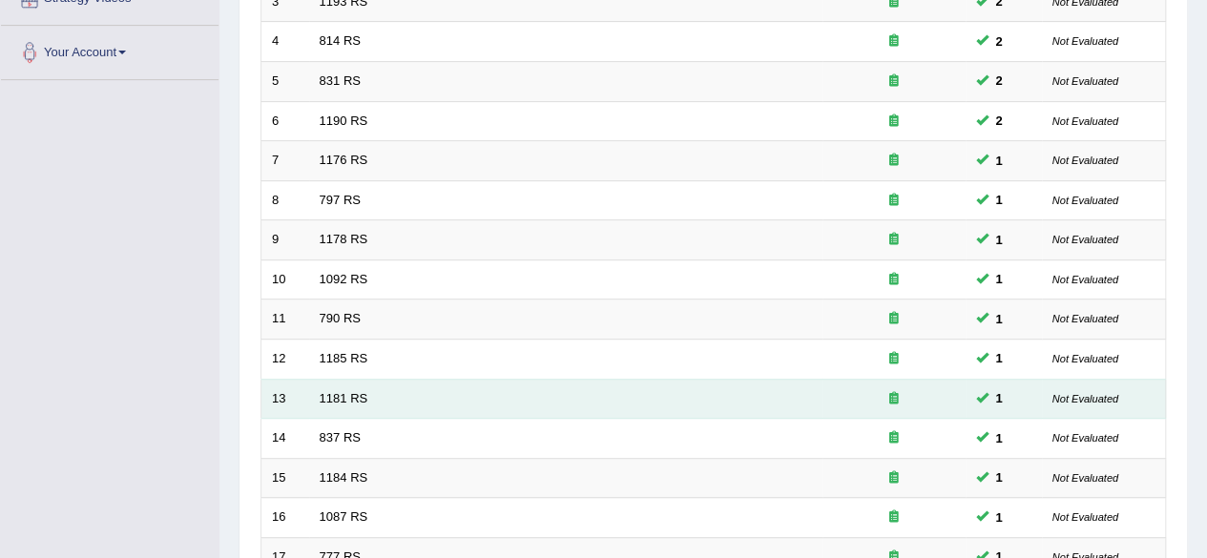
scroll to position [191, 0]
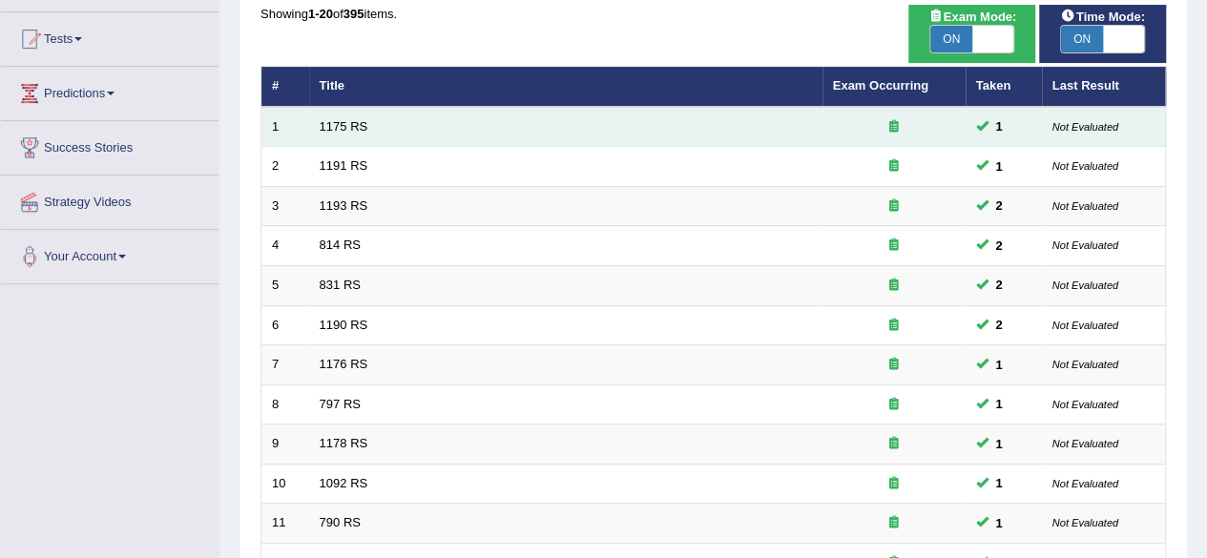
click at [610, 133] on td "1175 RS" at bounding box center [565, 127] width 513 height 40
click at [340, 116] on td "1175 RS" at bounding box center [565, 127] width 513 height 40
click at [347, 123] on link "1175 RS" at bounding box center [344, 126] width 49 height 14
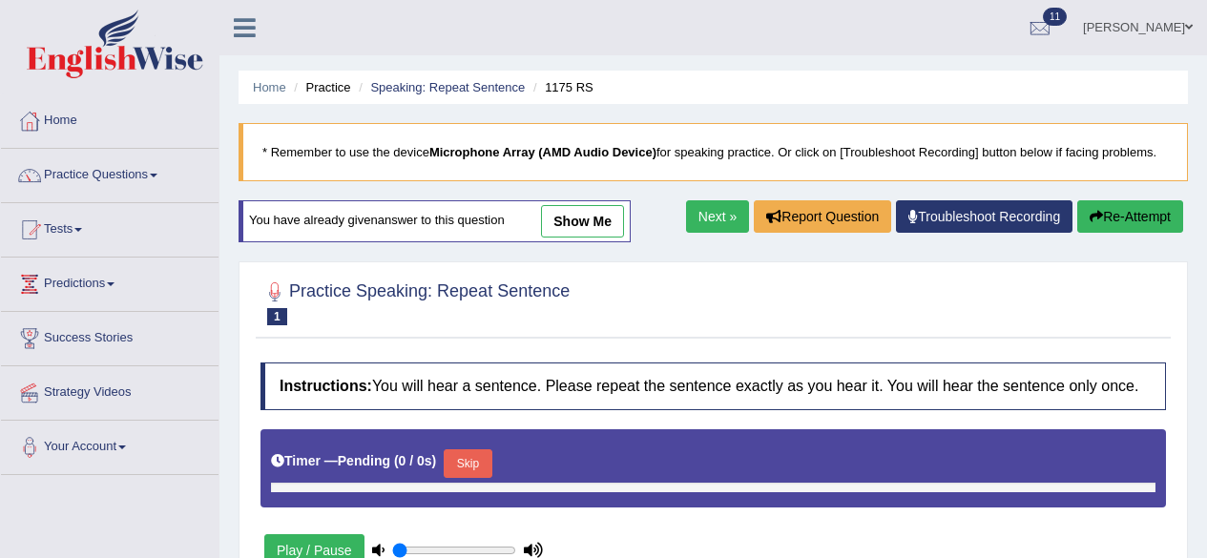
type input "1"
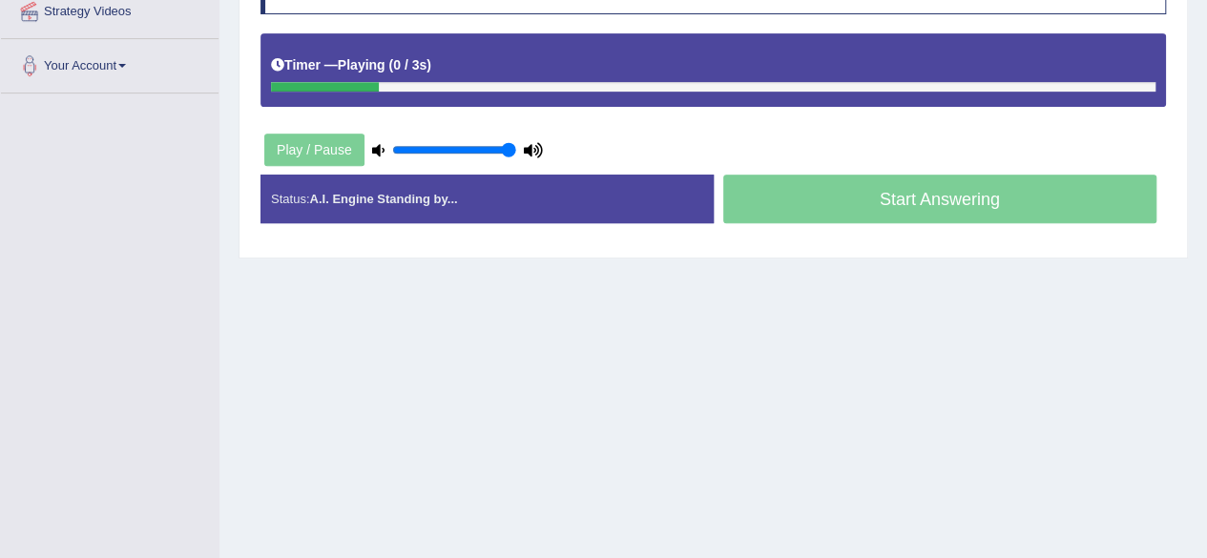
scroll to position [286, 0]
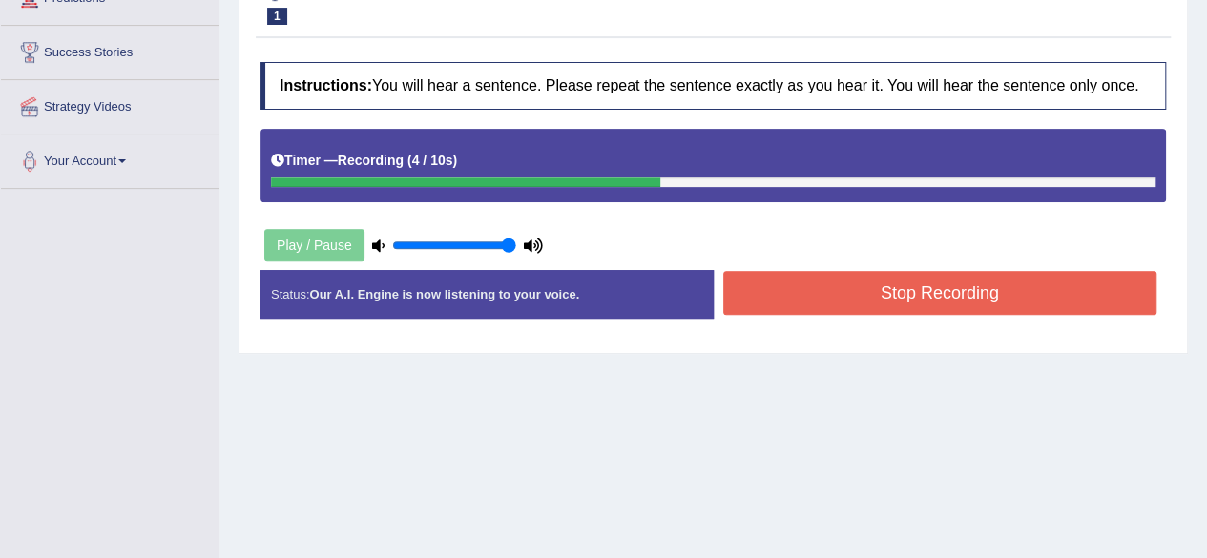
click at [775, 300] on button "Stop Recording" at bounding box center [940, 293] width 434 height 44
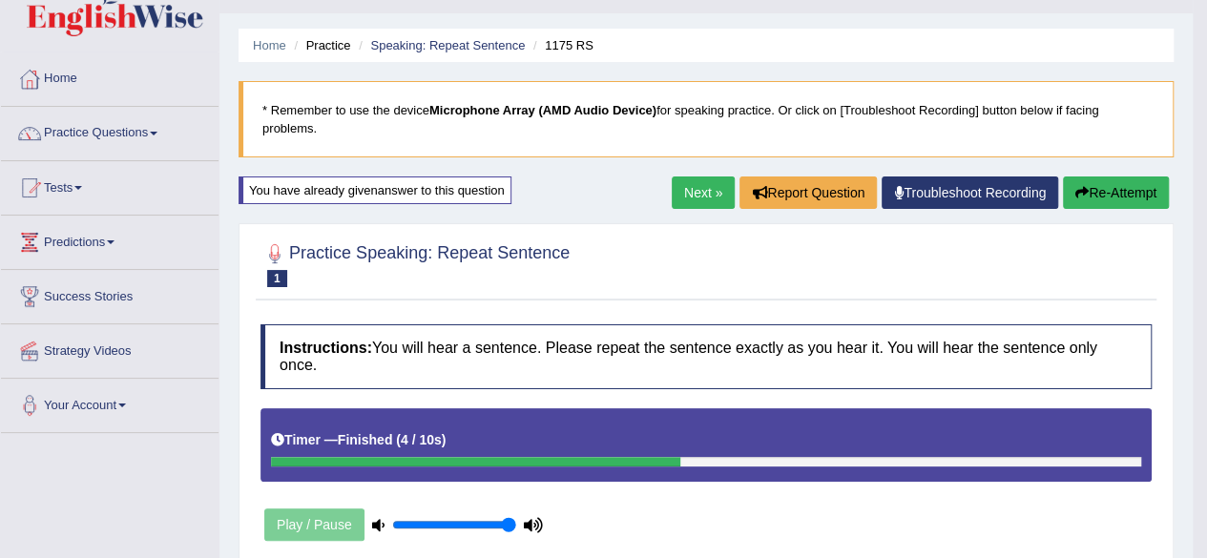
scroll to position [0, 0]
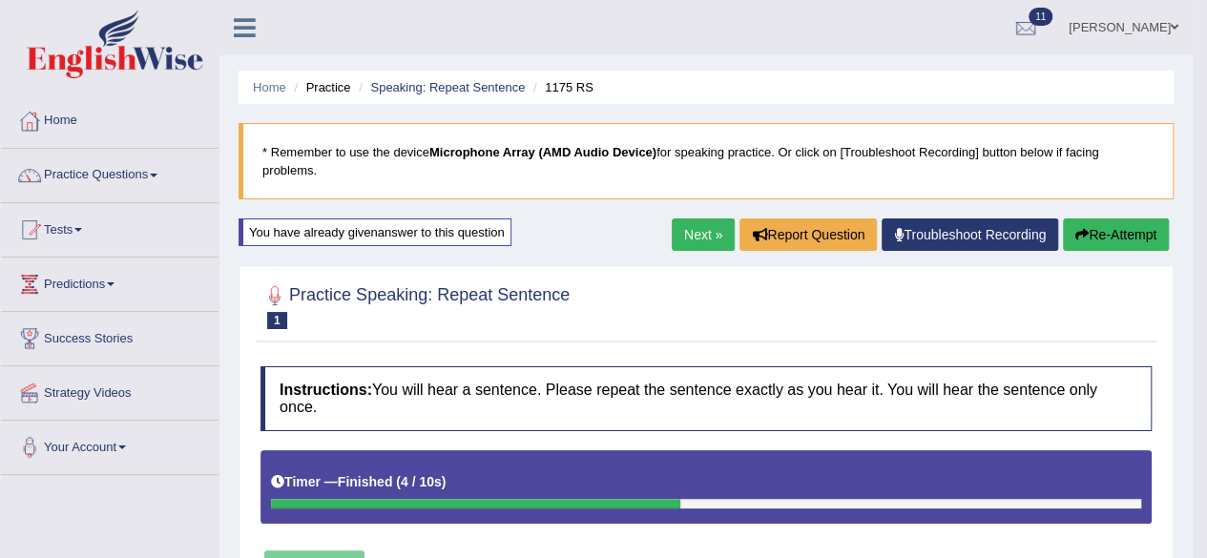
click at [708, 236] on link "Next »" at bounding box center [703, 234] width 63 height 32
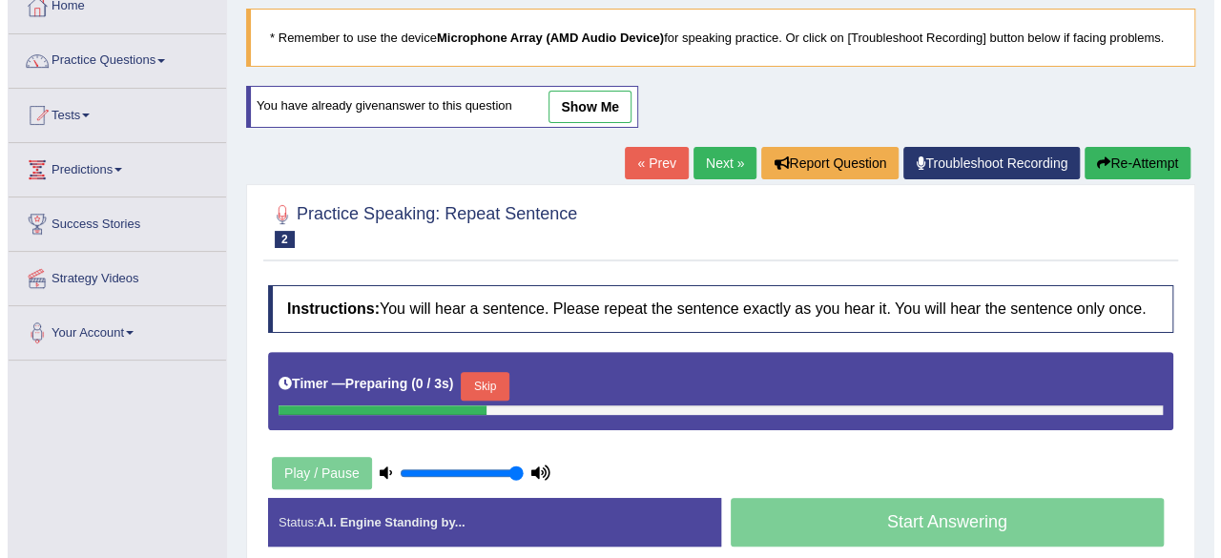
scroll to position [191, 0]
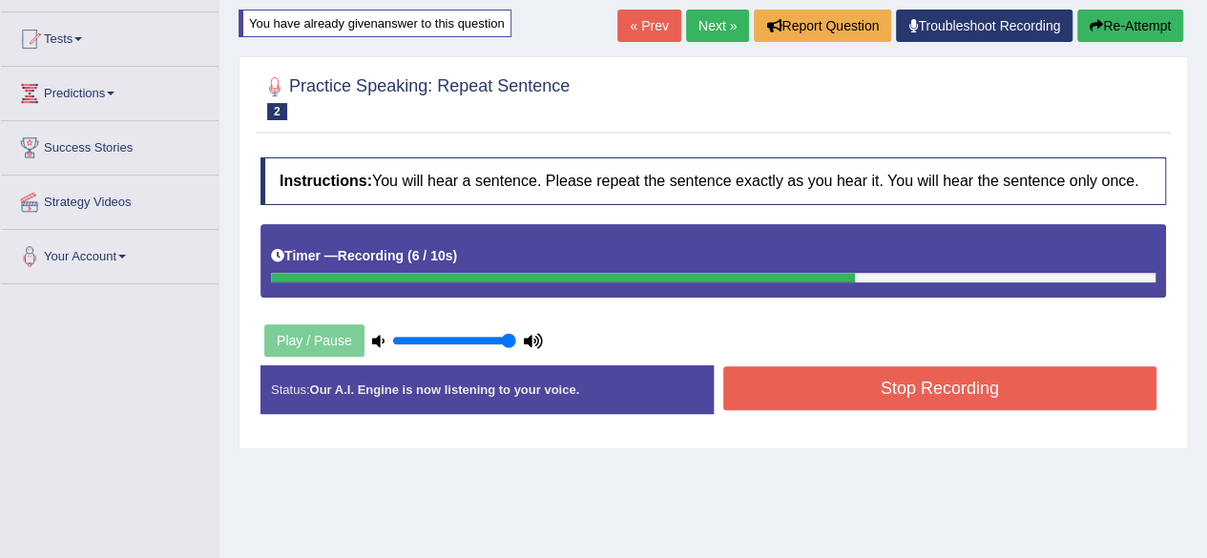
click at [813, 379] on button "Stop Recording" at bounding box center [940, 388] width 434 height 44
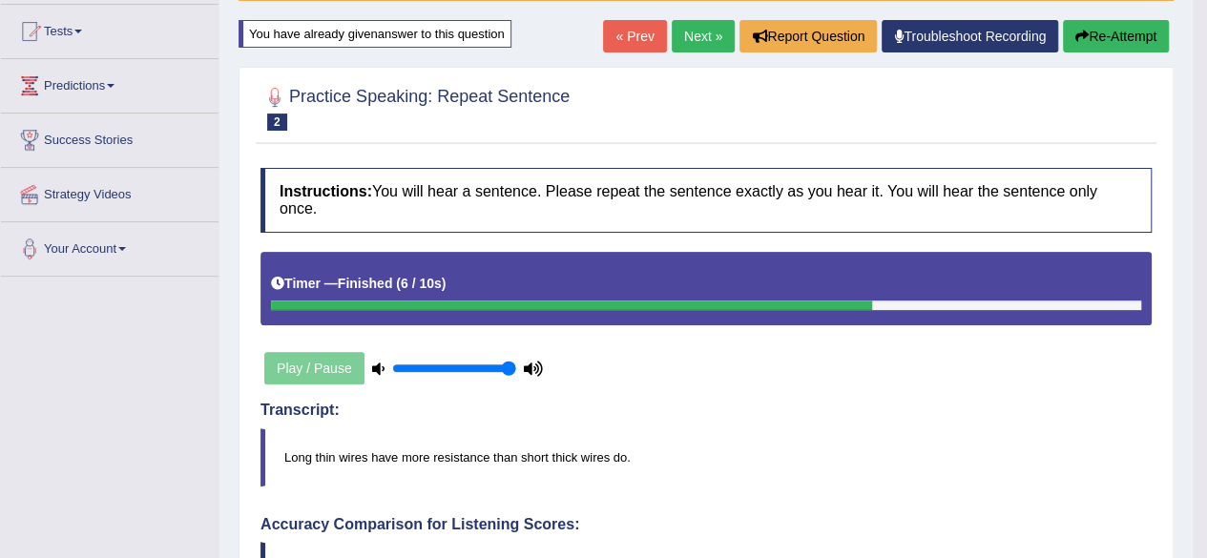
scroll to position [181, 0]
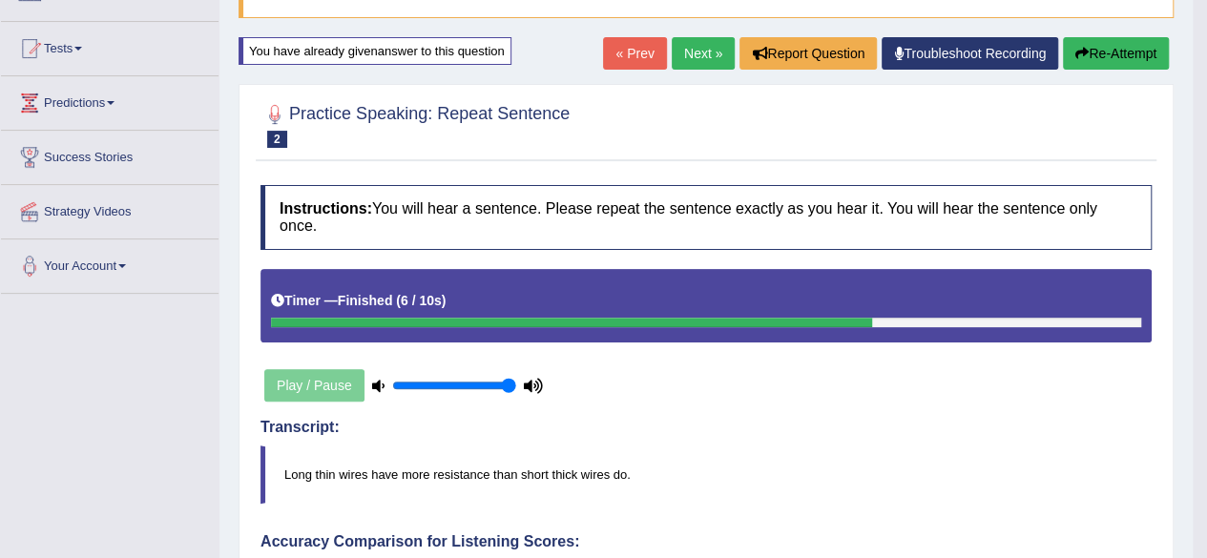
click at [717, 52] on link "Next »" at bounding box center [703, 53] width 63 height 32
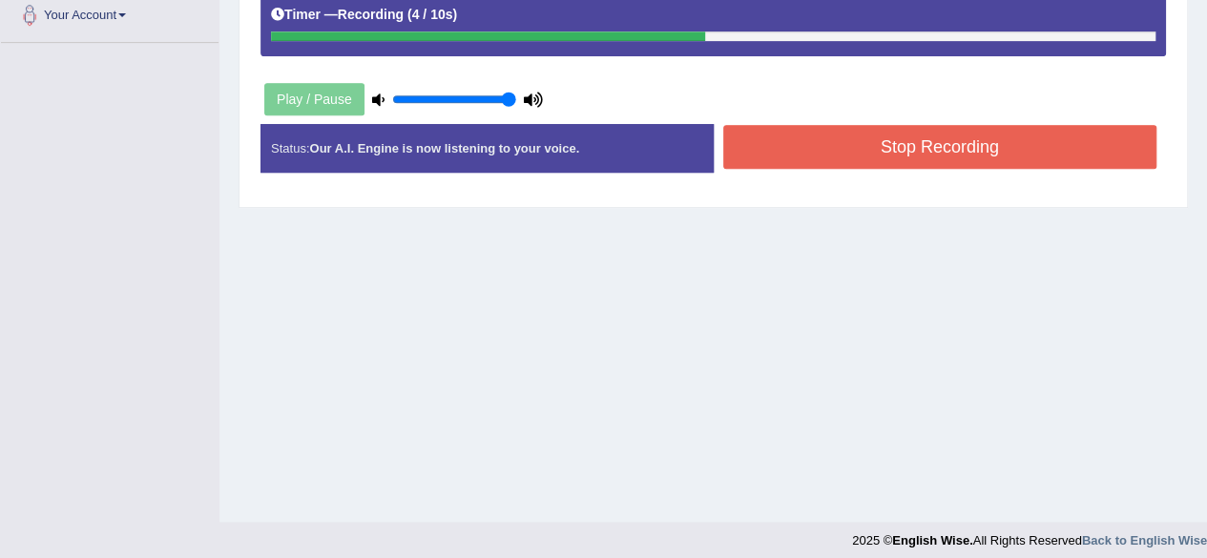
scroll to position [443, 0]
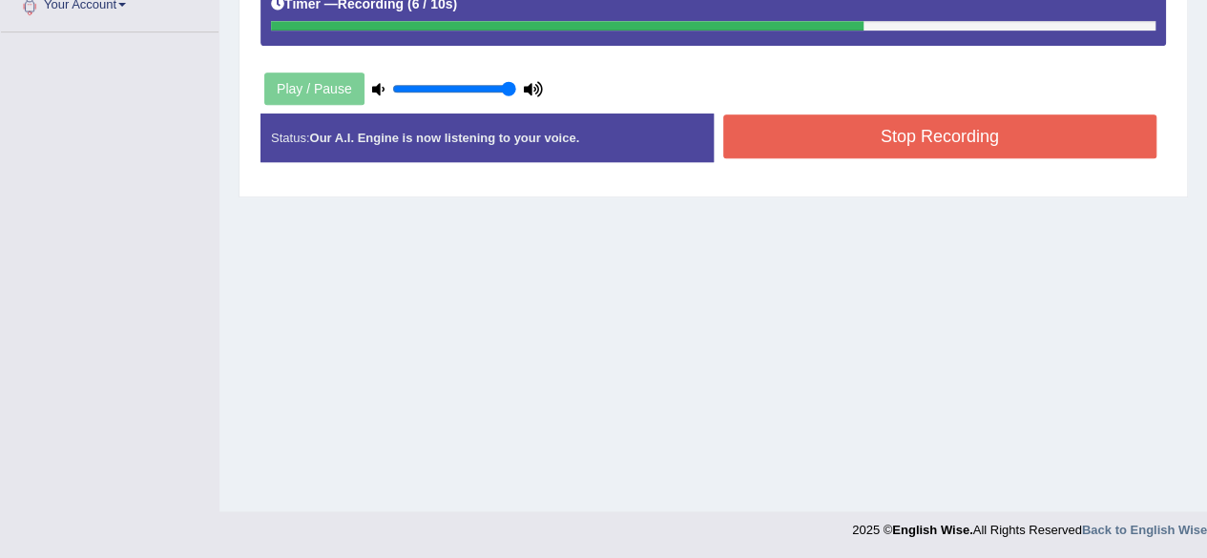
click at [765, 134] on button "Stop Recording" at bounding box center [940, 136] width 434 height 44
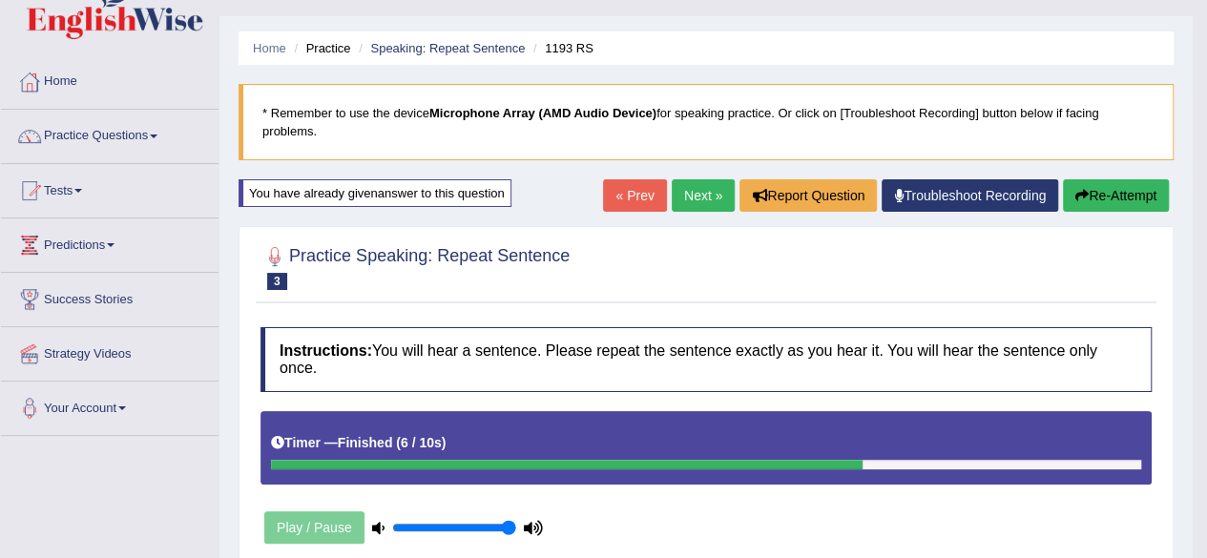
scroll to position [0, 0]
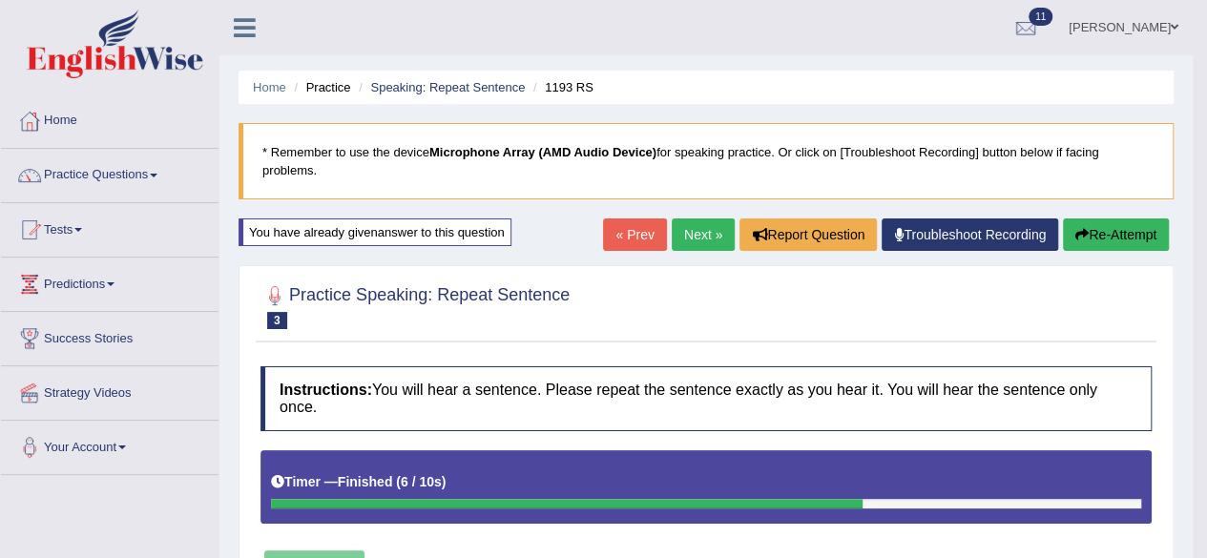
click at [693, 238] on link "Next »" at bounding box center [703, 234] width 63 height 32
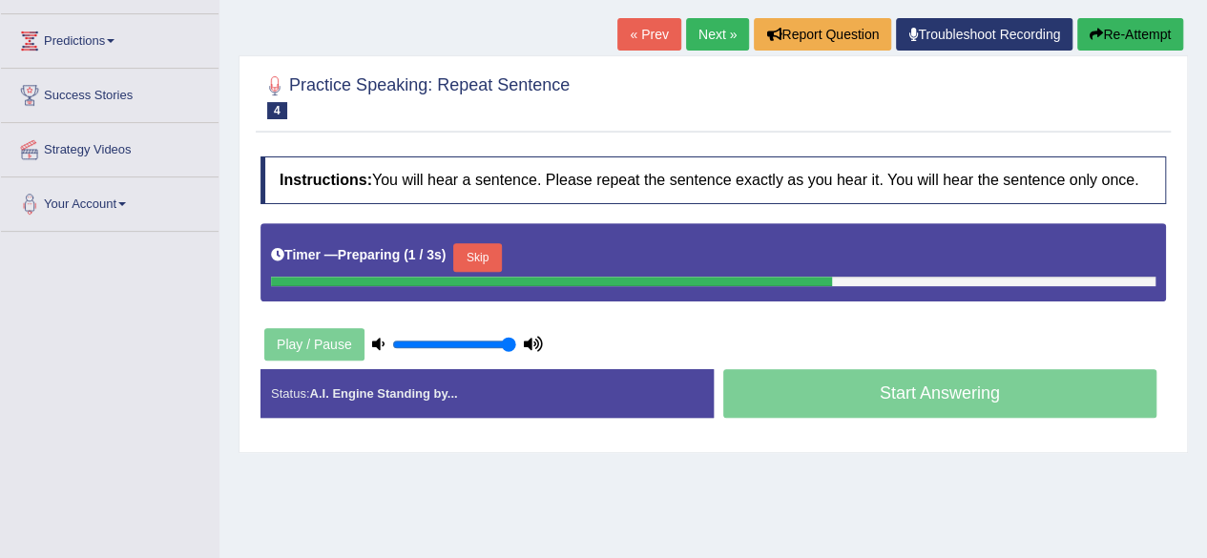
scroll to position [286, 0]
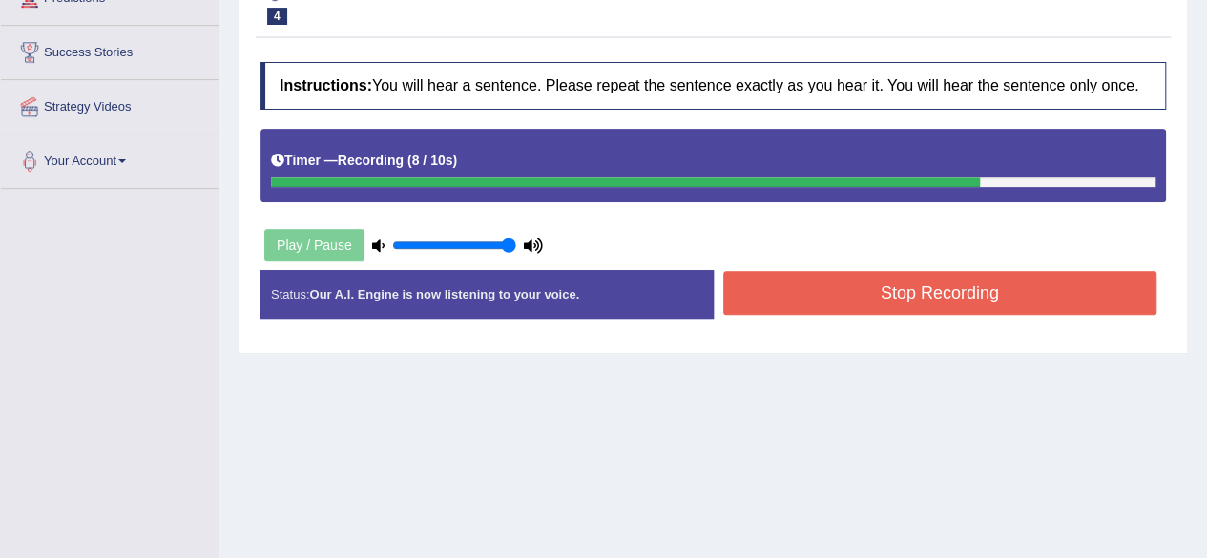
click at [811, 282] on button "Stop Recording" at bounding box center [940, 293] width 434 height 44
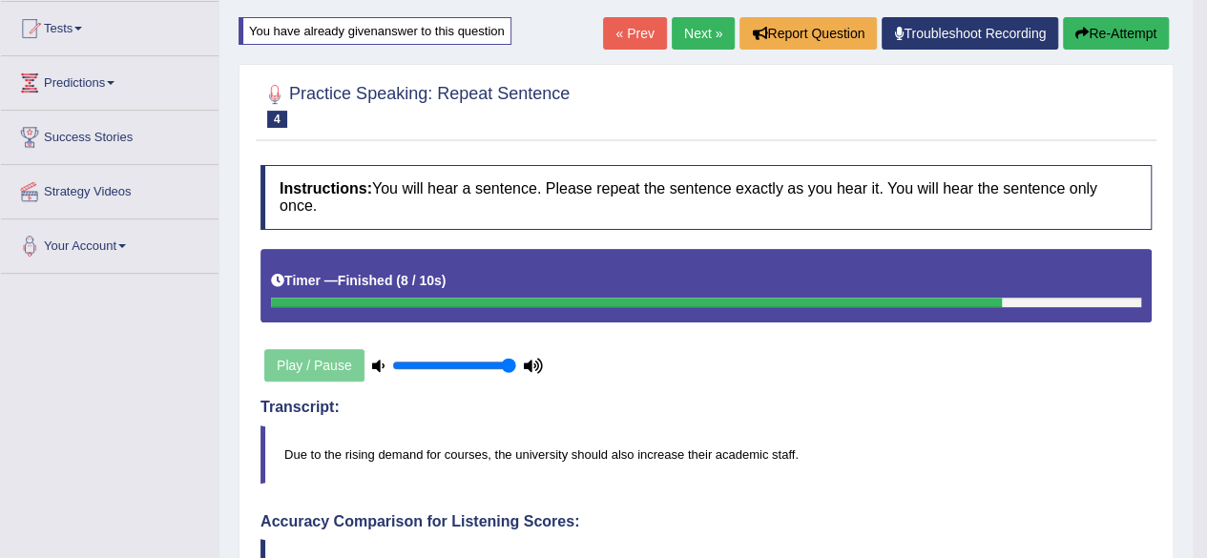
scroll to position [86, 0]
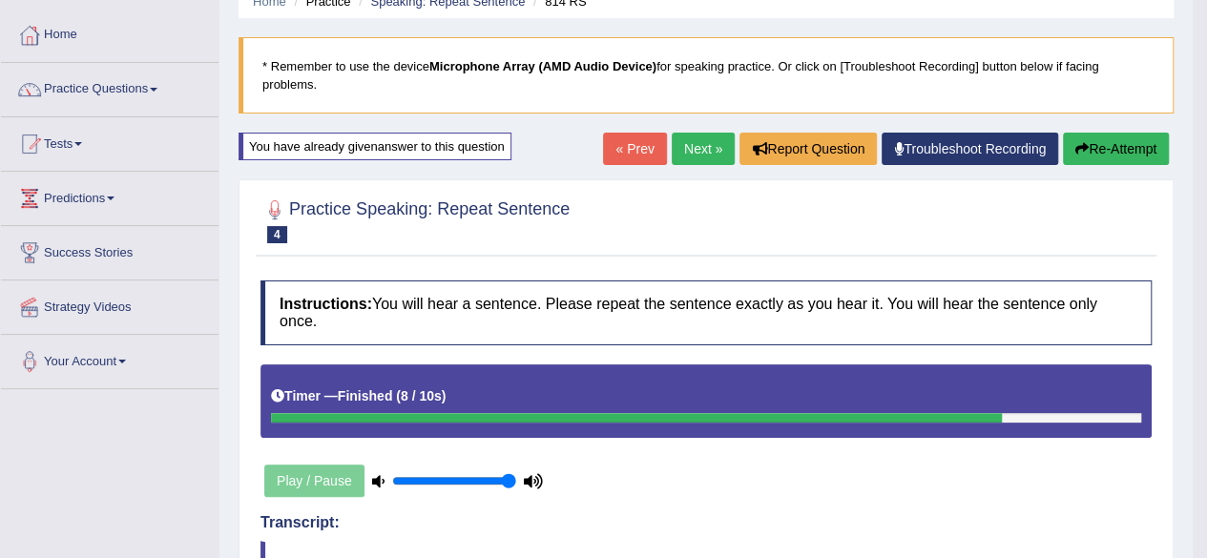
click at [702, 149] on link "Next »" at bounding box center [703, 149] width 63 height 32
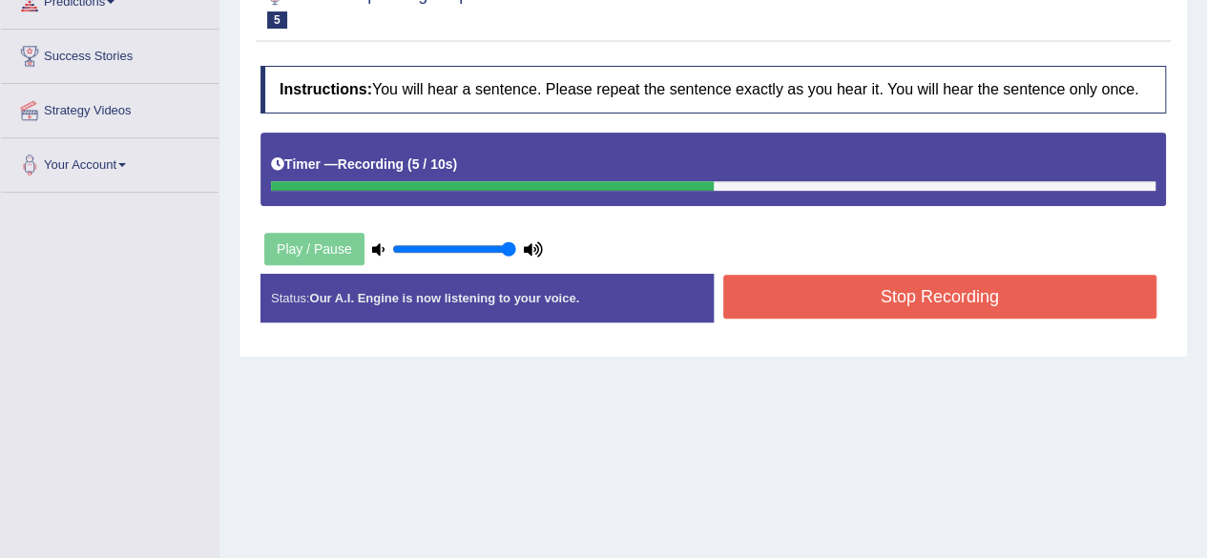
scroll to position [286, 0]
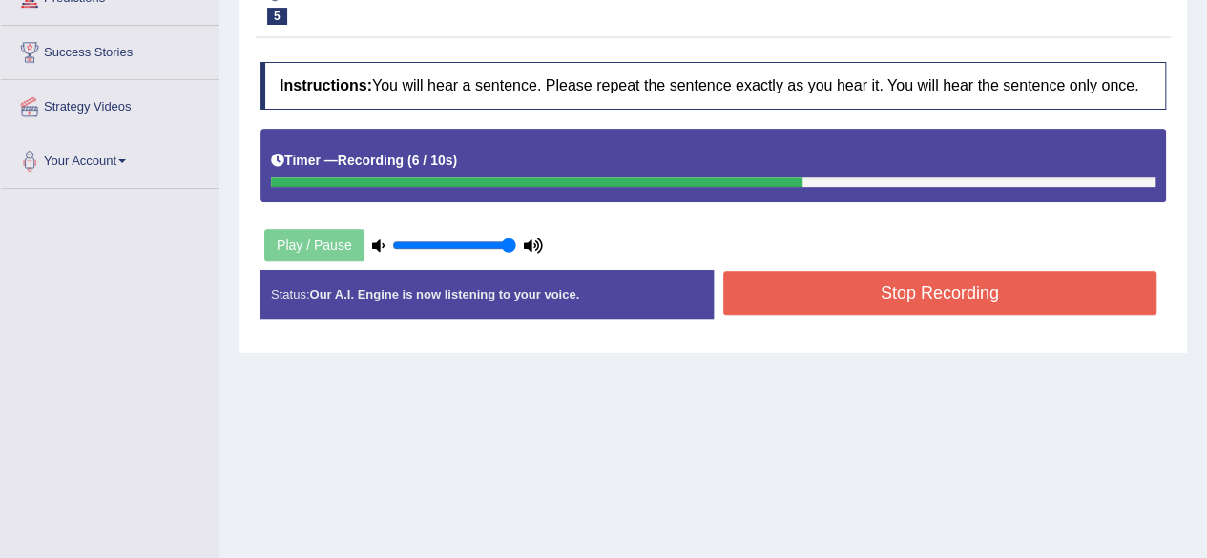
click at [803, 279] on button "Stop Recording" at bounding box center [940, 293] width 434 height 44
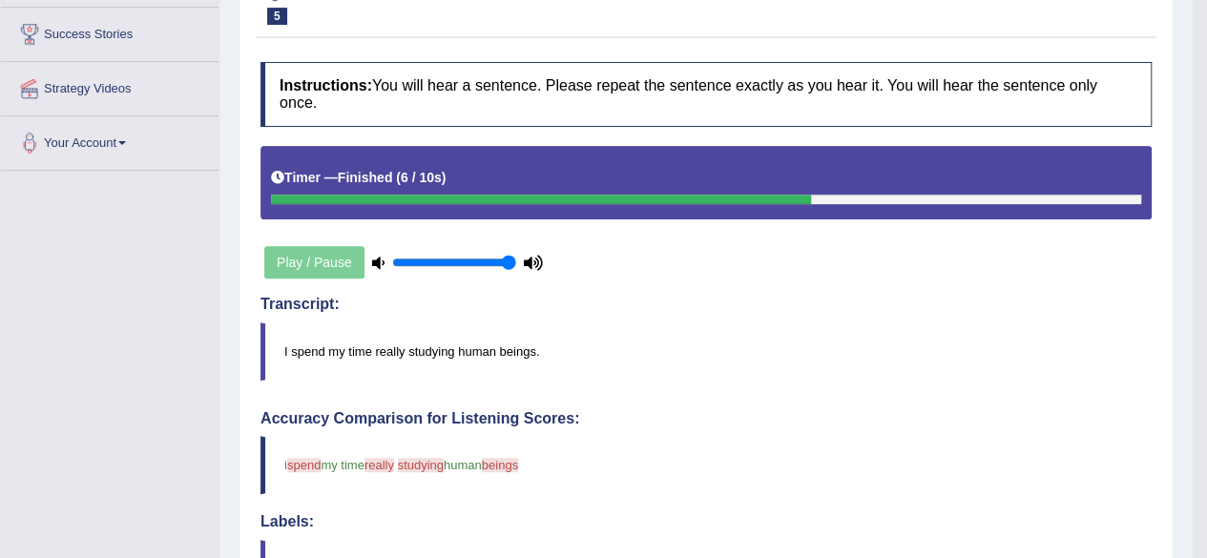
scroll to position [86, 0]
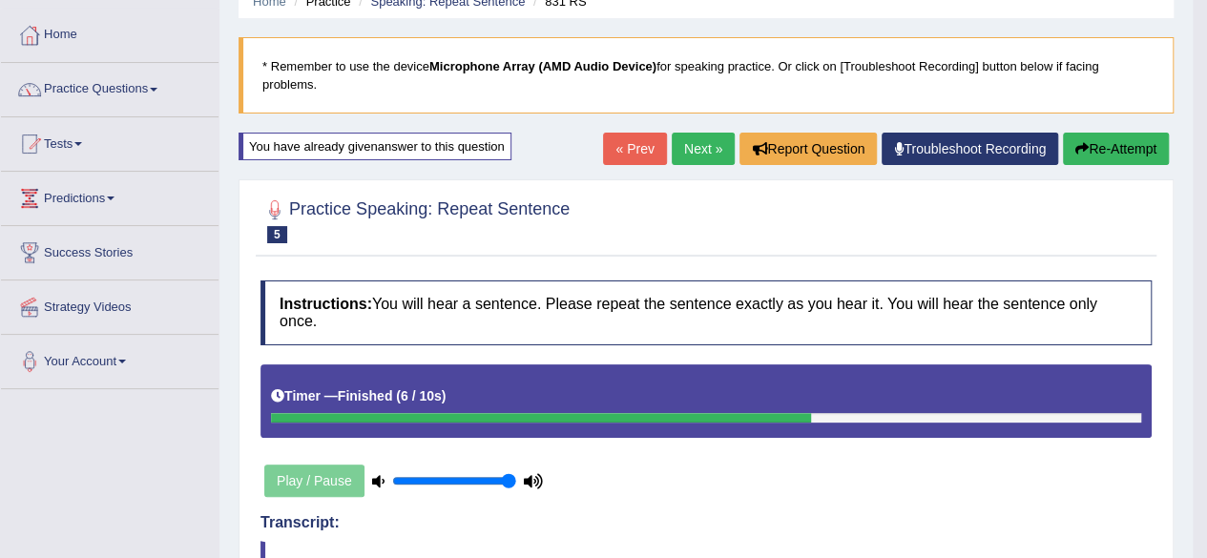
click at [689, 140] on link "Next »" at bounding box center [703, 149] width 63 height 32
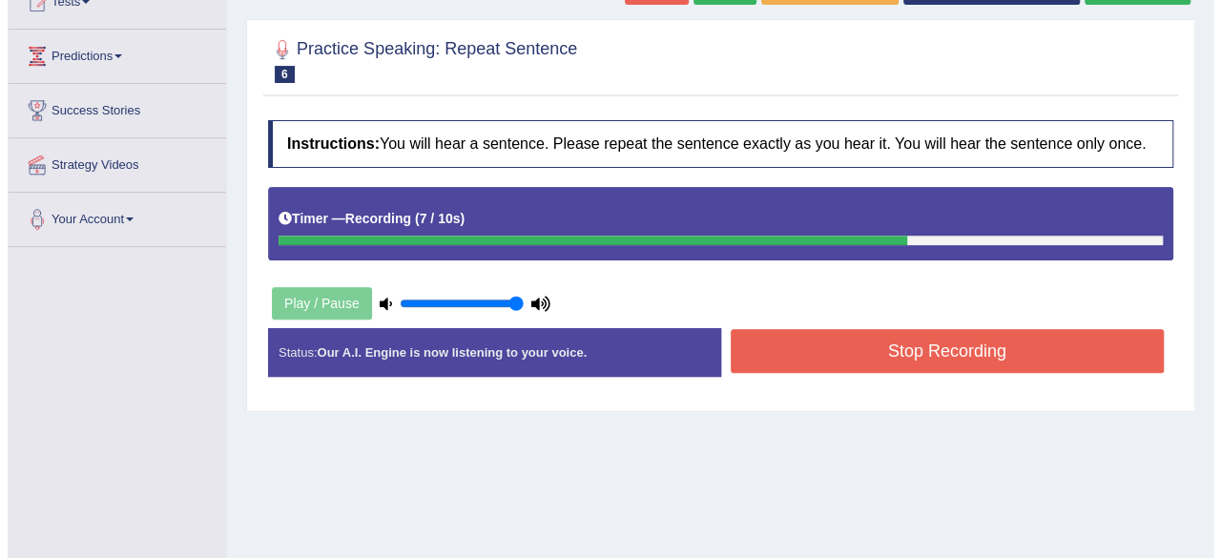
scroll to position [286, 0]
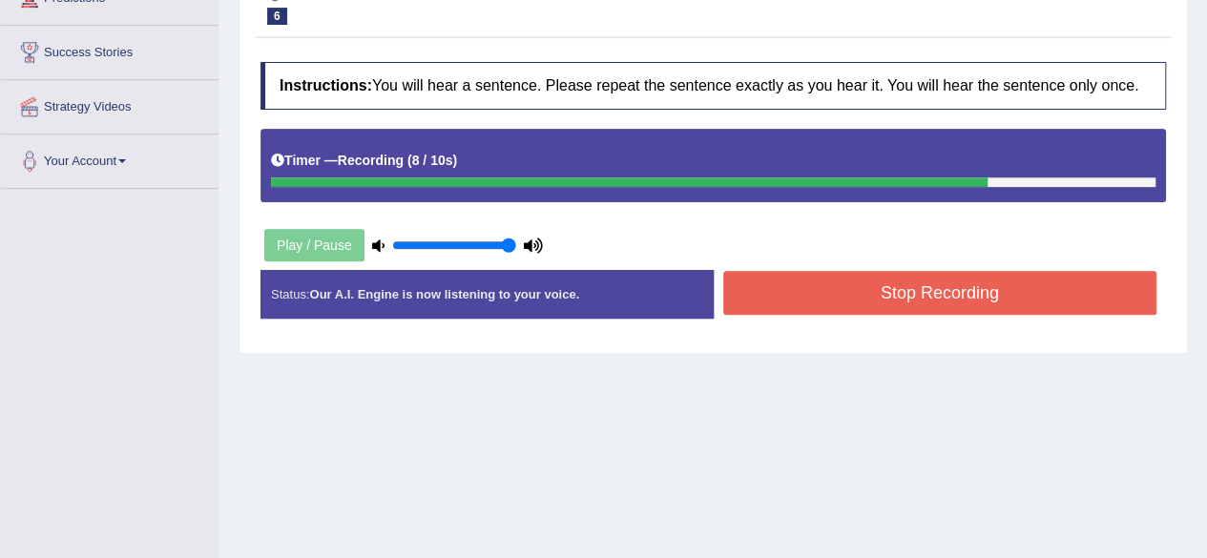
click at [843, 298] on button "Stop Recording" at bounding box center [940, 293] width 434 height 44
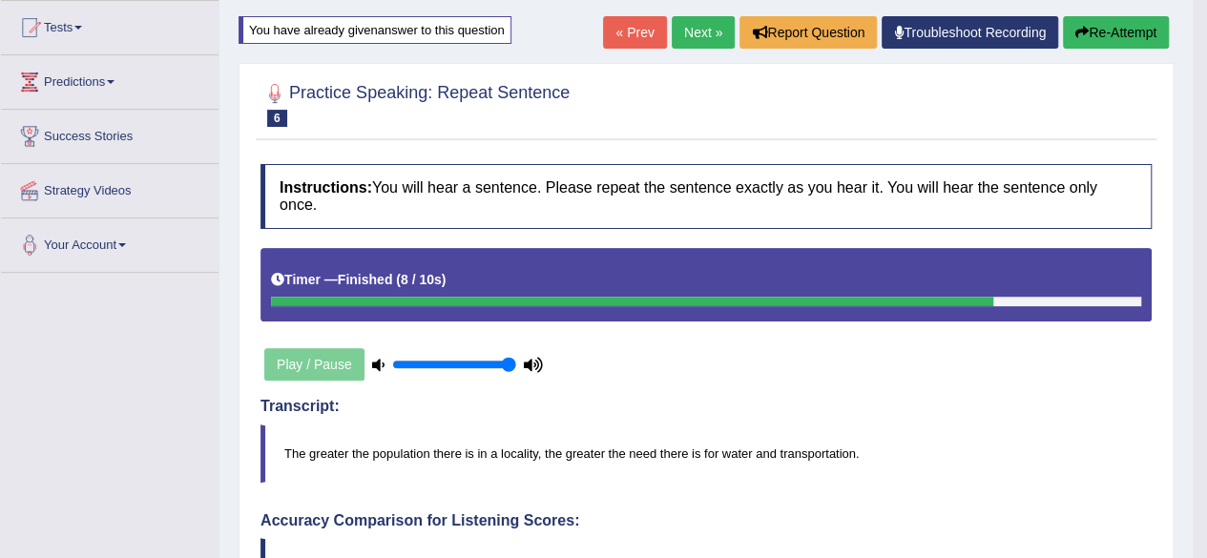
scroll to position [181, 0]
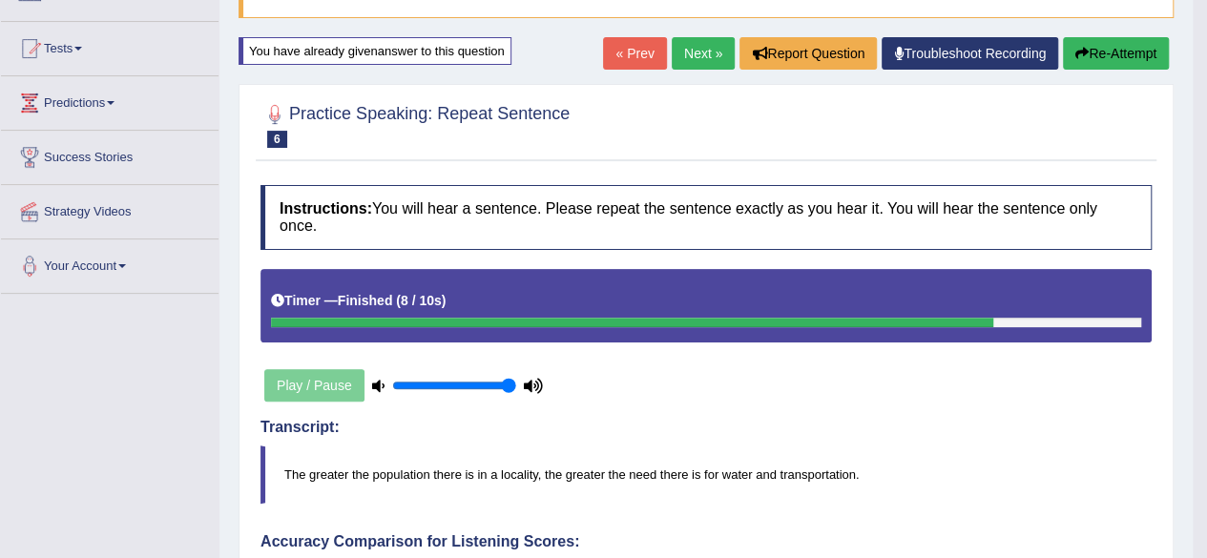
click at [697, 49] on link "Next »" at bounding box center [703, 53] width 63 height 32
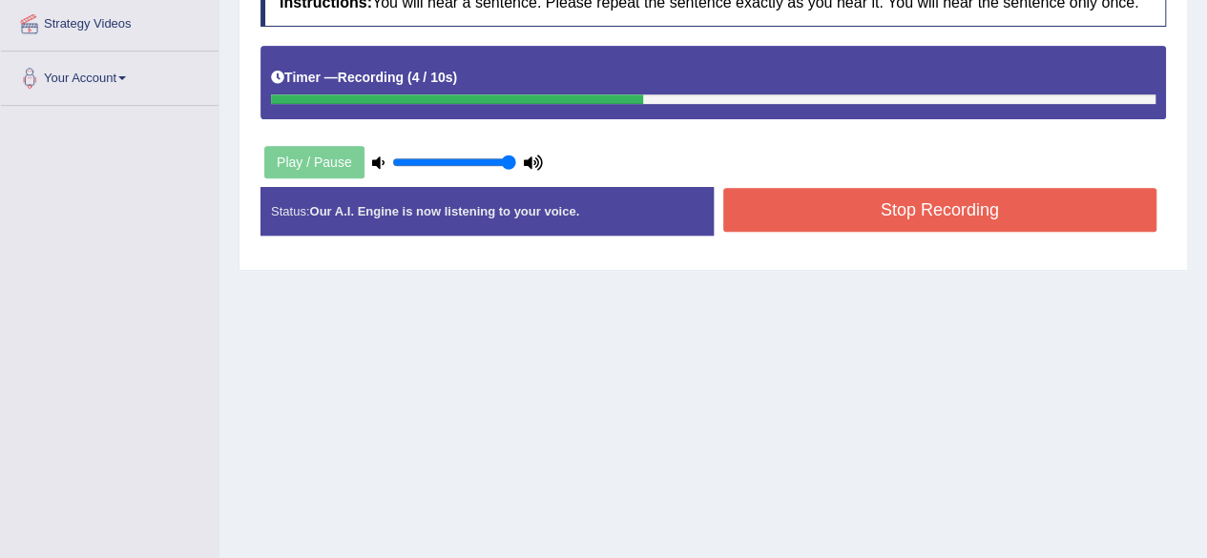
scroll to position [382, 0]
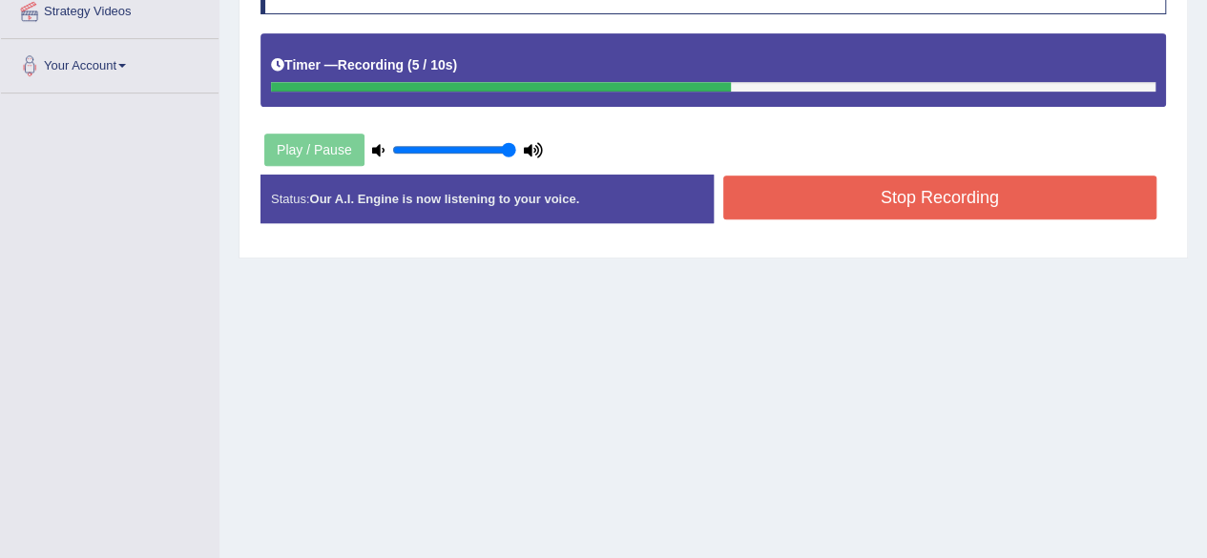
click at [798, 186] on button "Stop Recording" at bounding box center [940, 198] width 434 height 44
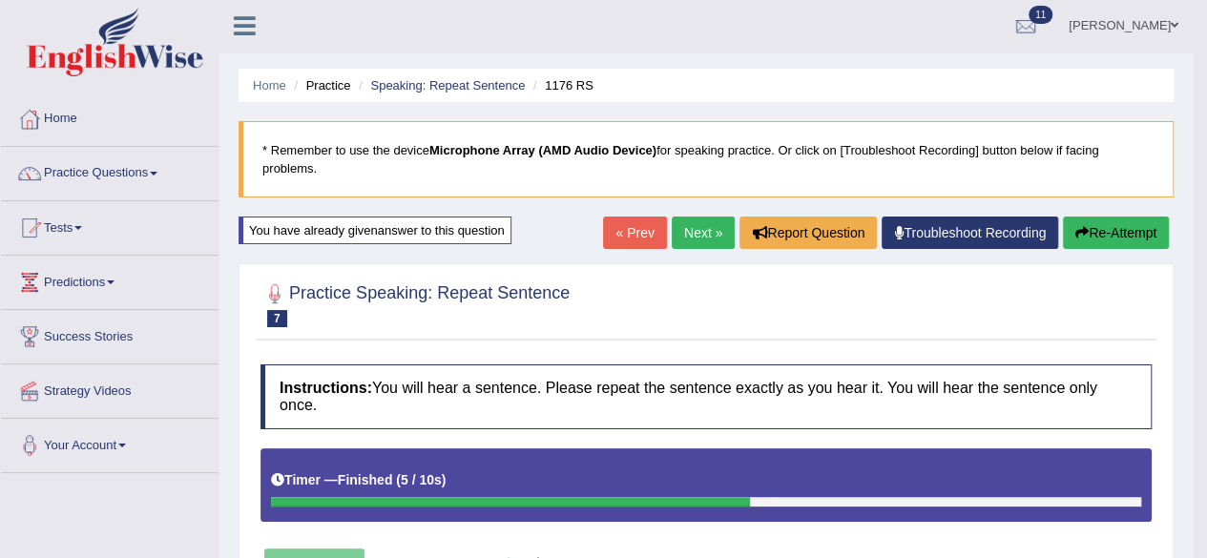
scroll to position [0, 0]
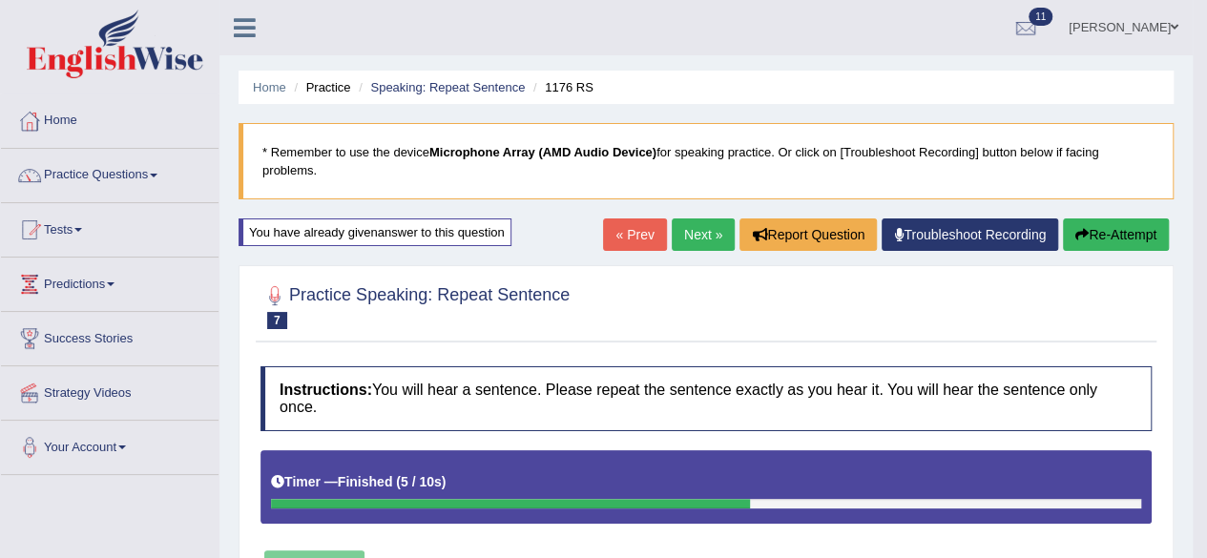
click at [689, 235] on link "Next »" at bounding box center [703, 234] width 63 height 32
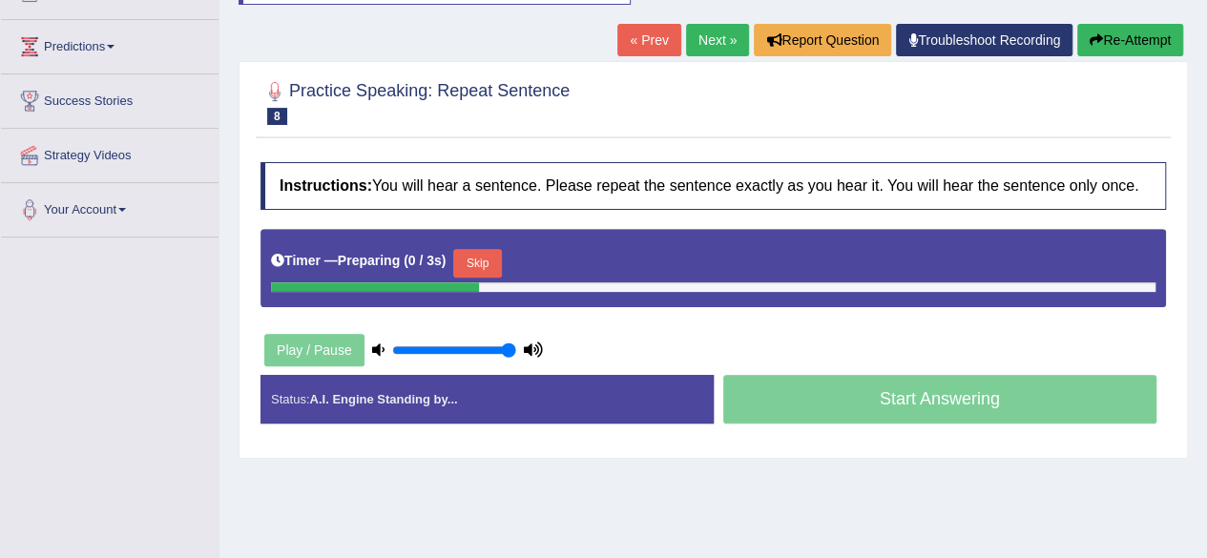
scroll to position [286, 0]
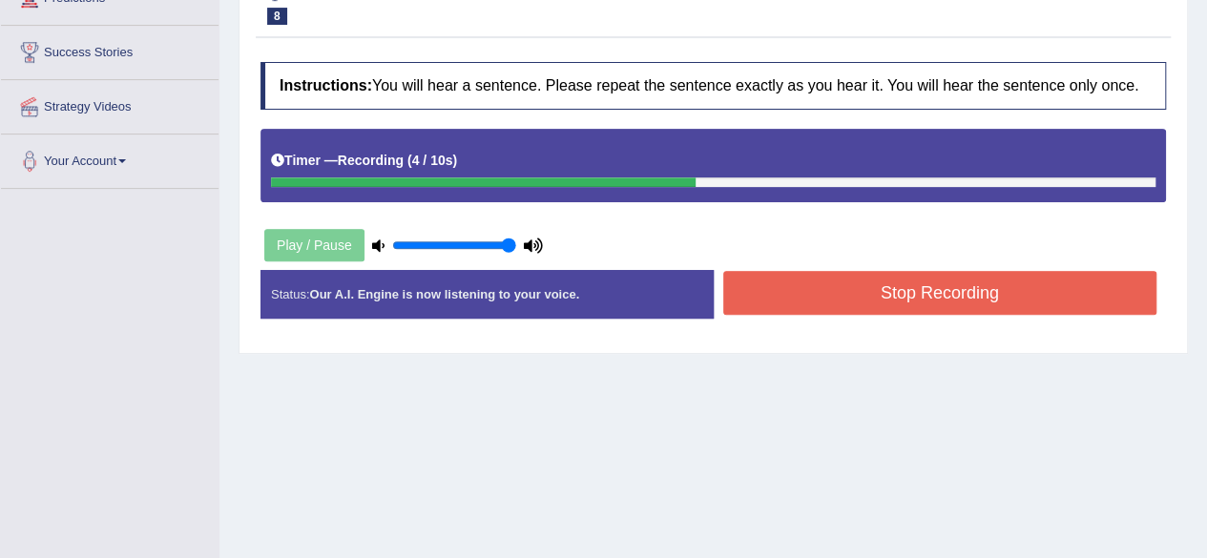
click at [794, 278] on button "Stop Recording" at bounding box center [940, 293] width 434 height 44
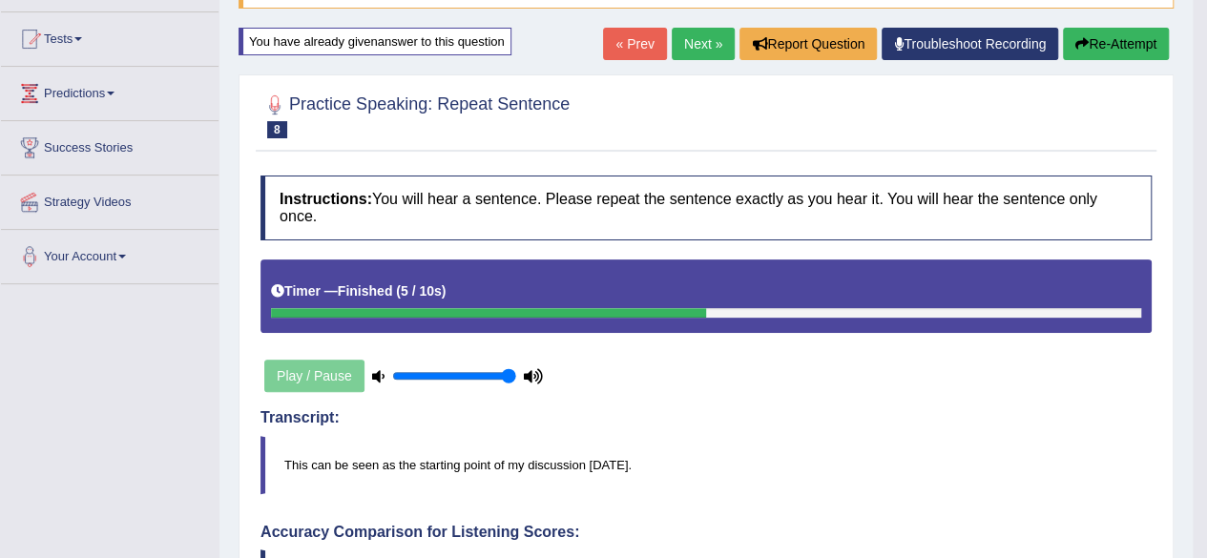
scroll to position [191, 0]
click at [702, 39] on link "Next »" at bounding box center [703, 44] width 63 height 32
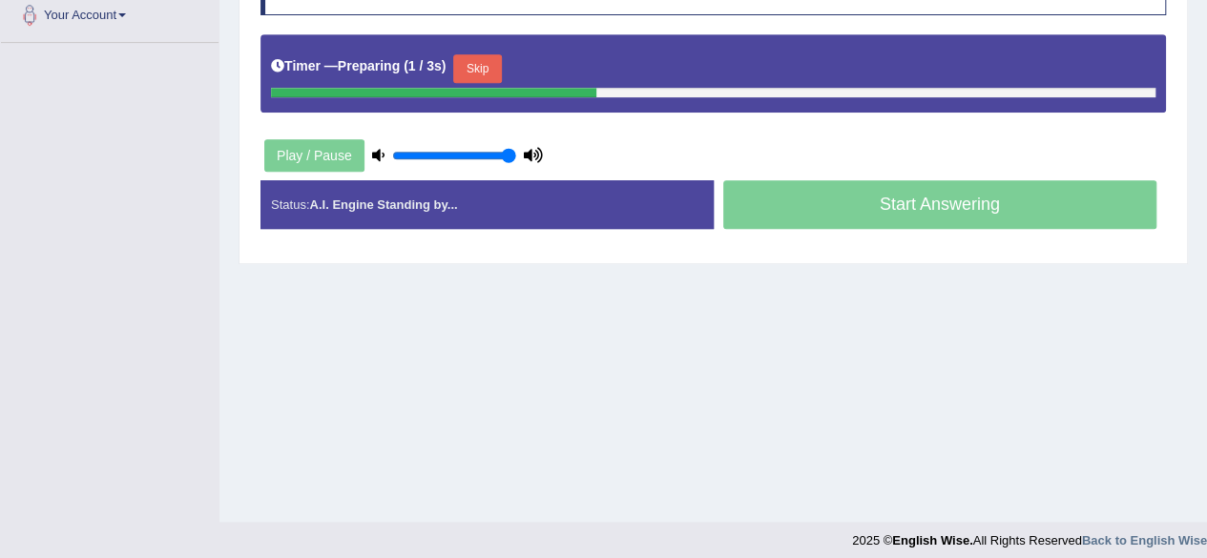
scroll to position [443, 0]
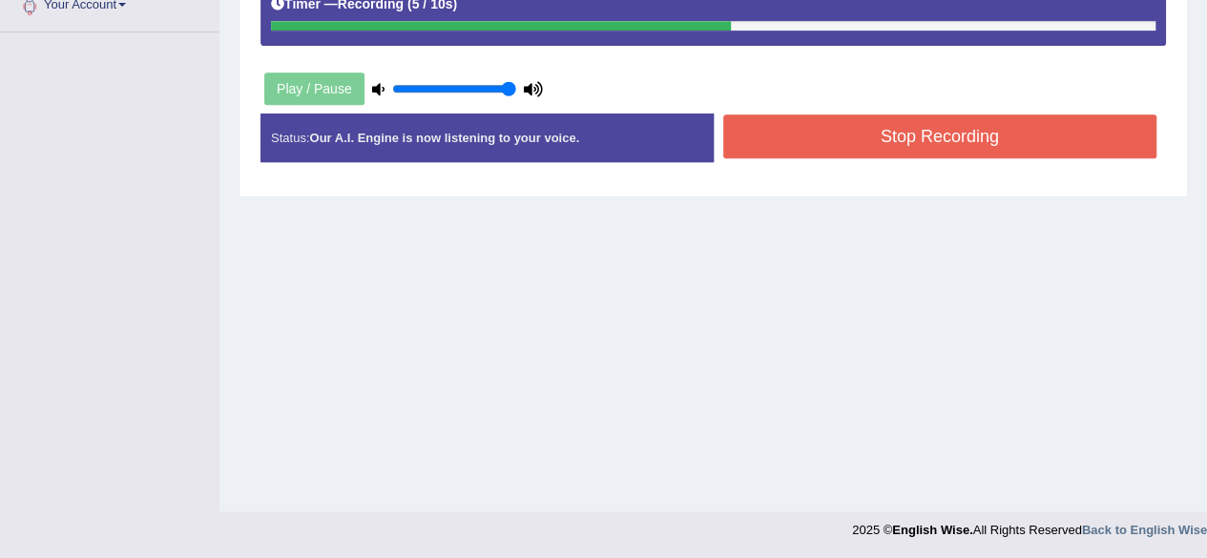
click at [811, 143] on button "Stop Recording" at bounding box center [940, 136] width 434 height 44
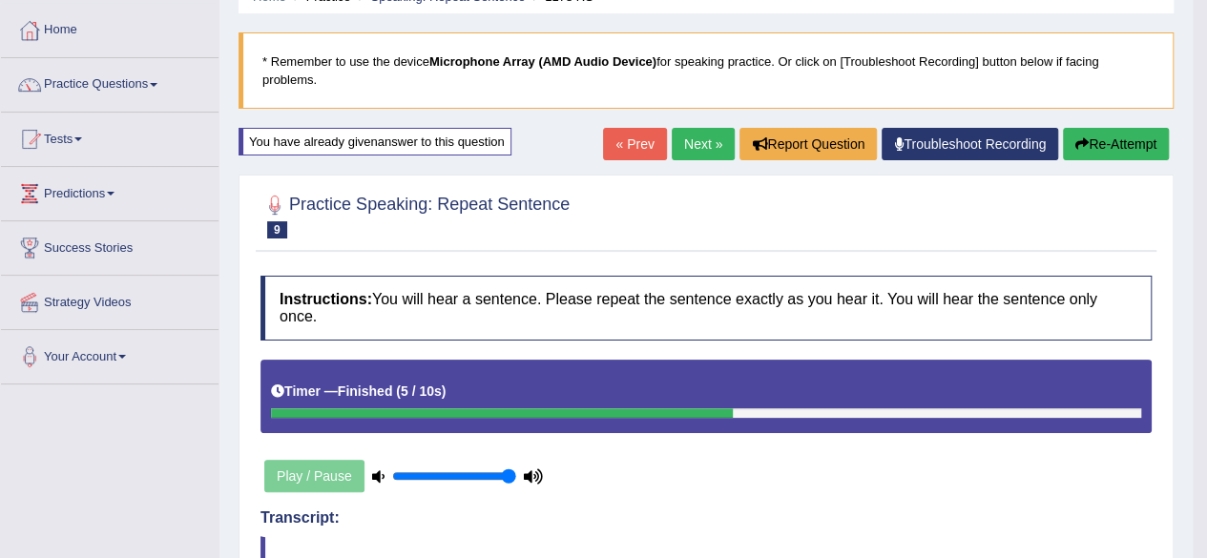
scroll to position [61, 0]
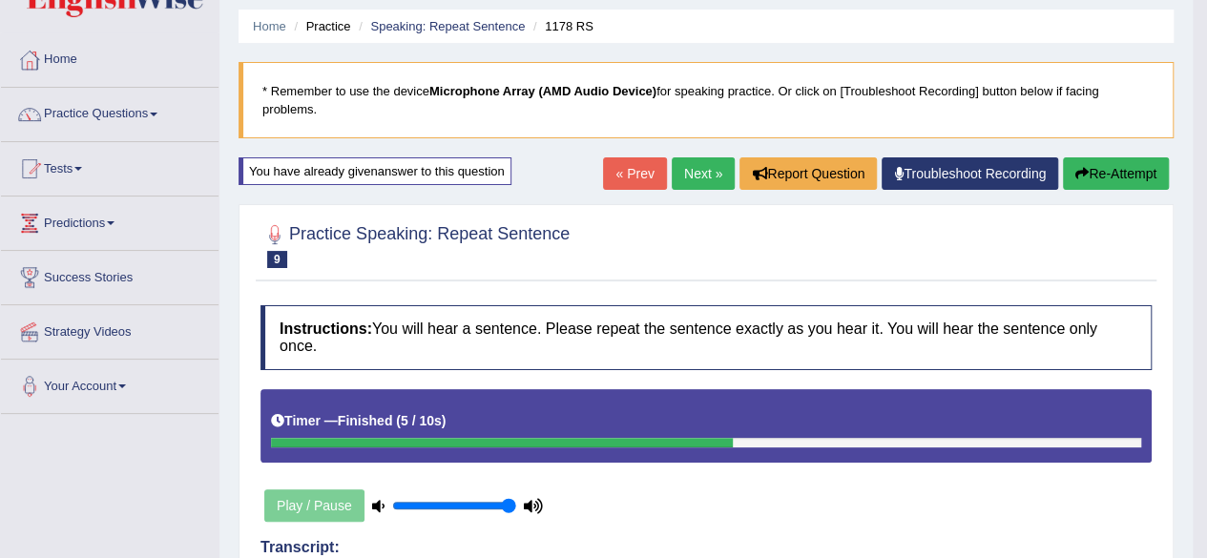
click at [715, 176] on link "Next »" at bounding box center [703, 173] width 63 height 32
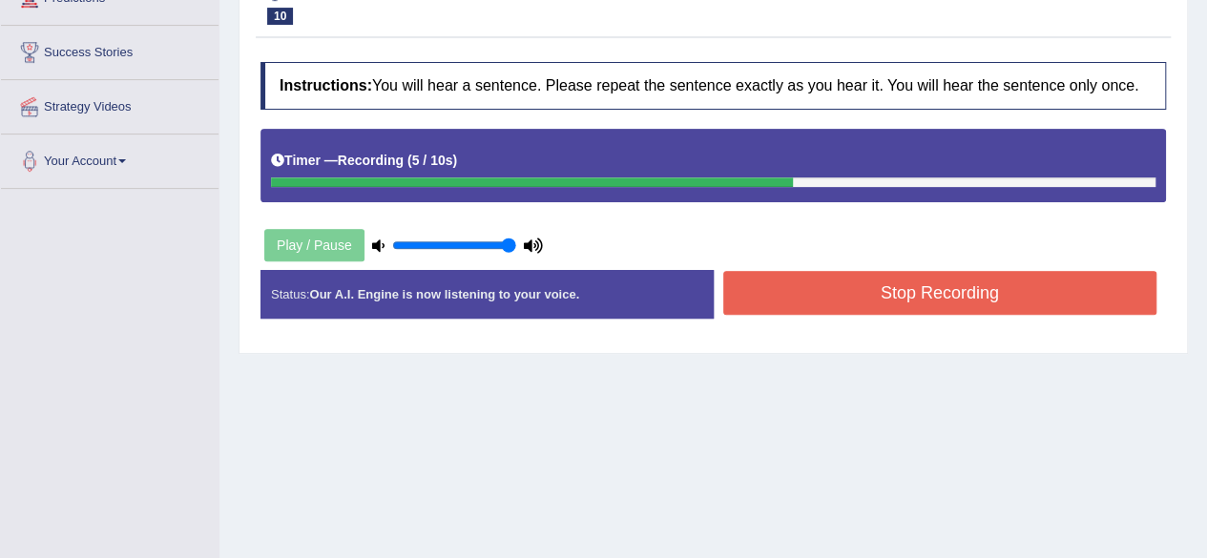
click at [824, 295] on button "Stop Recording" at bounding box center [940, 293] width 434 height 44
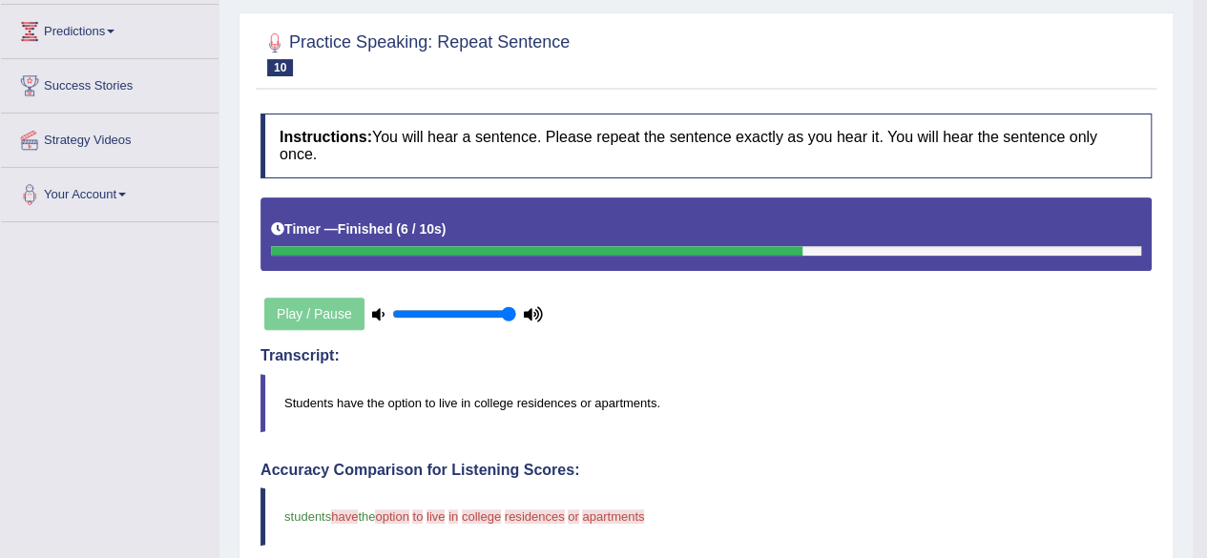
scroll to position [191, 0]
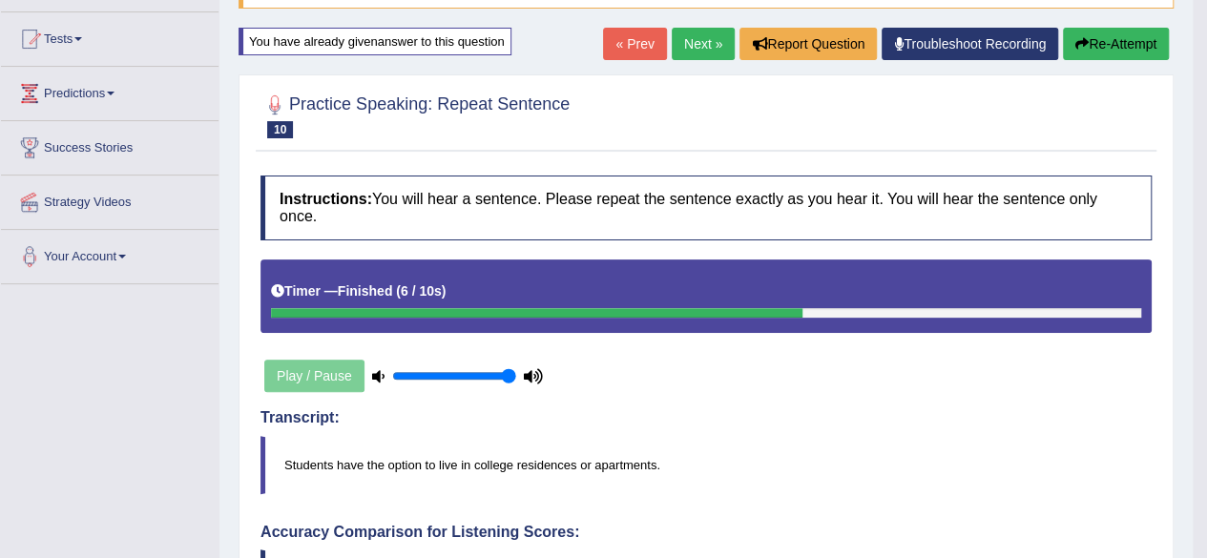
click at [702, 43] on link "Next »" at bounding box center [703, 44] width 63 height 32
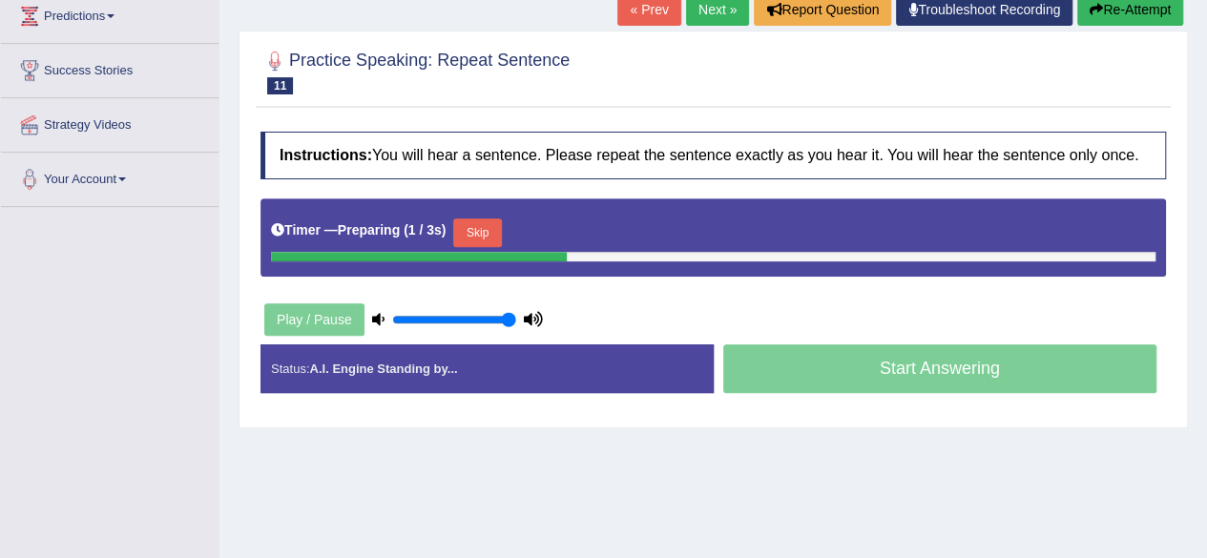
scroll to position [286, 0]
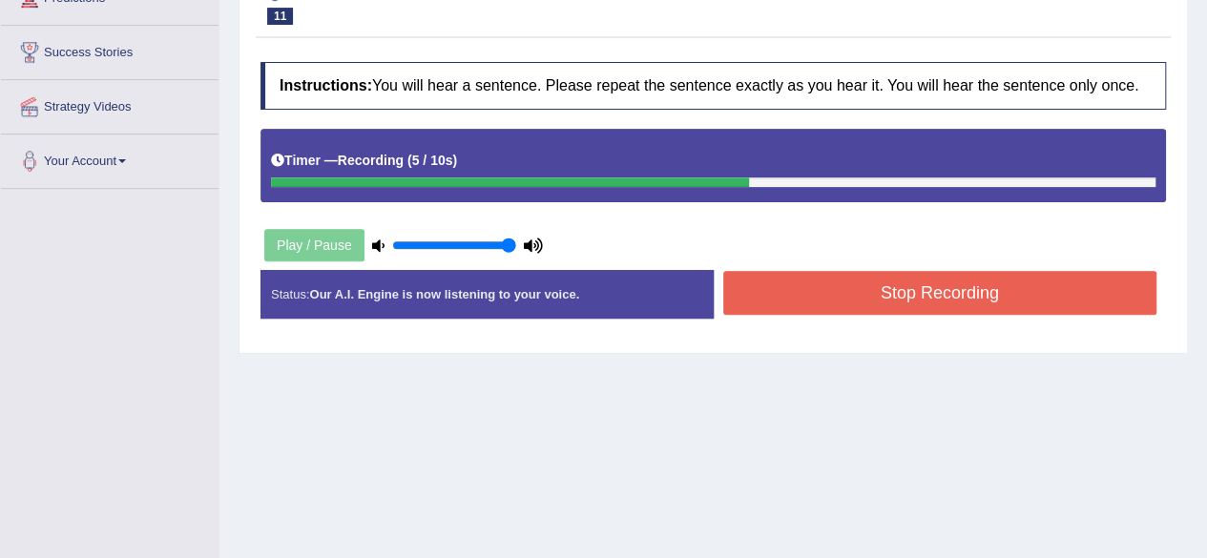
click at [801, 302] on button "Stop Recording" at bounding box center [940, 293] width 434 height 44
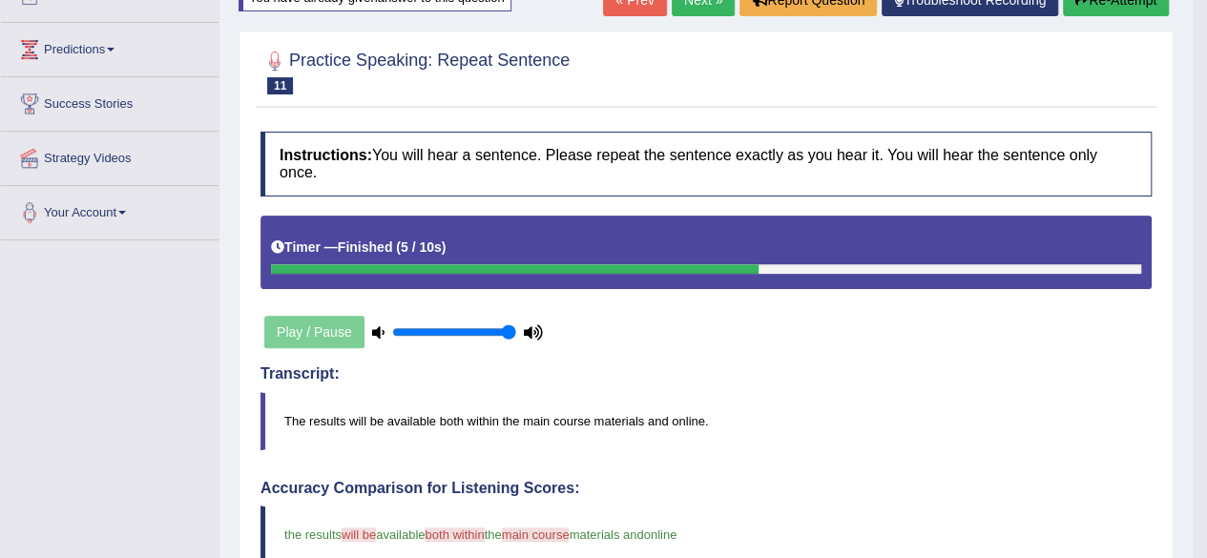
scroll to position [191, 0]
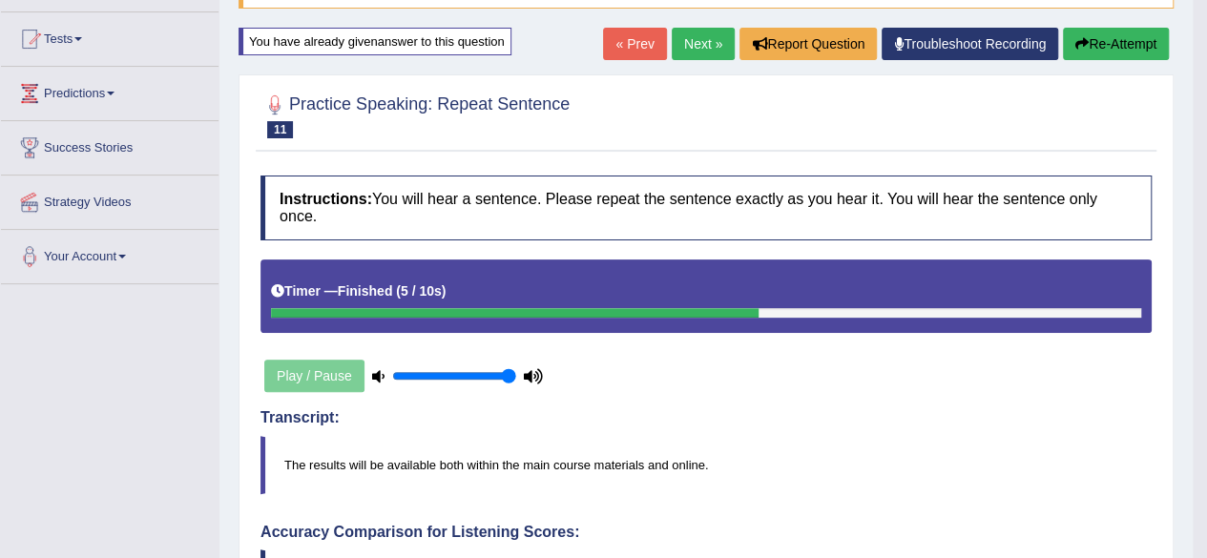
click at [706, 41] on link "Next »" at bounding box center [703, 44] width 63 height 32
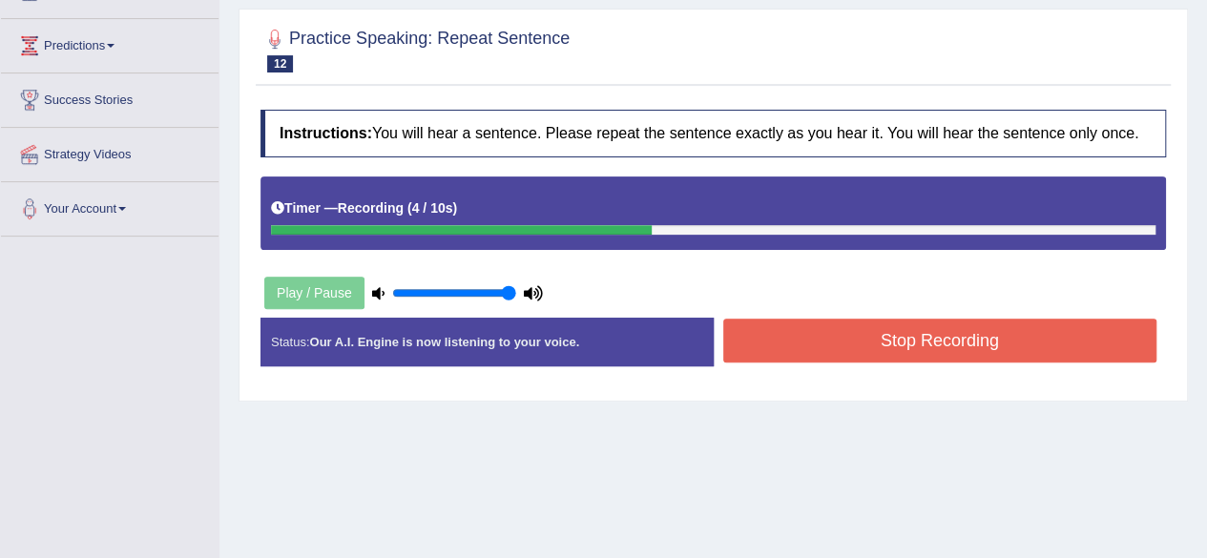
scroll to position [382, 0]
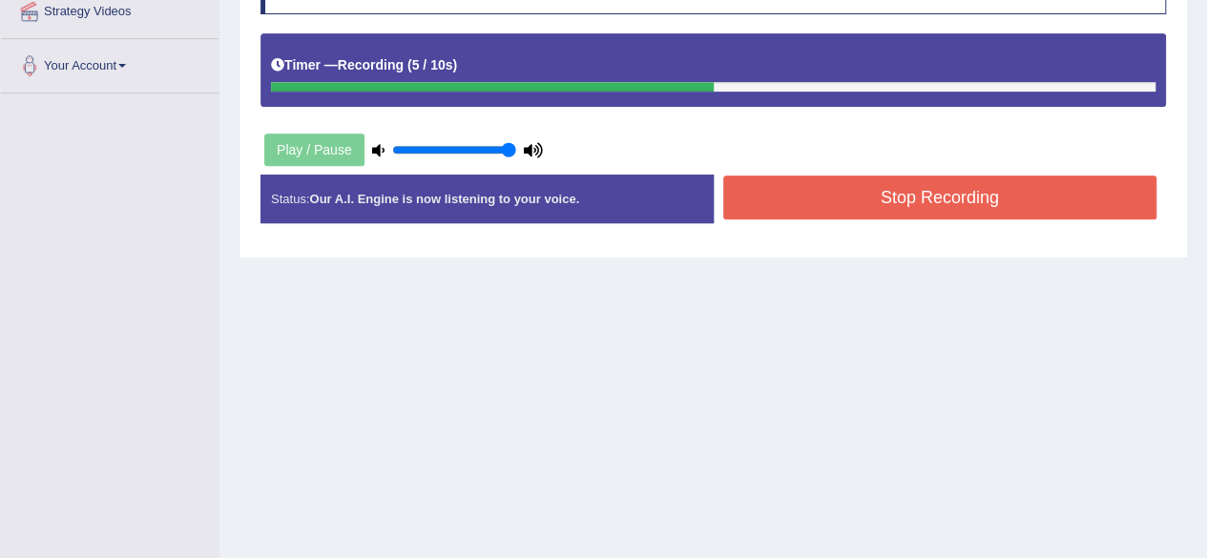
click at [858, 184] on button "Stop Recording" at bounding box center [940, 198] width 434 height 44
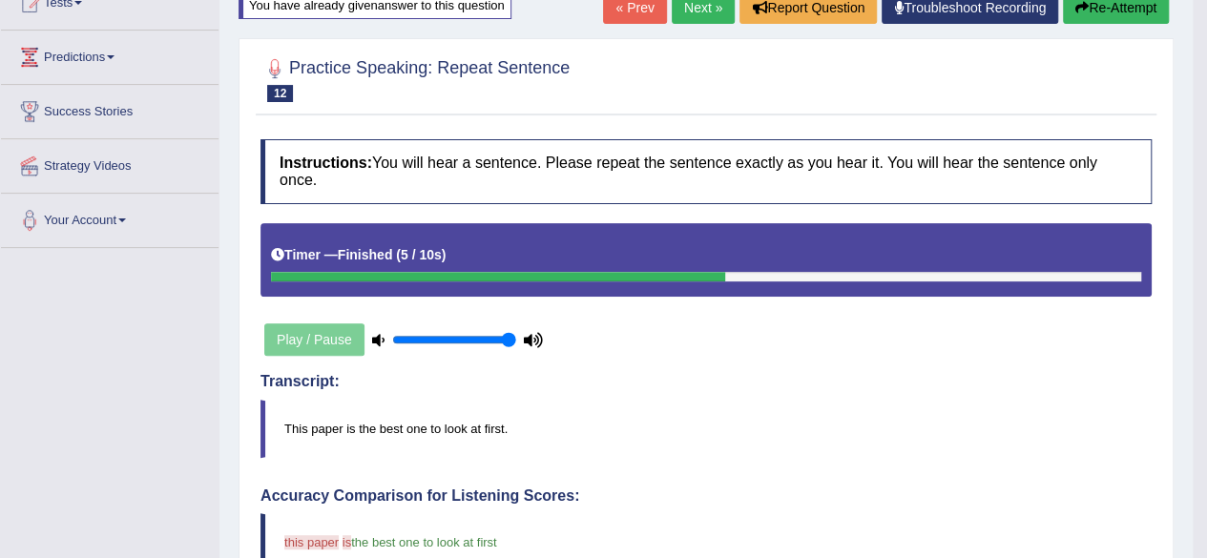
scroll to position [86, 0]
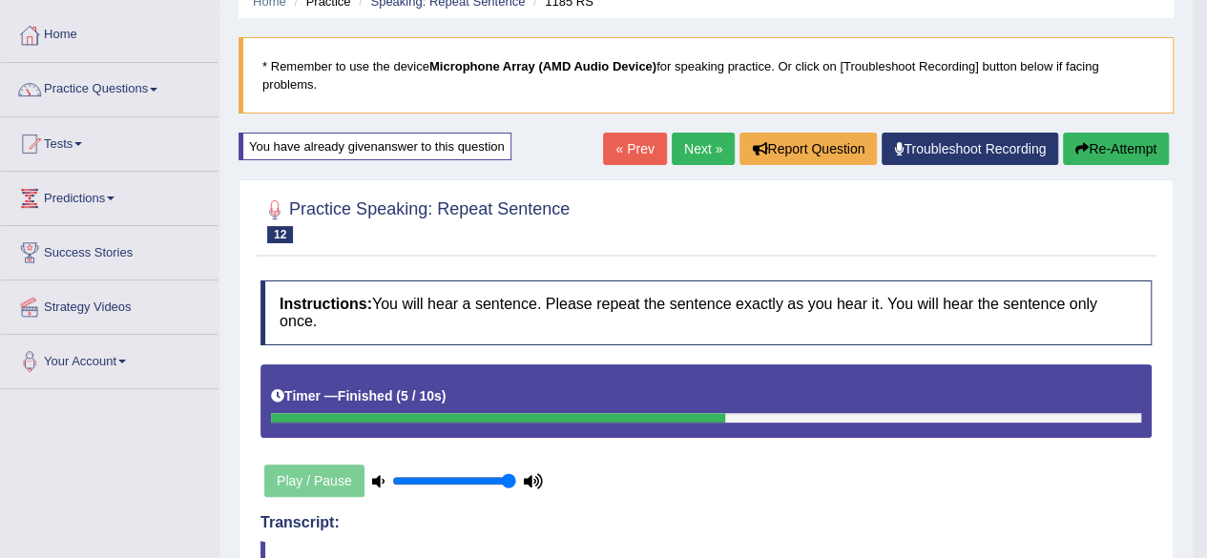
click at [707, 144] on link "Next »" at bounding box center [703, 149] width 63 height 32
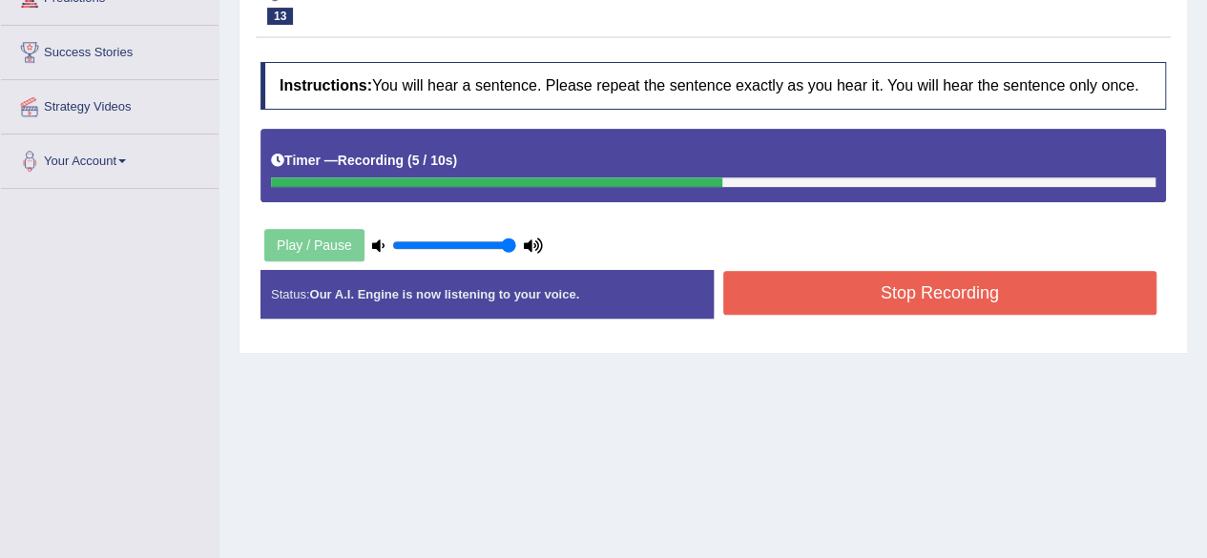
click at [873, 287] on button "Stop Recording" at bounding box center [940, 293] width 434 height 44
